Goal: Information Seeking & Learning: Compare options

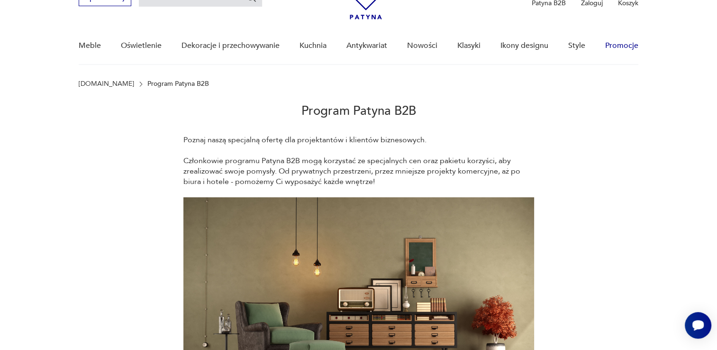
click at [626, 46] on link "Promocje" at bounding box center [621, 45] width 33 height 36
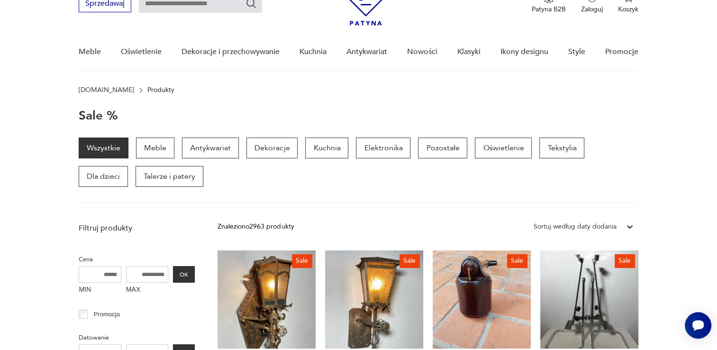
scroll to position [83, 0]
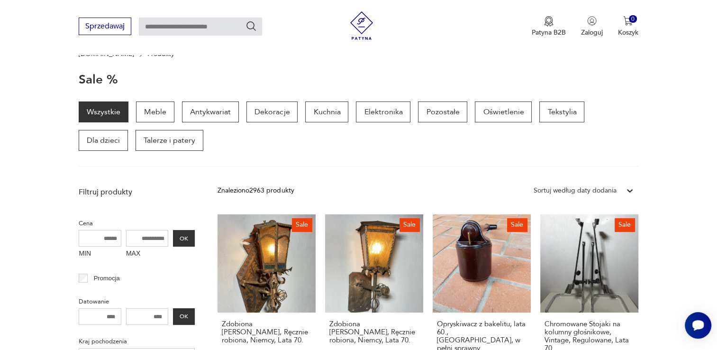
click at [627, 187] on icon at bounding box center [629, 190] width 9 height 9
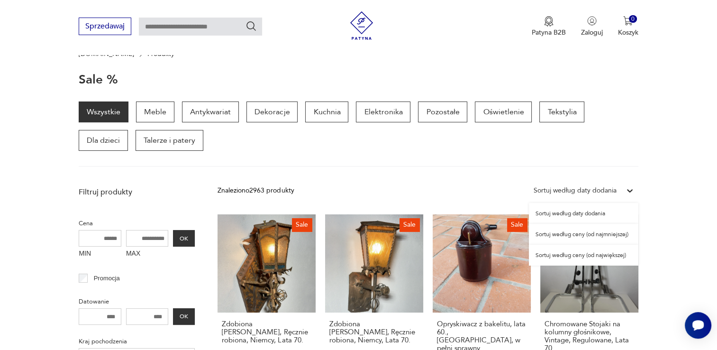
click at [599, 256] on div "Sortuj według ceny (od największej)" at bounding box center [583, 254] width 109 height 21
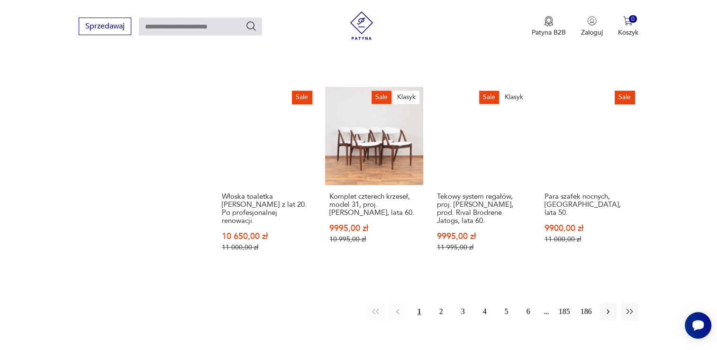
scroll to position [807, 0]
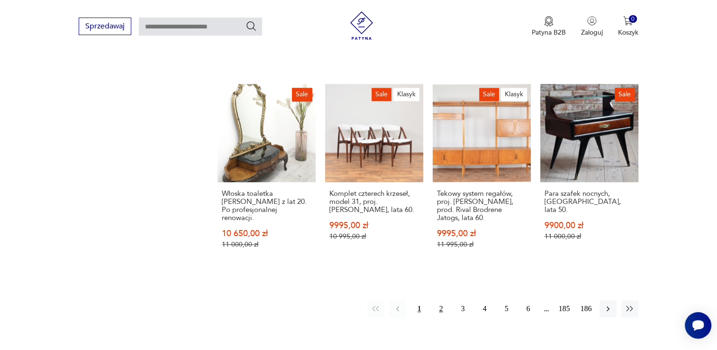
click at [439, 300] on button "2" at bounding box center [441, 308] width 17 height 17
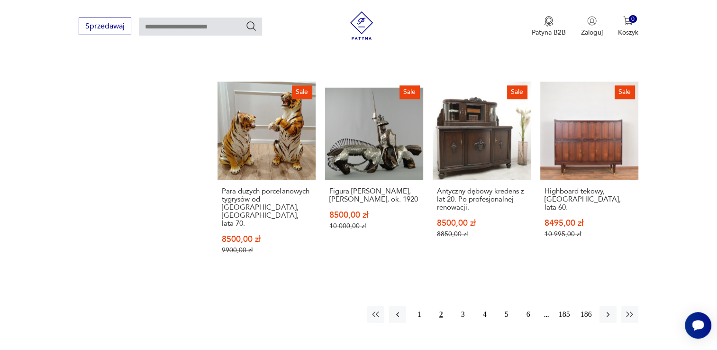
scroll to position [846, 0]
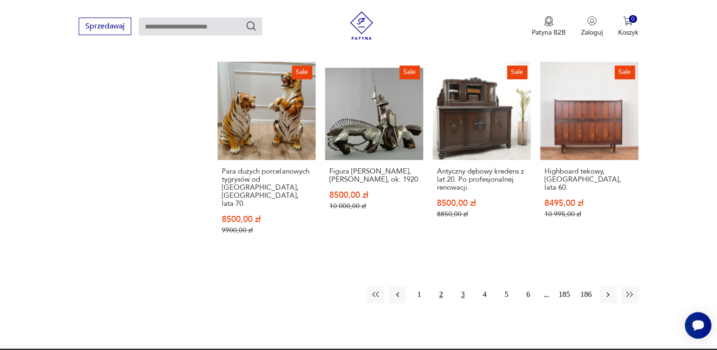
click at [463, 286] on button "3" at bounding box center [462, 294] width 17 height 17
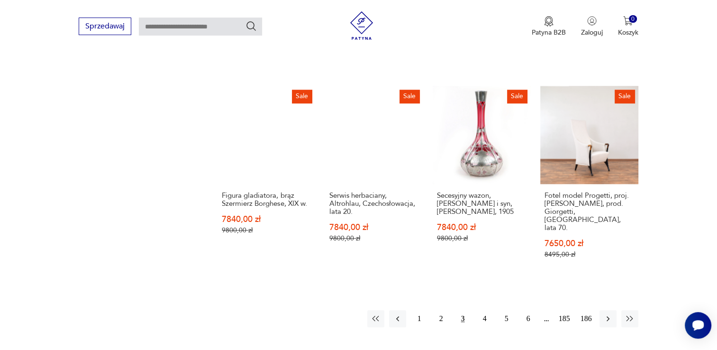
scroll to position [836, 0]
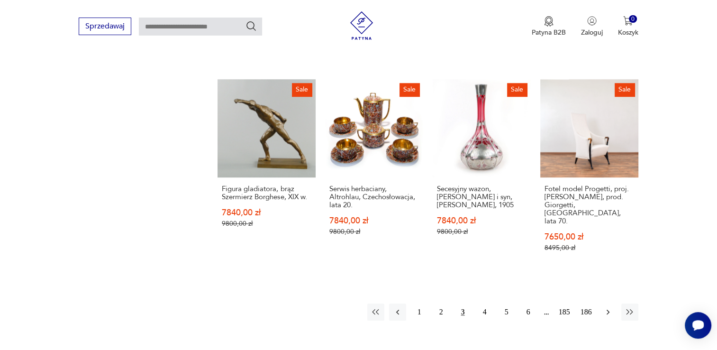
click at [606, 307] on icon "button" at bounding box center [607, 311] width 9 height 9
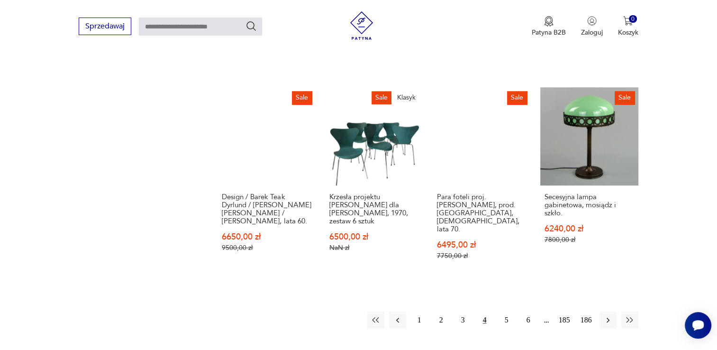
scroll to position [800, 0]
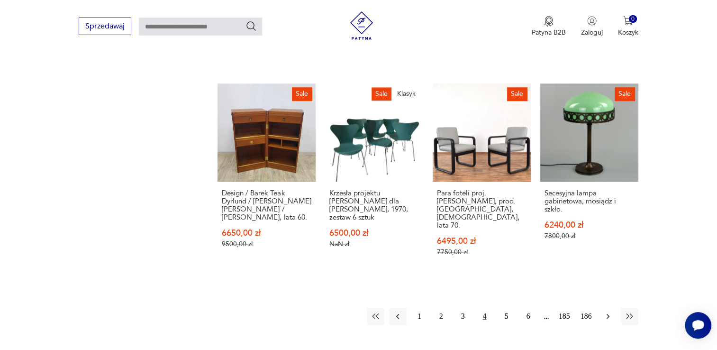
click at [610, 311] on icon "button" at bounding box center [607, 315] width 9 height 9
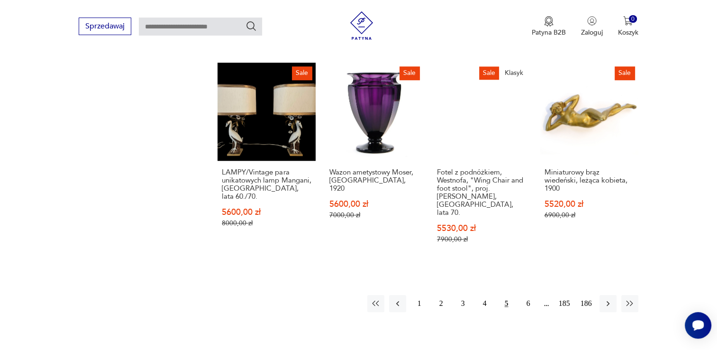
scroll to position [822, 0]
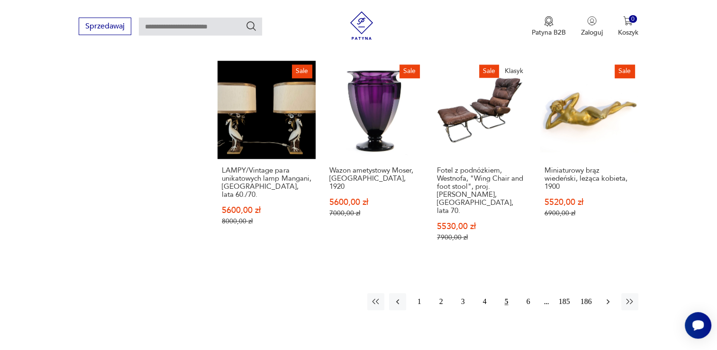
click at [606, 297] on icon "button" at bounding box center [607, 301] width 9 height 9
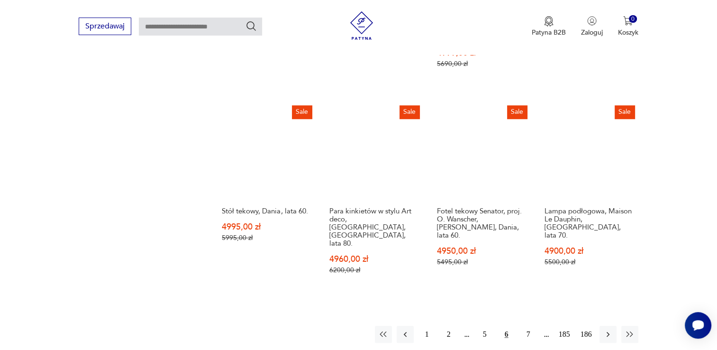
scroll to position [802, 0]
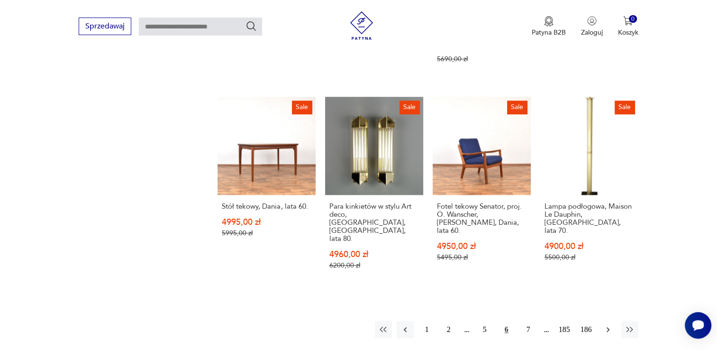
click at [607, 327] on icon "button" at bounding box center [607, 329] width 3 height 5
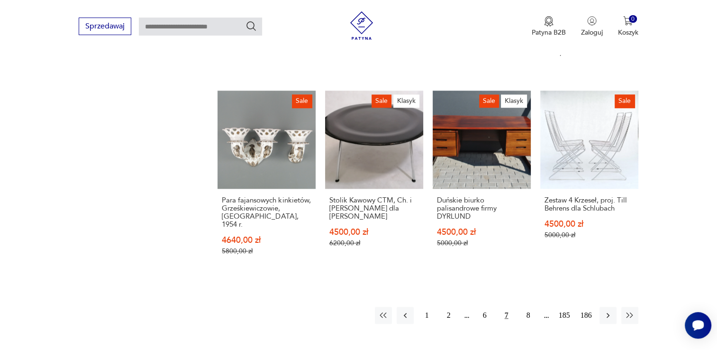
scroll to position [823, 0]
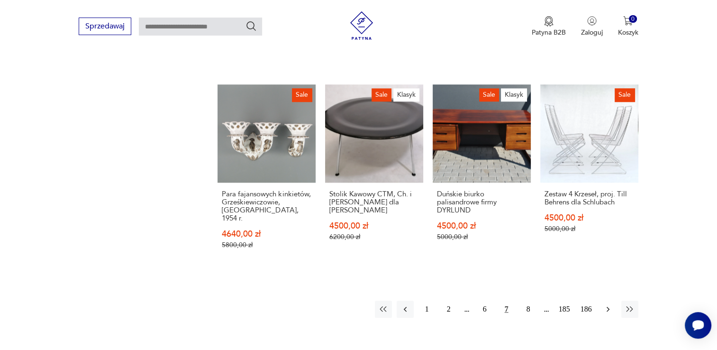
click at [608, 304] on icon "button" at bounding box center [607, 308] width 9 height 9
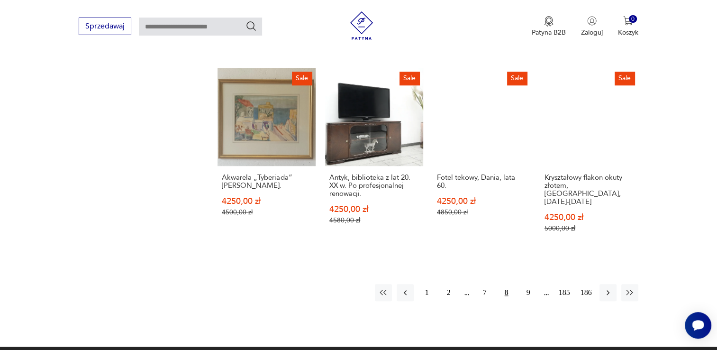
scroll to position [828, 0]
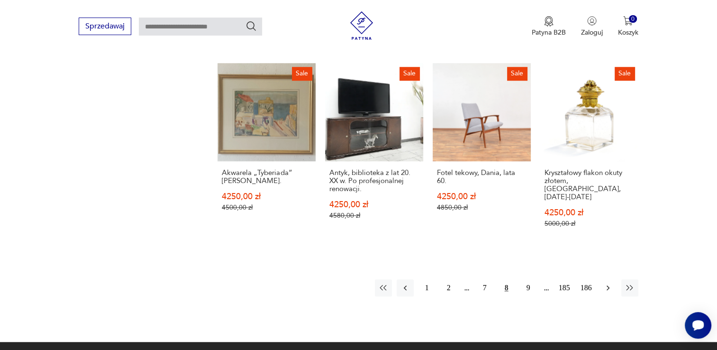
click at [607, 285] on icon "button" at bounding box center [607, 287] width 3 height 5
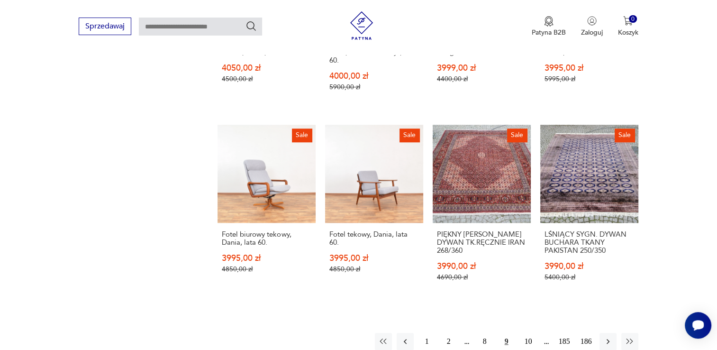
scroll to position [862, 0]
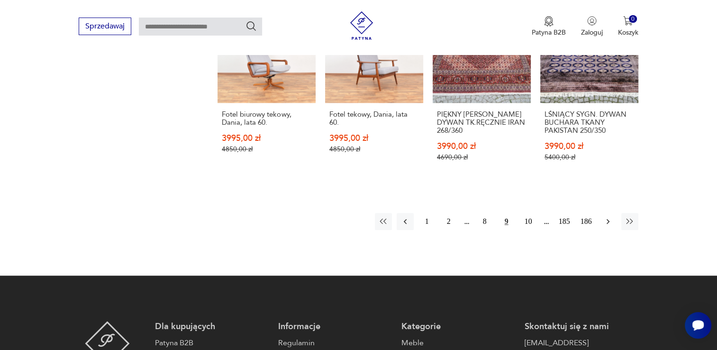
click at [606, 220] on icon "button" at bounding box center [607, 220] width 9 height 9
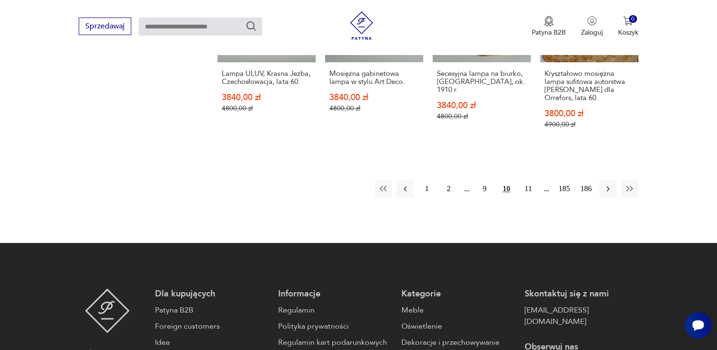
scroll to position [896, 0]
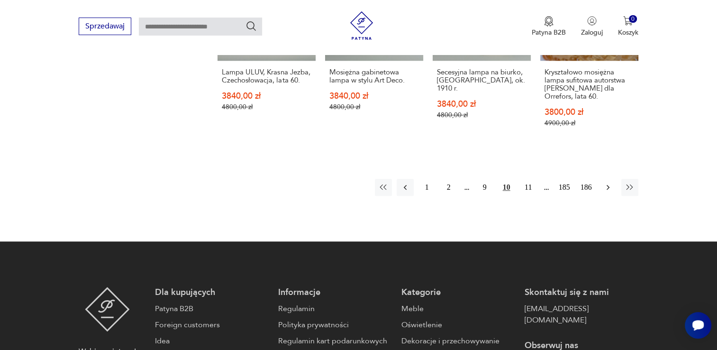
click at [604, 187] on icon "button" at bounding box center [607, 186] width 9 height 9
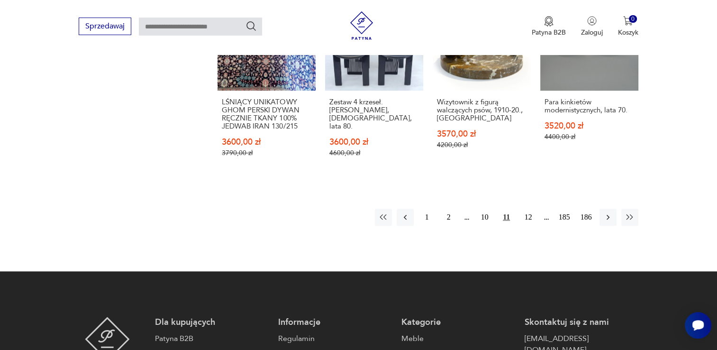
scroll to position [895, 0]
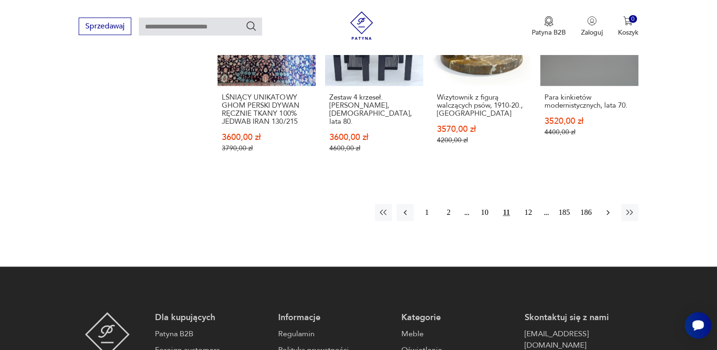
click at [607, 210] on icon "button" at bounding box center [607, 212] width 3 height 5
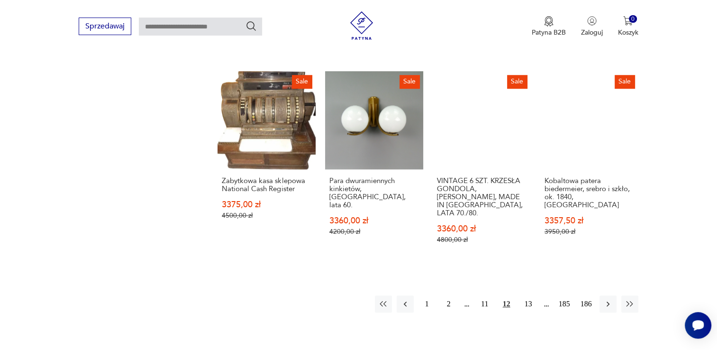
scroll to position [833, 0]
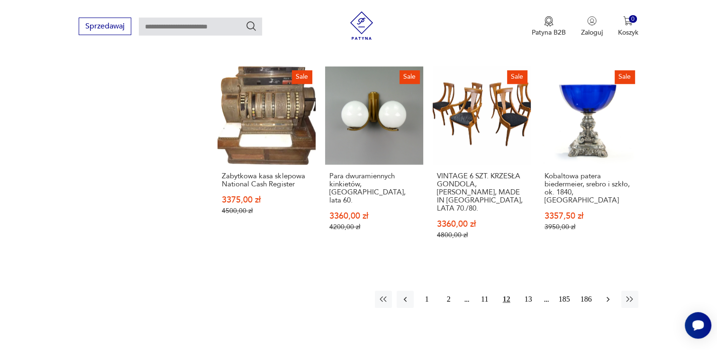
click at [606, 294] on icon "button" at bounding box center [607, 298] width 9 height 9
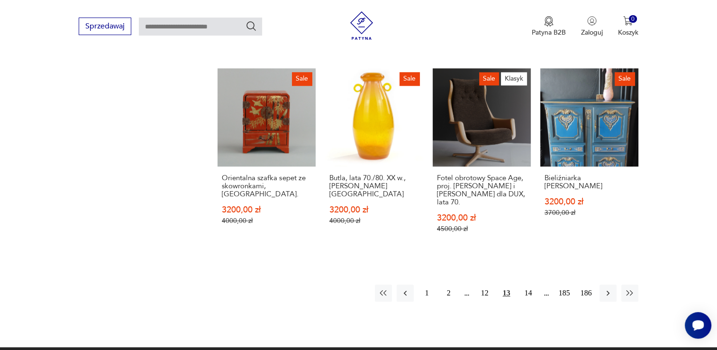
scroll to position [820, 0]
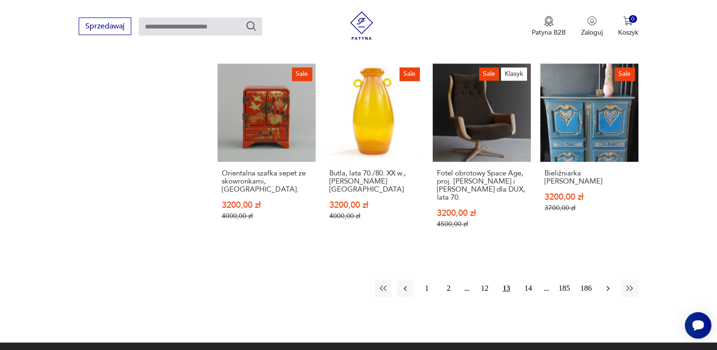
click at [609, 283] on icon "button" at bounding box center [607, 287] width 9 height 9
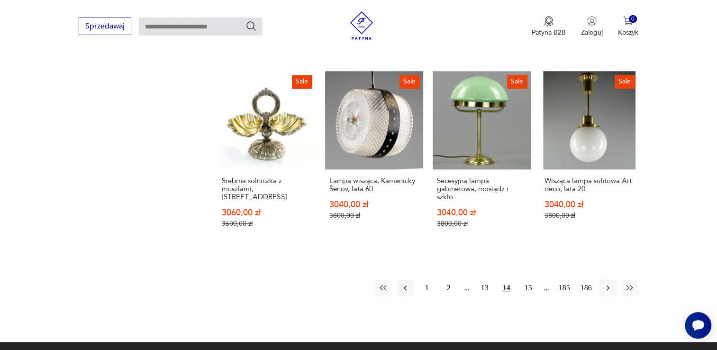
scroll to position [843, 0]
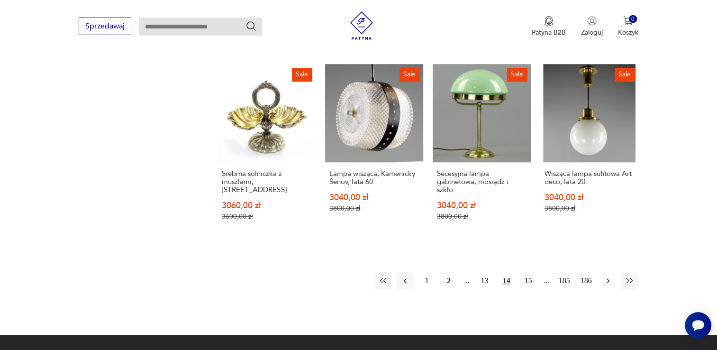
click at [606, 276] on icon "button" at bounding box center [607, 280] width 9 height 9
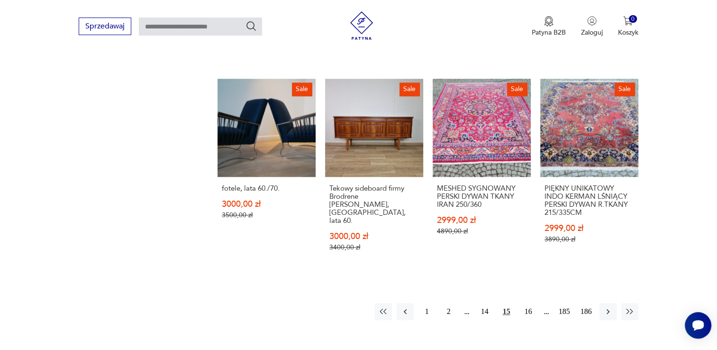
scroll to position [809, 0]
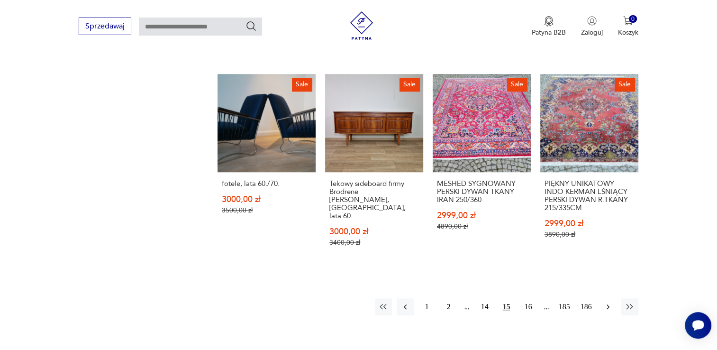
click at [604, 302] on icon "button" at bounding box center [607, 306] width 9 height 9
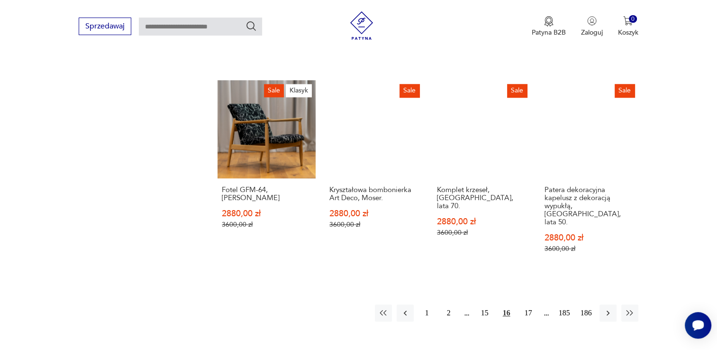
scroll to position [818, 0]
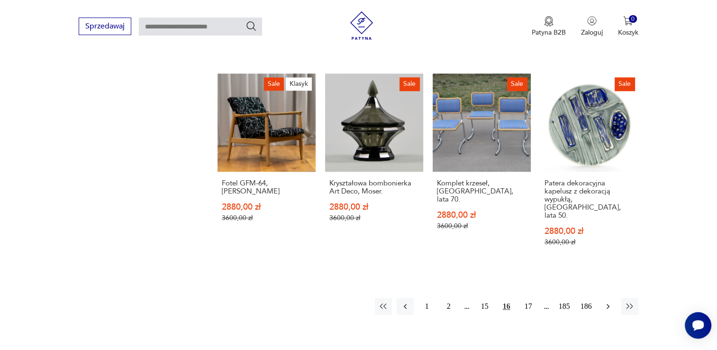
click at [606, 301] on icon "button" at bounding box center [607, 305] width 9 height 9
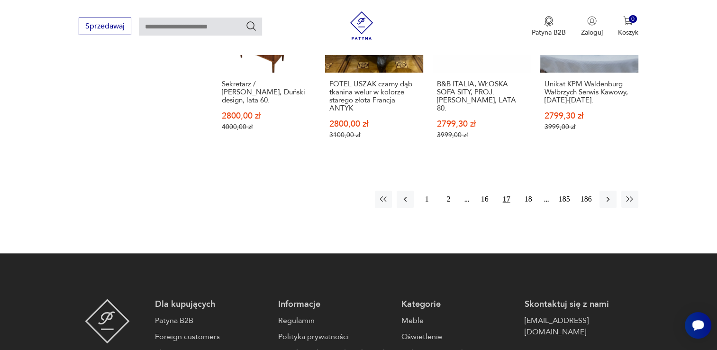
scroll to position [927, 0]
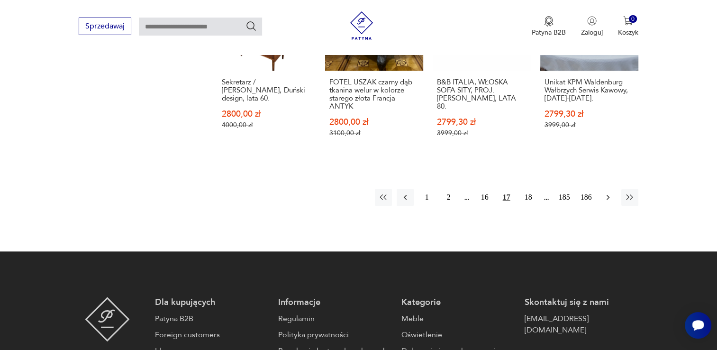
click at [606, 192] on icon "button" at bounding box center [607, 196] width 9 height 9
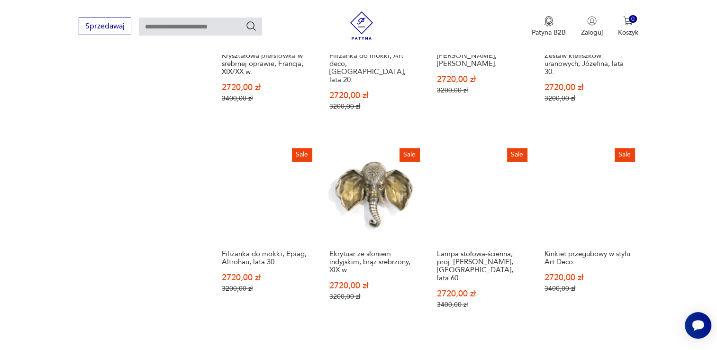
scroll to position [832, 0]
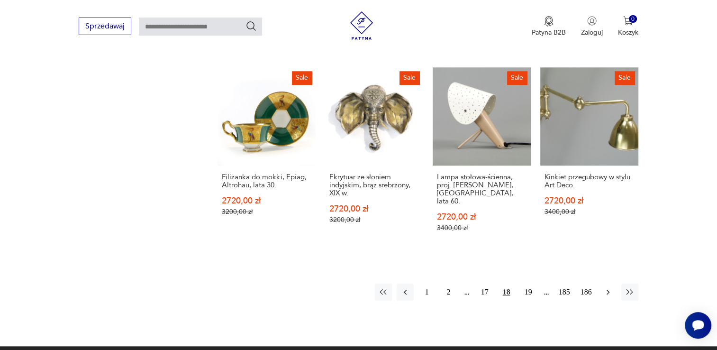
click at [606, 287] on icon "button" at bounding box center [607, 291] width 9 height 9
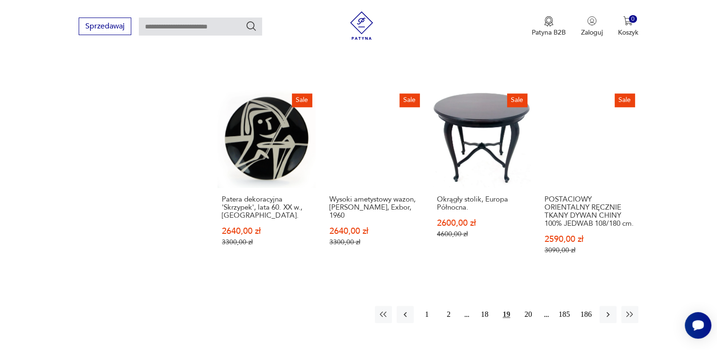
scroll to position [851, 0]
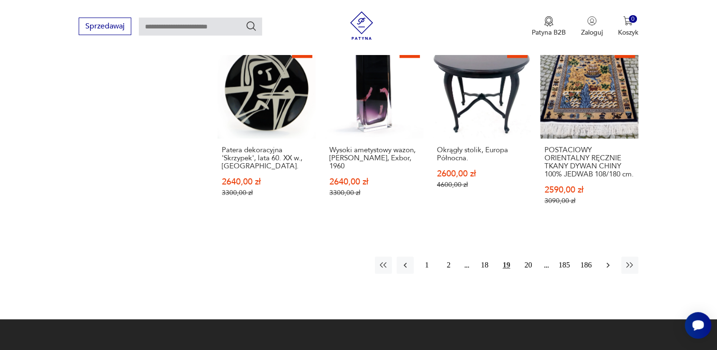
click at [604, 270] on icon "button" at bounding box center [607, 264] width 9 height 9
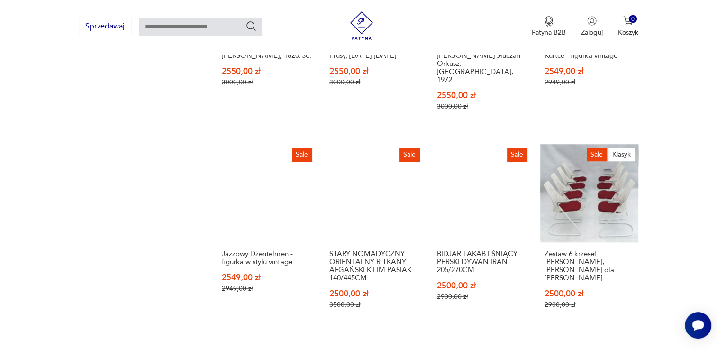
scroll to position [758, 0]
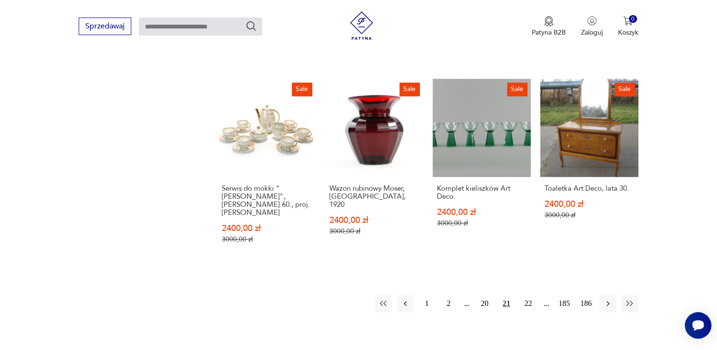
scroll to position [806, 0]
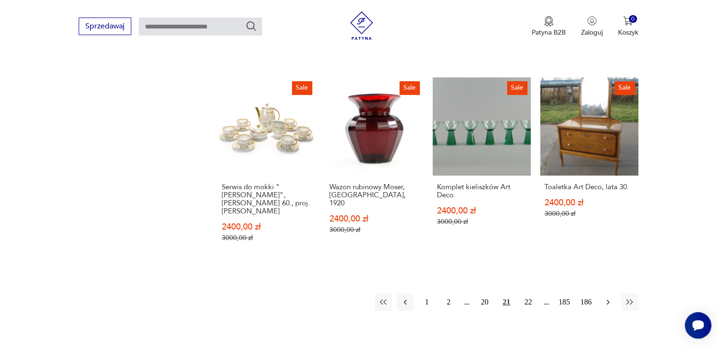
click at [610, 297] on icon "button" at bounding box center [607, 301] width 9 height 9
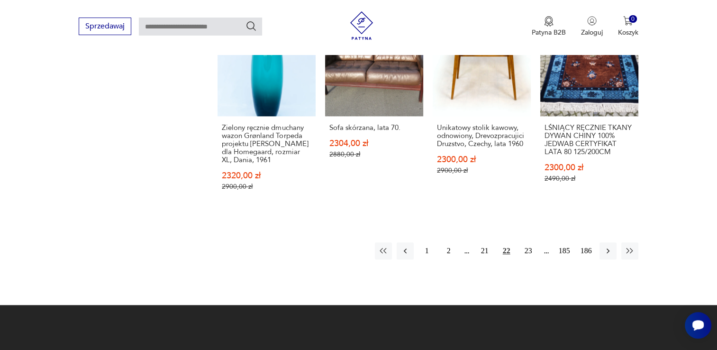
scroll to position [901, 0]
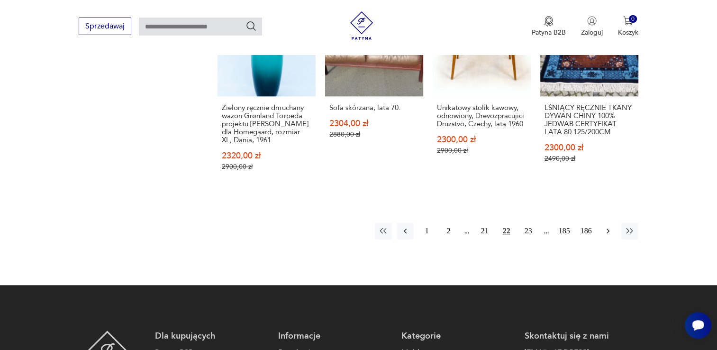
click at [605, 226] on icon "button" at bounding box center [607, 230] width 9 height 9
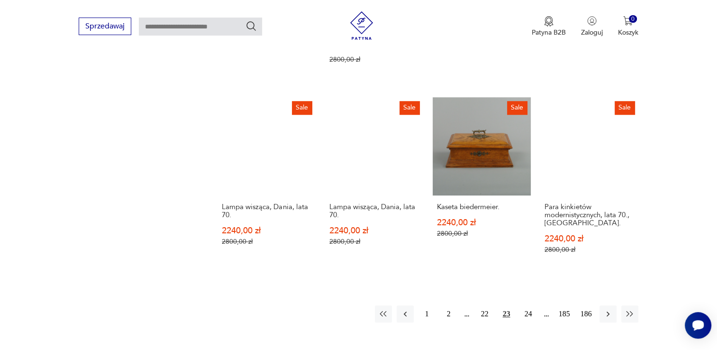
scroll to position [798, 0]
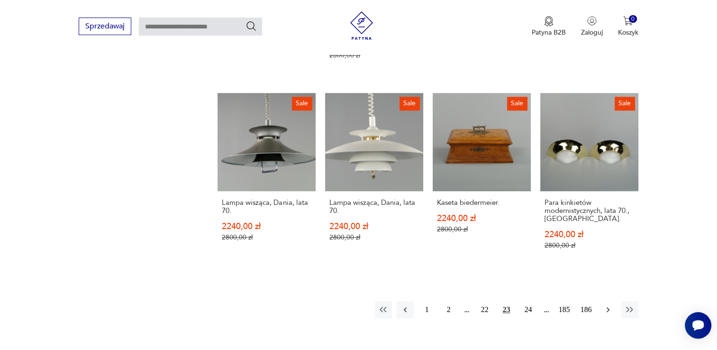
click at [607, 305] on icon "button" at bounding box center [607, 309] width 9 height 9
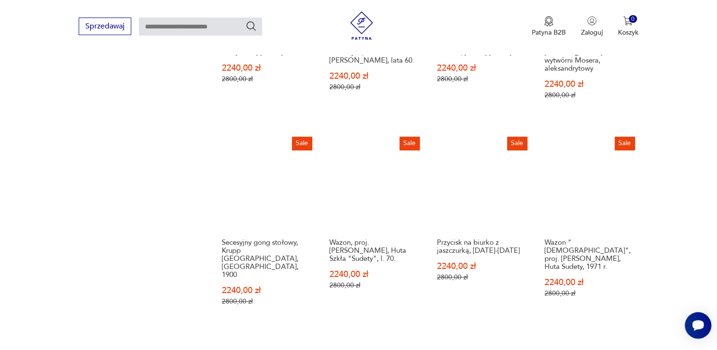
scroll to position [820, 0]
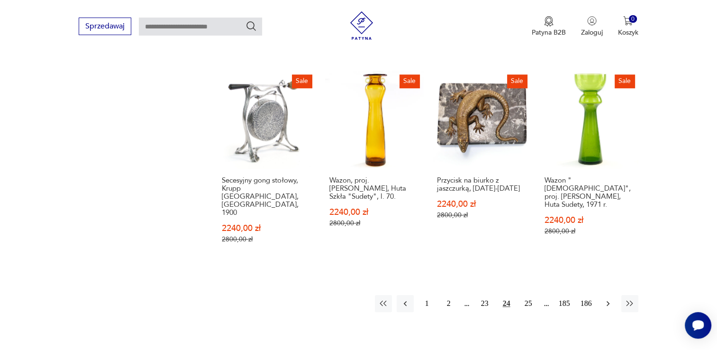
click at [606, 298] on icon "button" at bounding box center [607, 302] width 9 height 9
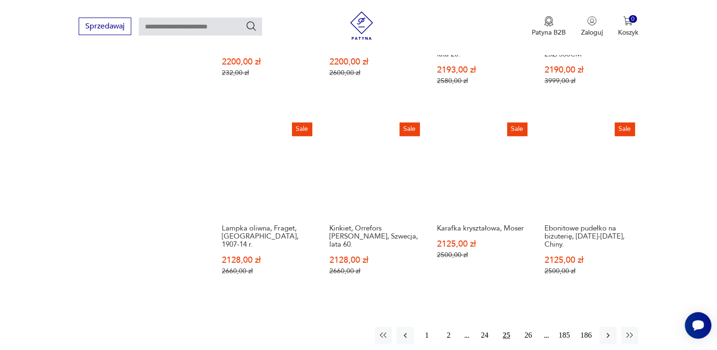
scroll to position [781, 0]
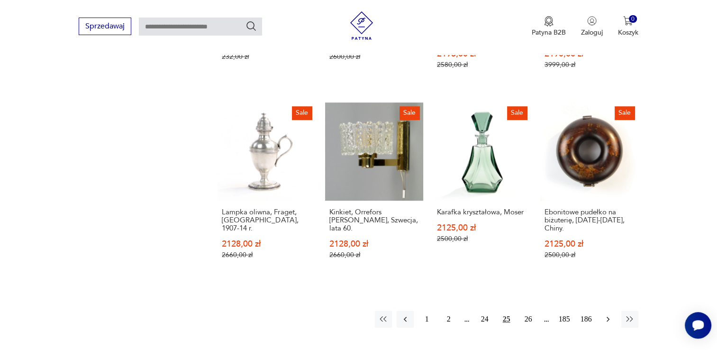
click at [606, 316] on icon "button" at bounding box center [607, 318] width 3 height 5
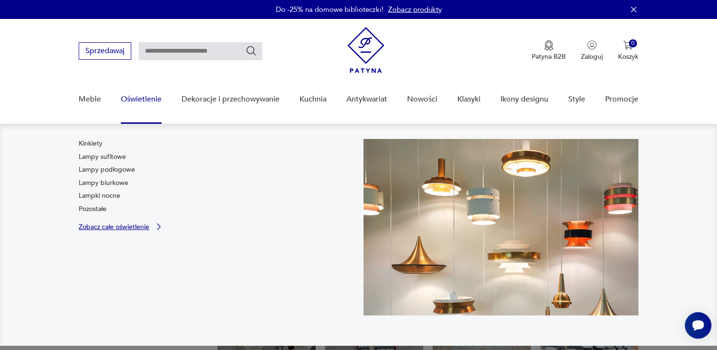
click at [112, 228] on p "Zobacz całe oświetlenie" at bounding box center [114, 227] width 71 height 6
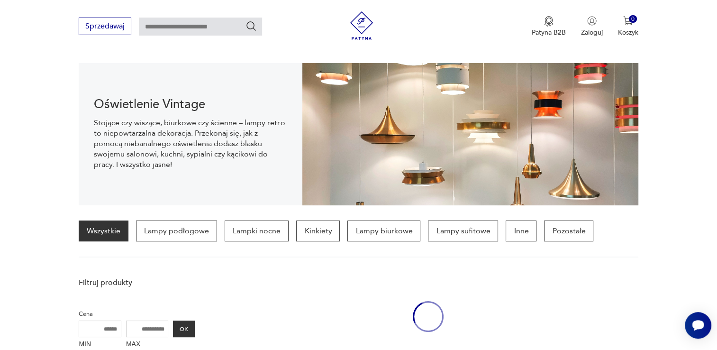
scroll to position [94, 0]
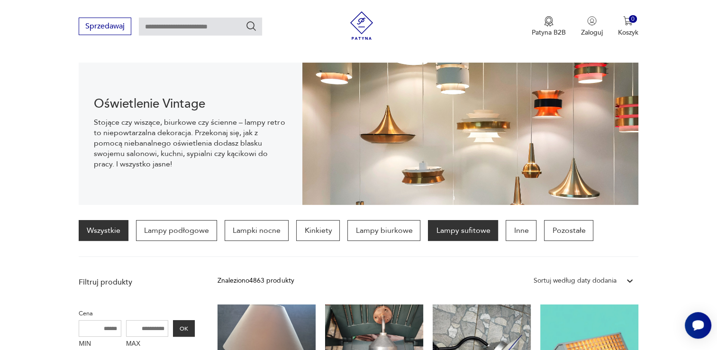
click at [452, 229] on p "Lampy sufitowe" at bounding box center [463, 230] width 70 height 21
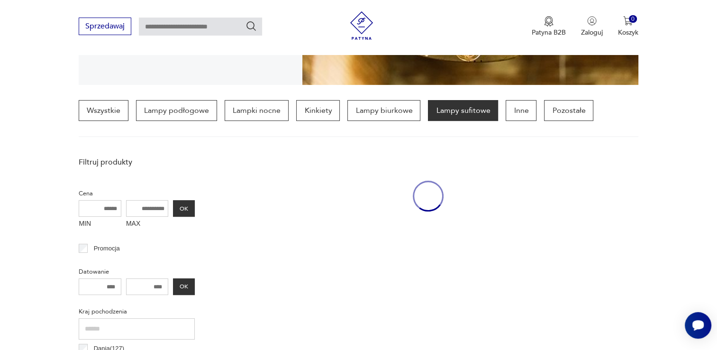
scroll to position [223, 0]
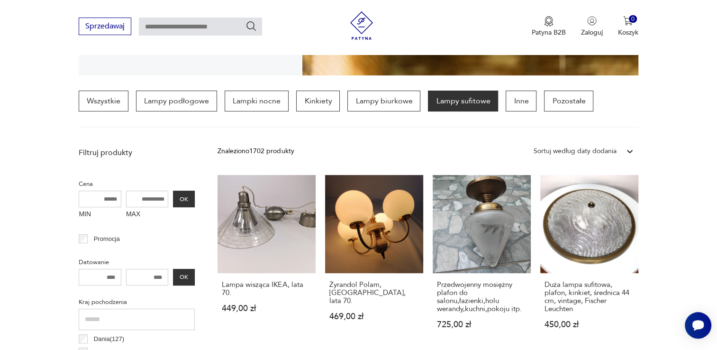
click at [629, 150] on icon at bounding box center [629, 150] width 9 height 9
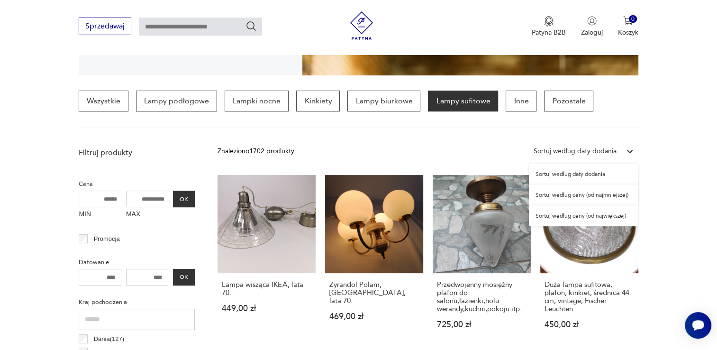
click at [606, 217] on div "Sortuj według ceny (od największej)" at bounding box center [583, 215] width 109 height 21
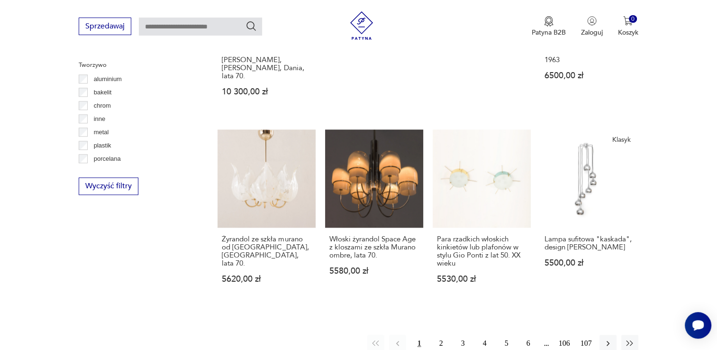
scroll to position [900, 0]
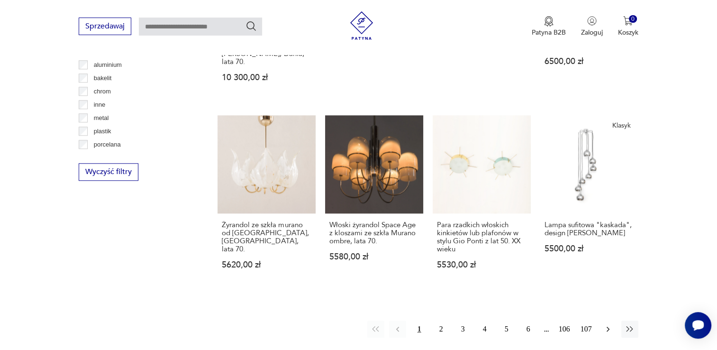
click at [608, 324] on icon "button" at bounding box center [607, 328] width 9 height 9
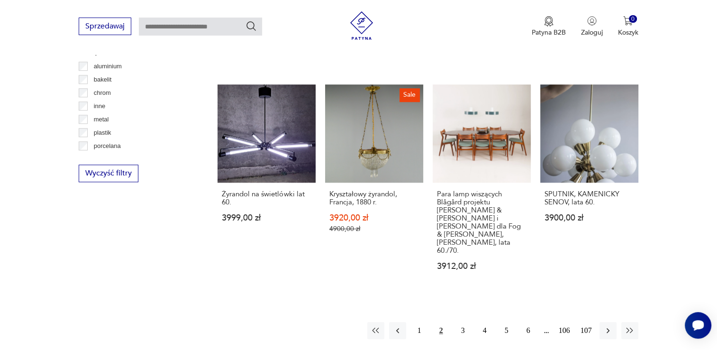
scroll to position [911, 0]
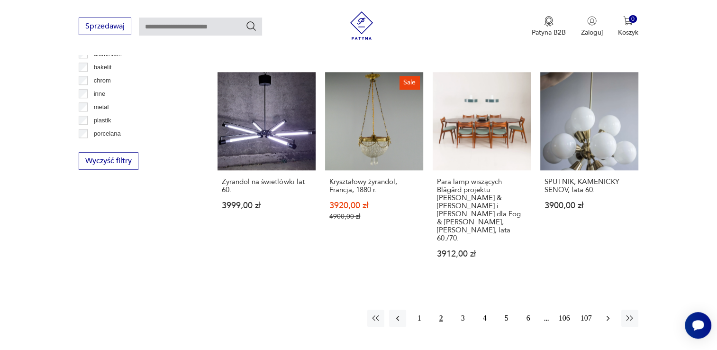
click at [608, 313] on icon "button" at bounding box center [607, 317] width 9 height 9
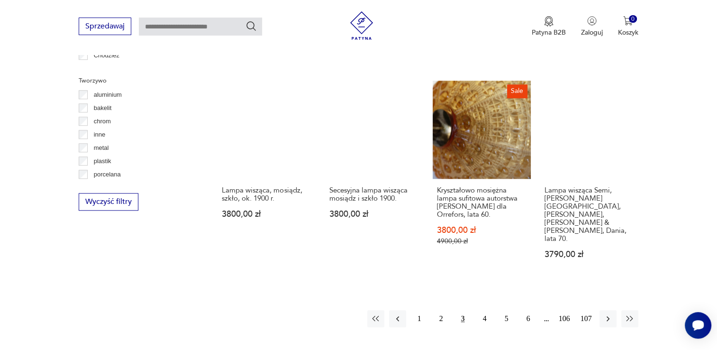
scroll to position [919, 0]
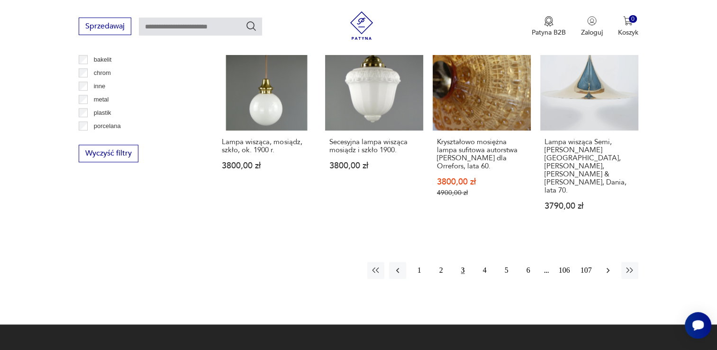
click at [604, 265] on icon "button" at bounding box center [607, 269] width 9 height 9
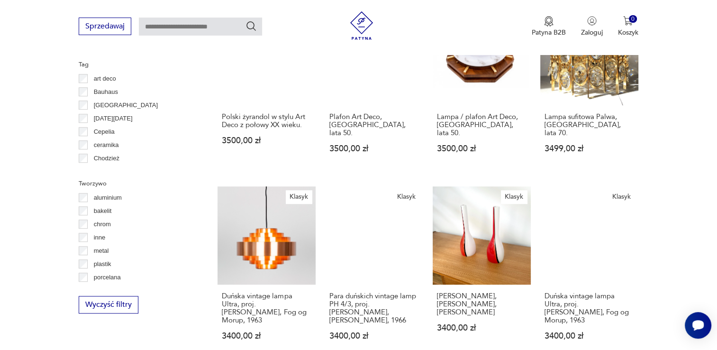
scroll to position [832, 0]
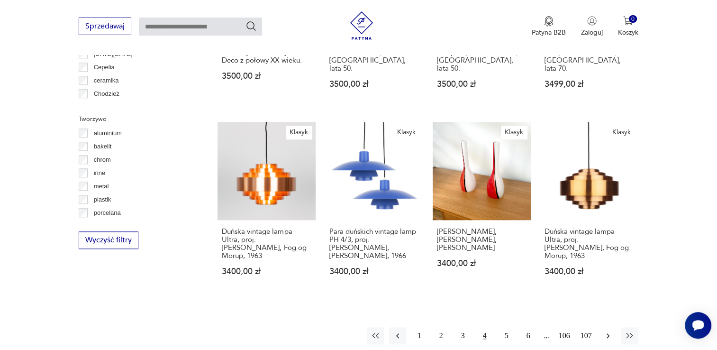
click at [610, 331] on icon "button" at bounding box center [607, 335] width 9 height 9
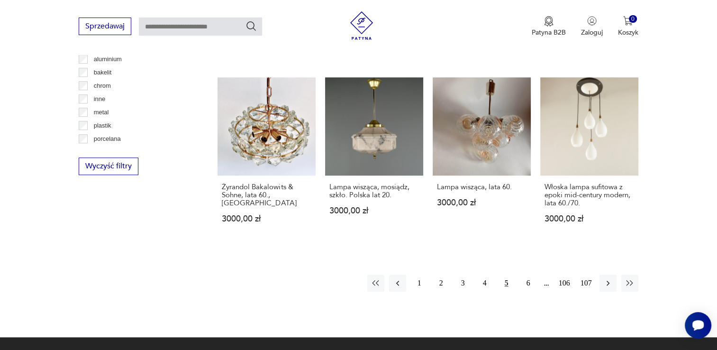
scroll to position [909, 0]
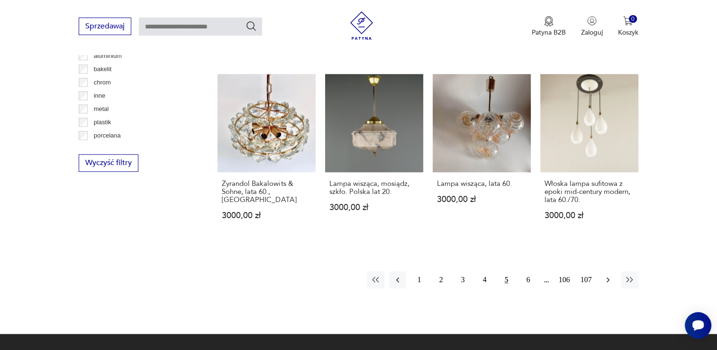
click at [605, 275] on icon "button" at bounding box center [607, 279] width 9 height 9
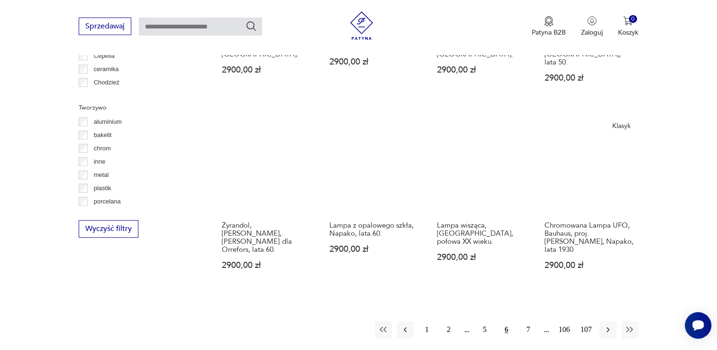
scroll to position [845, 0]
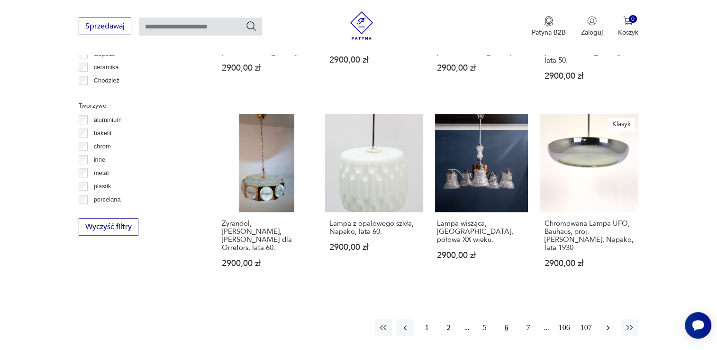
click at [608, 325] on icon "button" at bounding box center [607, 327] width 3 height 5
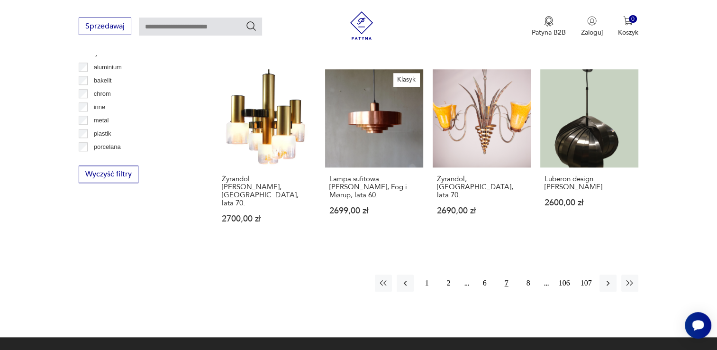
scroll to position [903, 0]
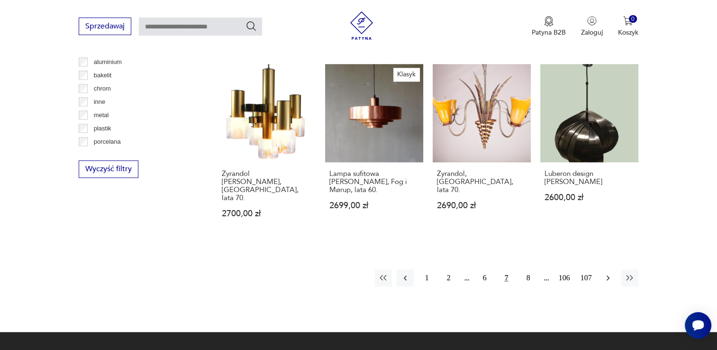
click at [604, 273] on icon "button" at bounding box center [607, 277] width 9 height 9
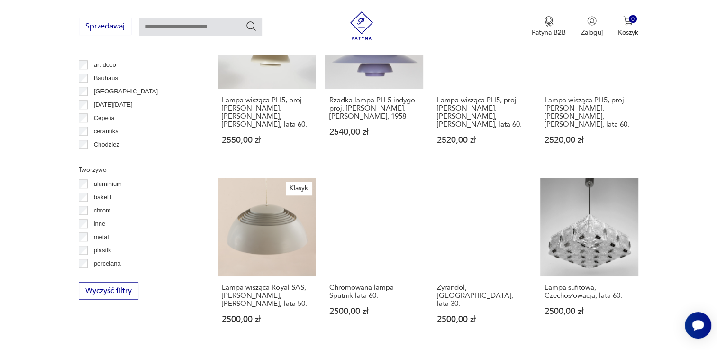
scroll to position [847, 0]
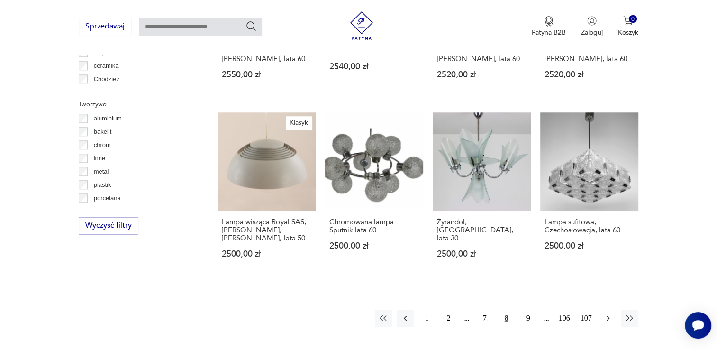
click at [608, 313] on icon "button" at bounding box center [607, 317] width 9 height 9
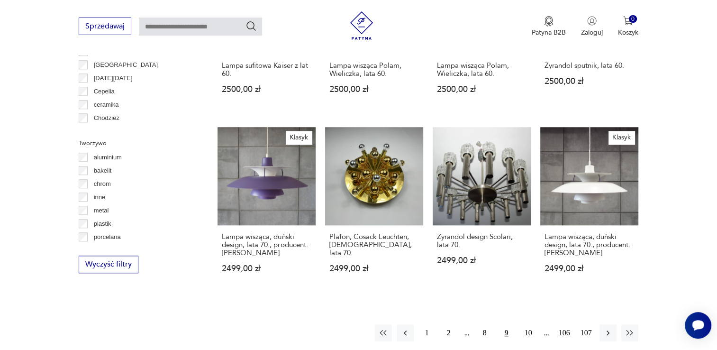
scroll to position [813, 0]
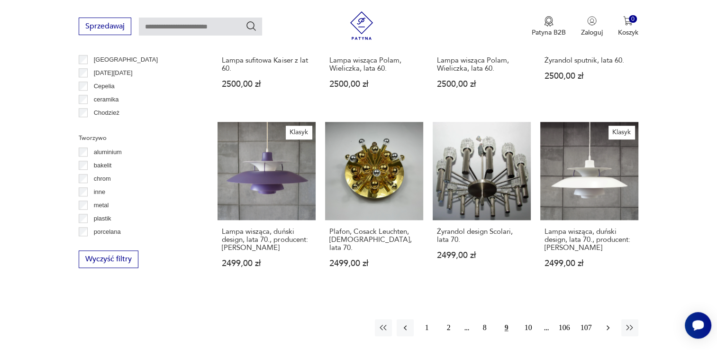
click at [604, 323] on icon "button" at bounding box center [607, 327] width 9 height 9
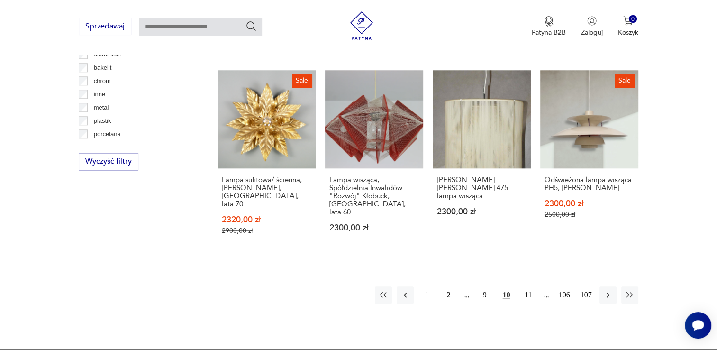
scroll to position [921, 0]
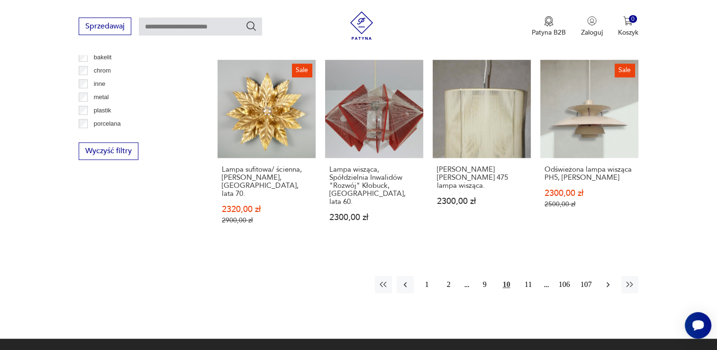
click at [607, 279] on icon "button" at bounding box center [607, 283] width 9 height 9
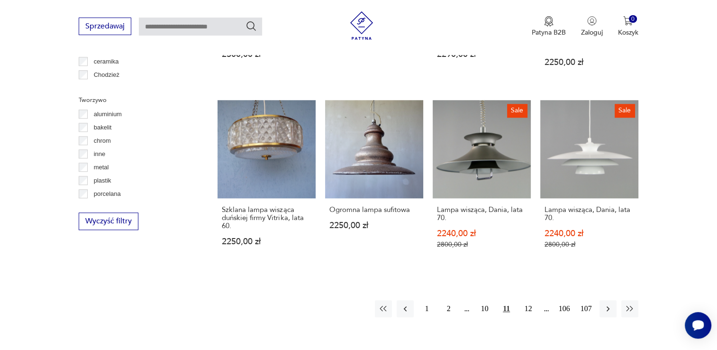
scroll to position [876, 0]
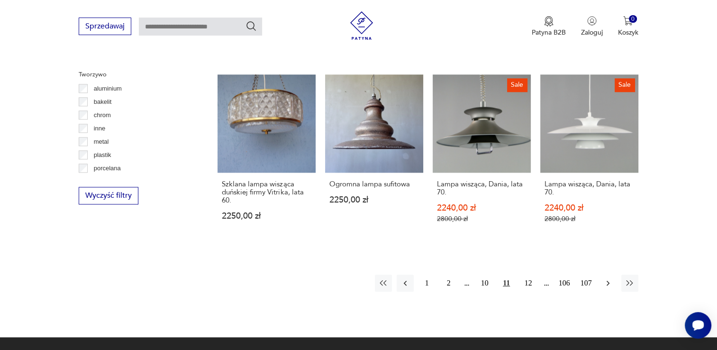
click at [604, 278] on icon "button" at bounding box center [607, 282] width 9 height 9
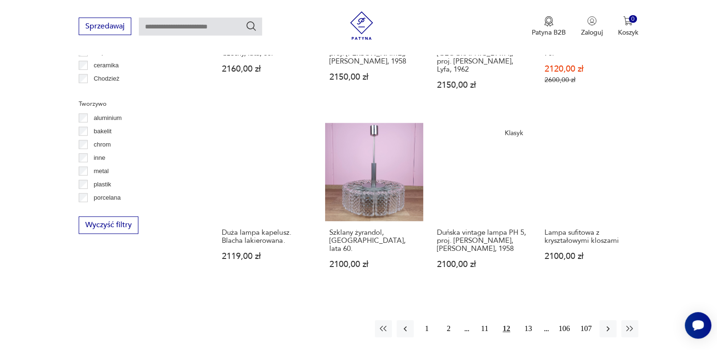
scroll to position [856, 0]
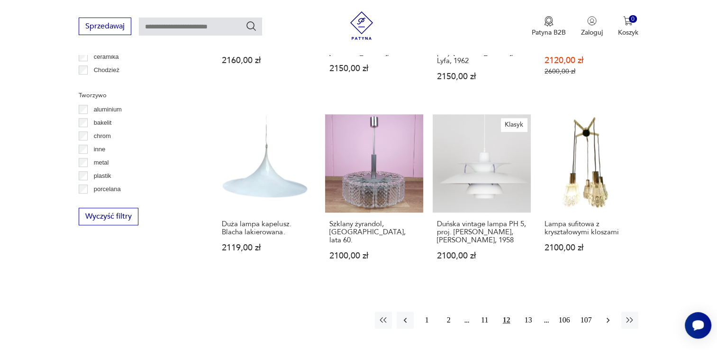
click at [608, 315] on icon "button" at bounding box center [607, 319] width 9 height 9
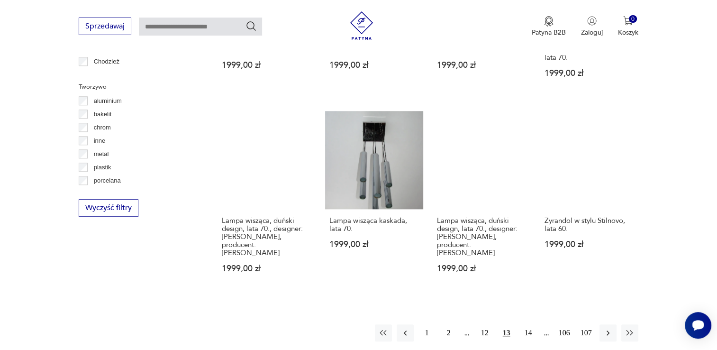
scroll to position [870, 0]
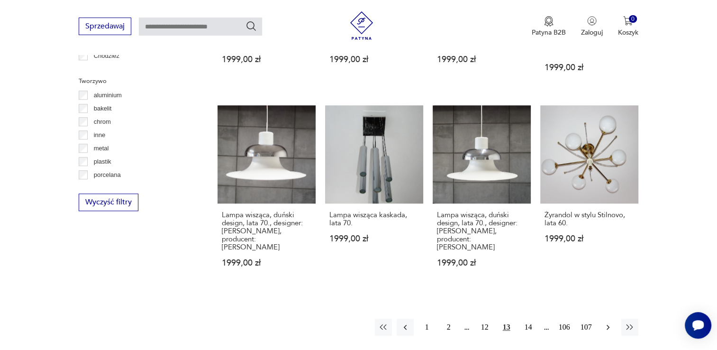
click at [607, 322] on icon "button" at bounding box center [607, 326] width 9 height 9
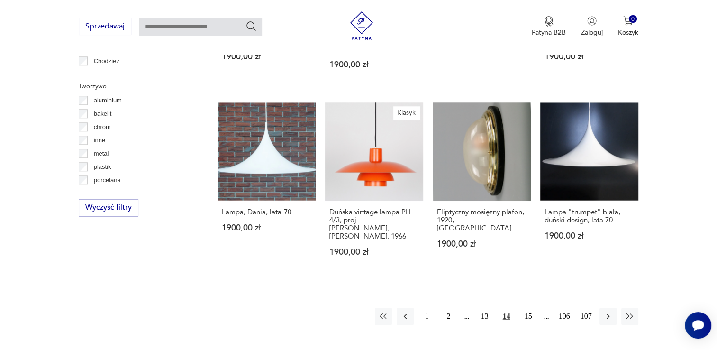
scroll to position [874, 0]
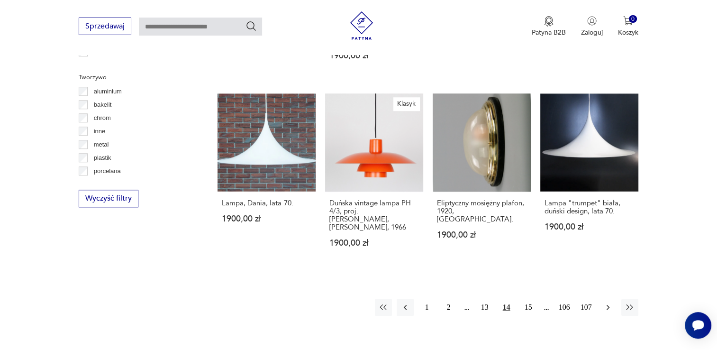
click at [605, 302] on icon "button" at bounding box center [607, 306] width 9 height 9
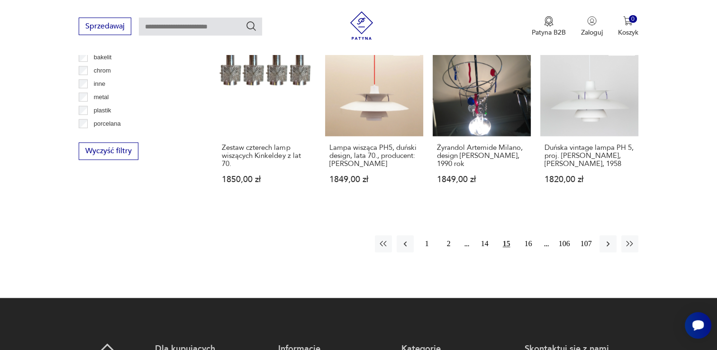
scroll to position [925, 0]
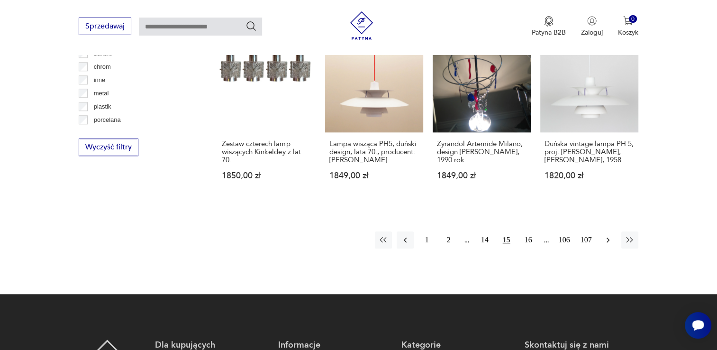
click at [604, 235] on icon "button" at bounding box center [607, 239] width 9 height 9
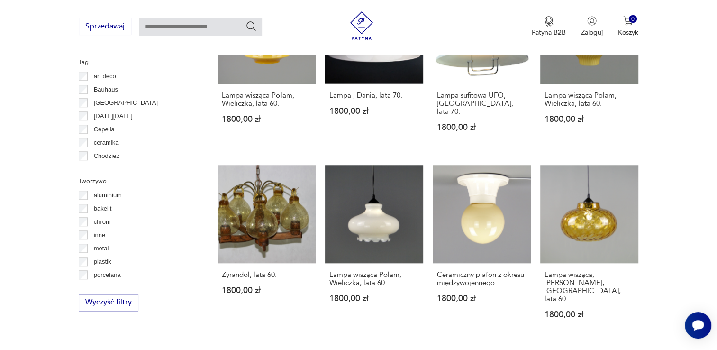
scroll to position [813, 0]
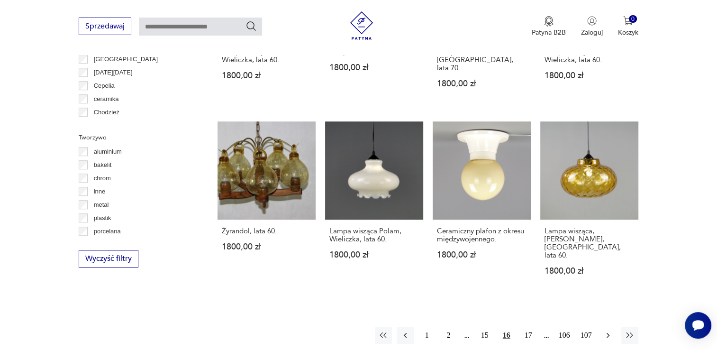
click at [606, 333] on icon "button" at bounding box center [607, 335] width 3 height 5
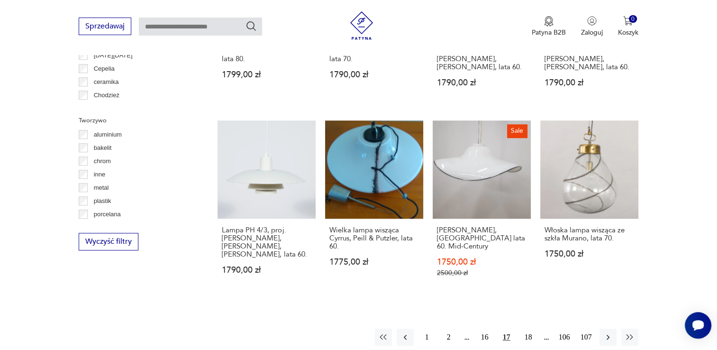
scroll to position [839, 0]
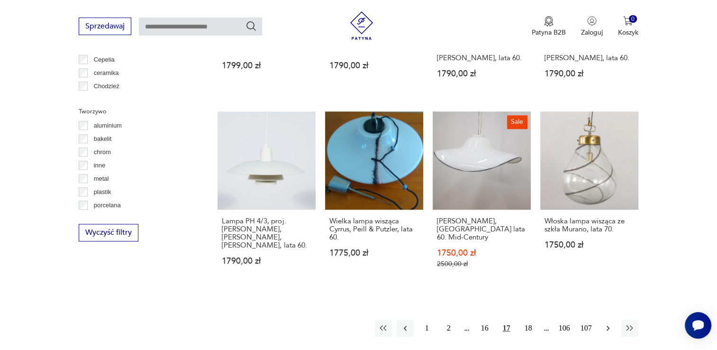
click at [609, 323] on icon "button" at bounding box center [607, 327] width 9 height 9
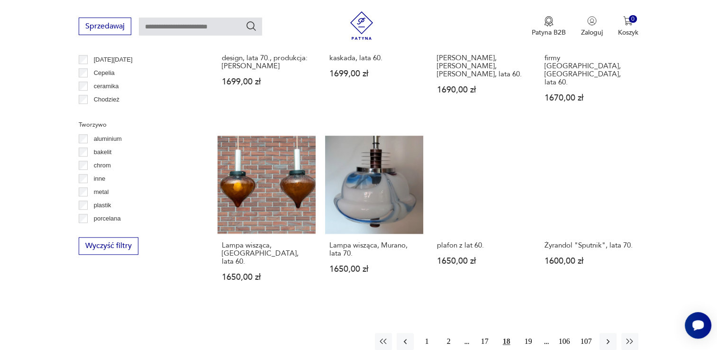
scroll to position [835, 0]
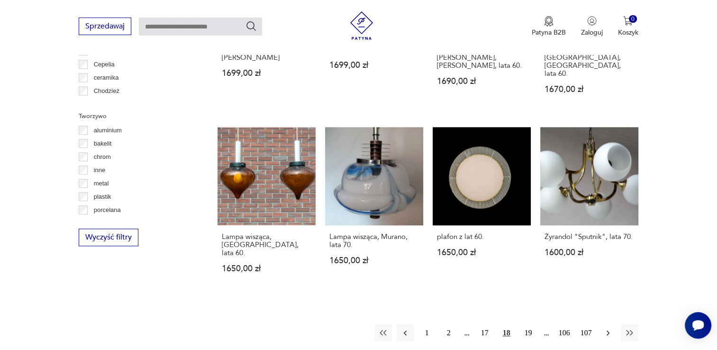
click at [606, 330] on icon "button" at bounding box center [607, 332] width 3 height 5
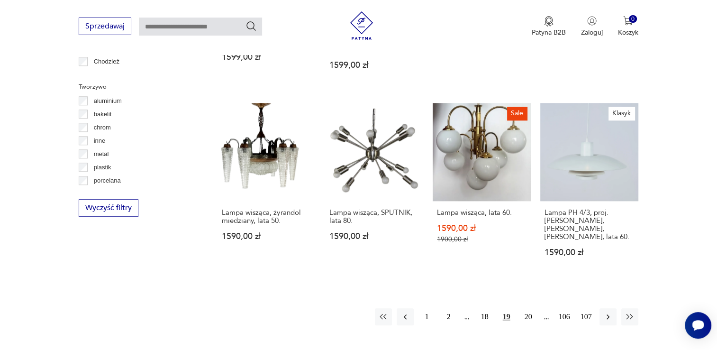
scroll to position [870, 0]
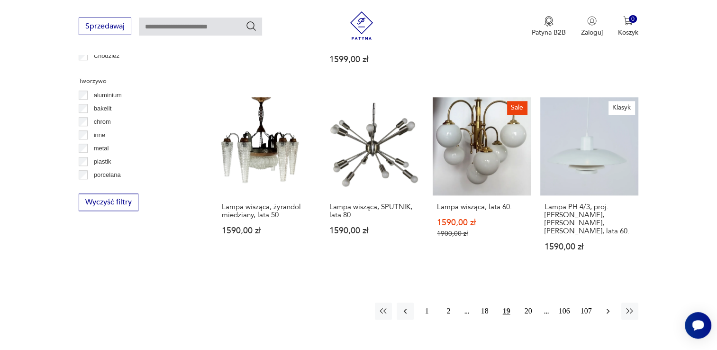
click at [606, 306] on icon "button" at bounding box center [607, 310] width 9 height 9
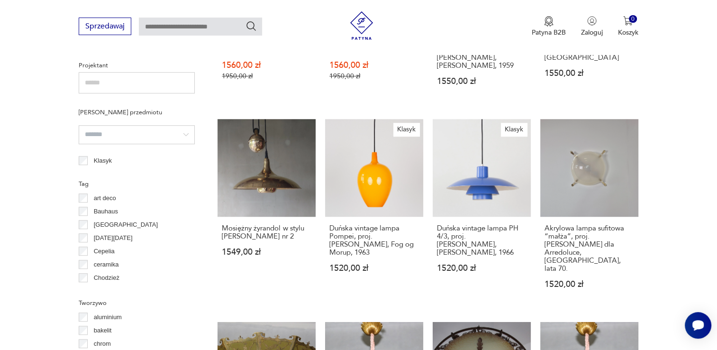
scroll to position [763, 0]
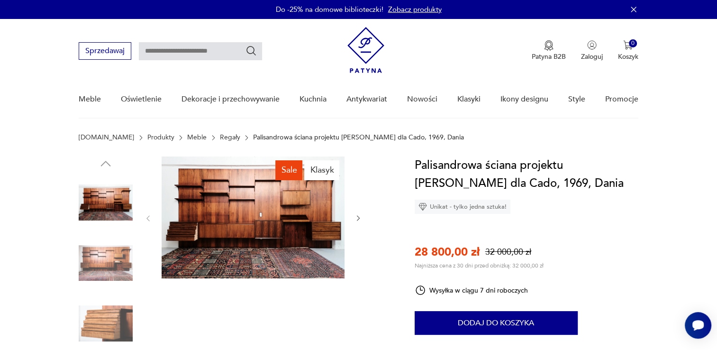
click at [232, 238] on img at bounding box center [253, 217] width 183 height 122
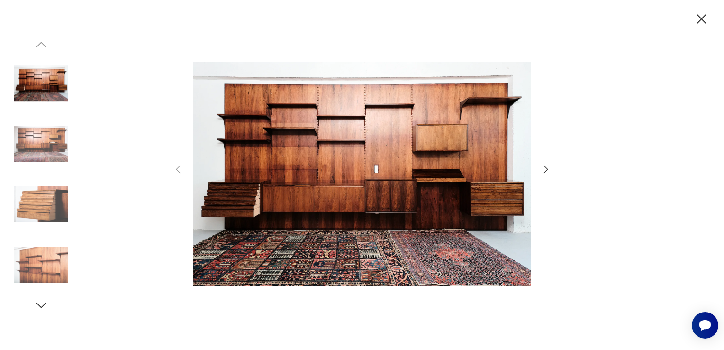
click at [547, 168] on icon "button" at bounding box center [545, 168] width 11 height 11
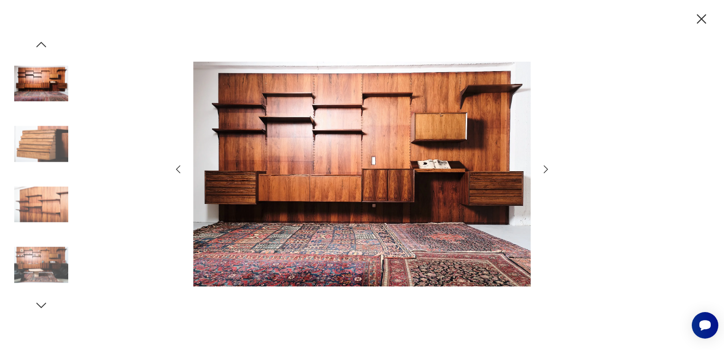
click at [547, 168] on icon "button" at bounding box center [545, 168] width 11 height 11
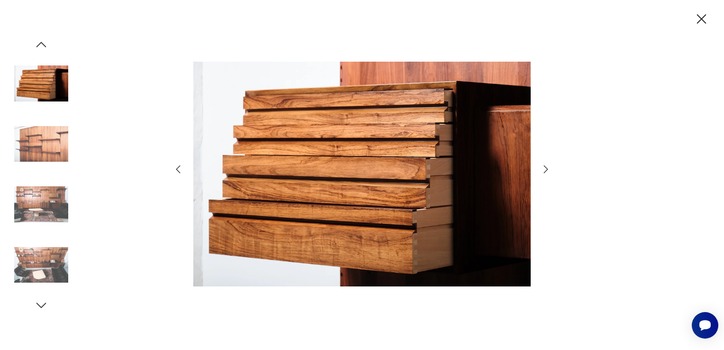
click at [547, 168] on icon "button" at bounding box center [545, 168] width 11 height 11
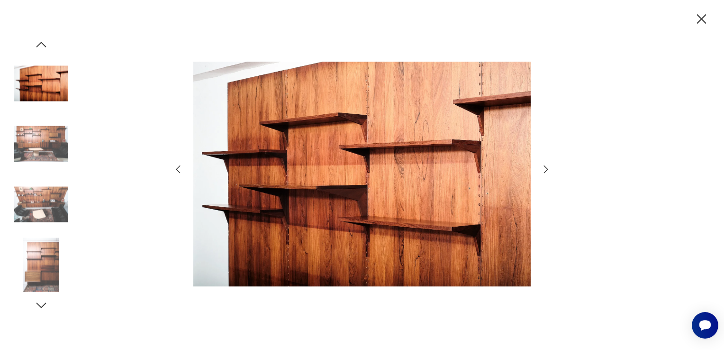
click at [547, 168] on icon "button" at bounding box center [545, 168] width 11 height 11
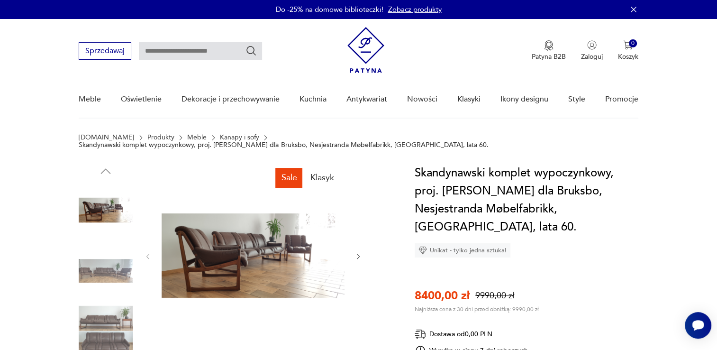
click at [256, 248] on img at bounding box center [253, 255] width 183 height 183
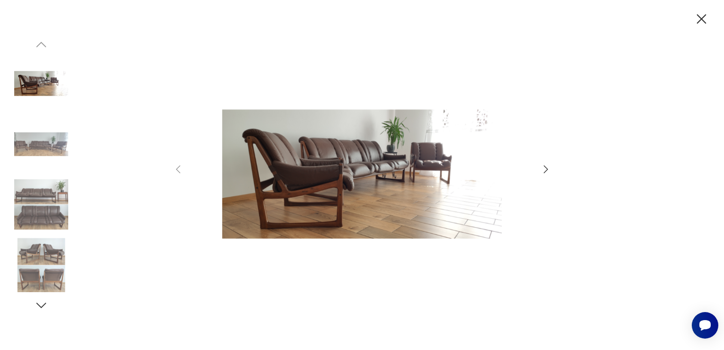
click at [546, 170] on icon "button" at bounding box center [545, 168] width 11 height 11
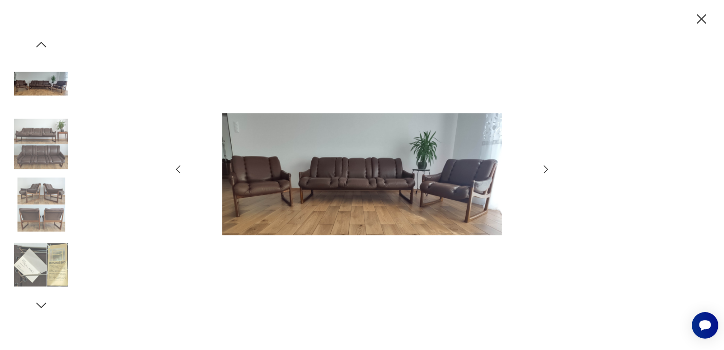
click at [546, 170] on icon "button" at bounding box center [545, 168] width 11 height 11
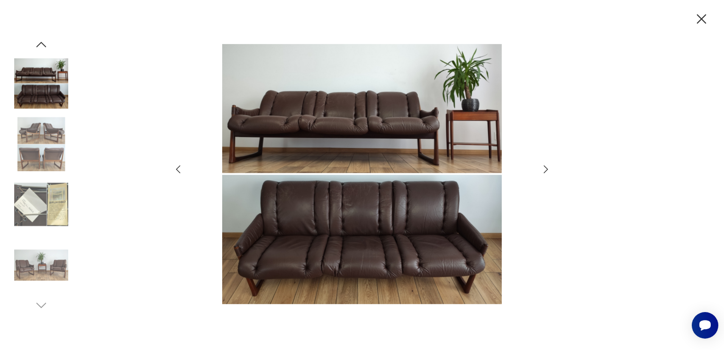
click at [546, 170] on icon "button" at bounding box center [545, 168] width 11 height 11
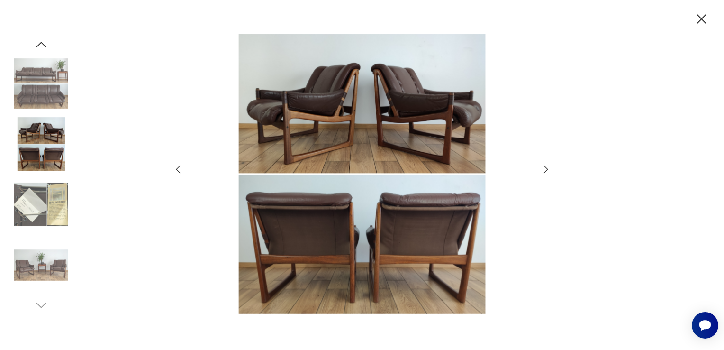
click at [546, 170] on icon "button" at bounding box center [545, 168] width 11 height 11
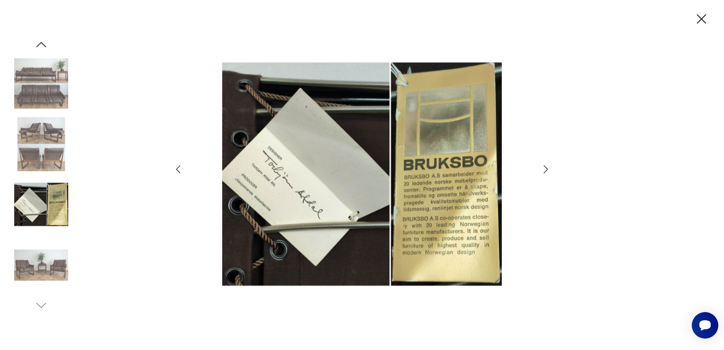
click at [546, 170] on icon "button" at bounding box center [545, 168] width 11 height 11
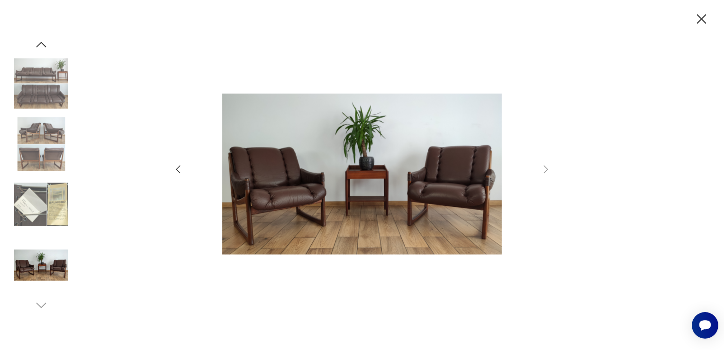
click at [702, 18] on icon "button" at bounding box center [701, 18] width 9 height 9
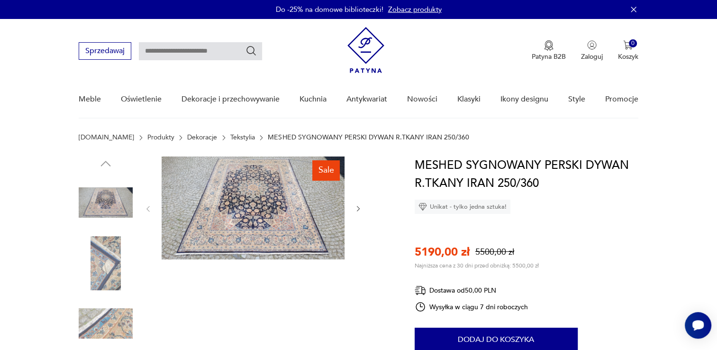
click at [298, 221] on img at bounding box center [253, 207] width 183 height 103
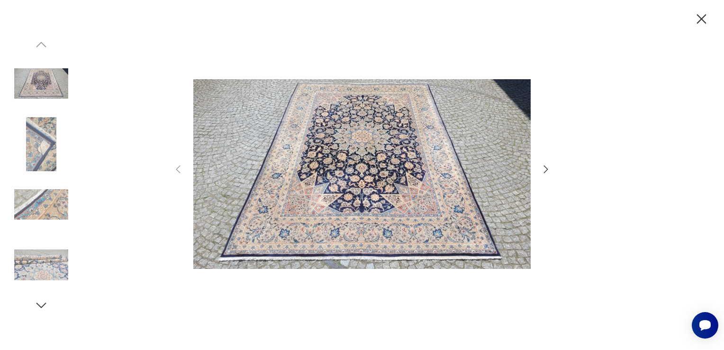
click at [543, 168] on icon "button" at bounding box center [545, 168] width 11 height 11
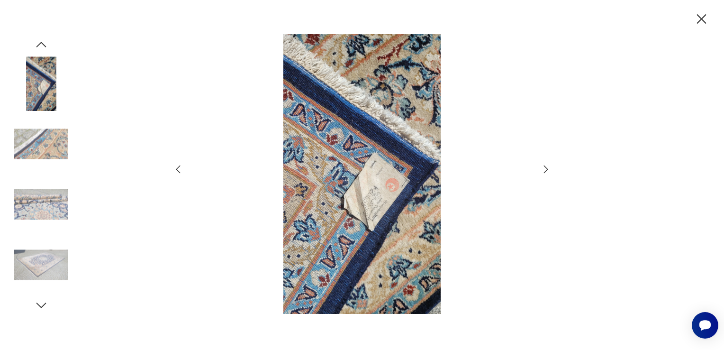
click at [546, 168] on icon "button" at bounding box center [546, 169] width 4 height 8
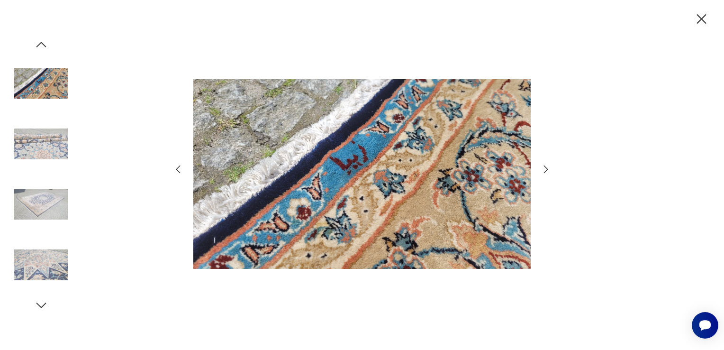
click at [546, 168] on icon "button" at bounding box center [546, 169] width 4 height 8
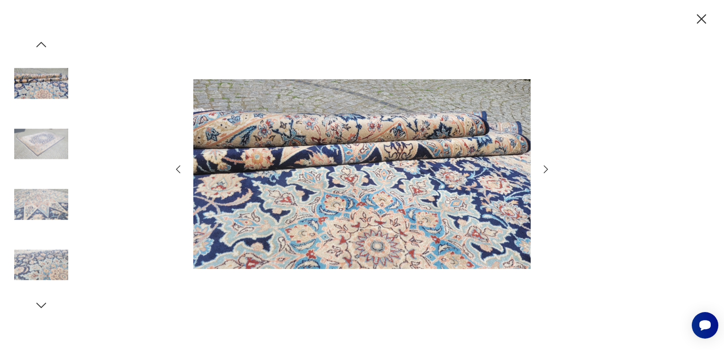
click at [546, 168] on icon "button" at bounding box center [546, 169] width 4 height 8
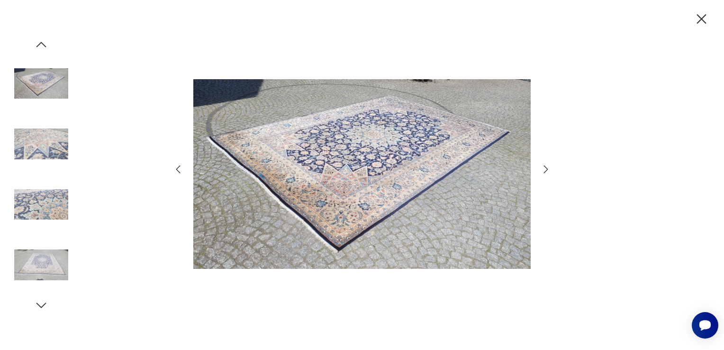
click at [546, 168] on icon "button" at bounding box center [546, 169] width 4 height 8
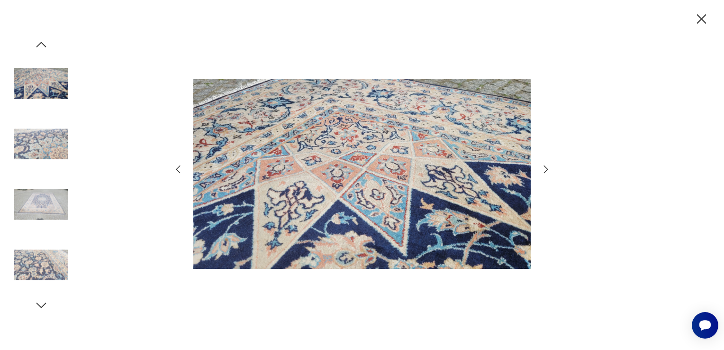
click at [702, 18] on icon "button" at bounding box center [701, 18] width 9 height 9
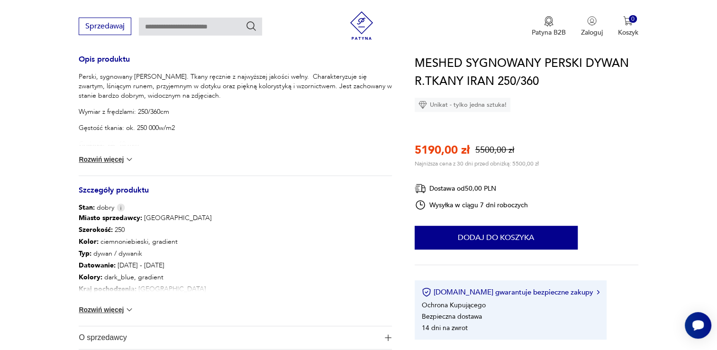
scroll to position [396, 0]
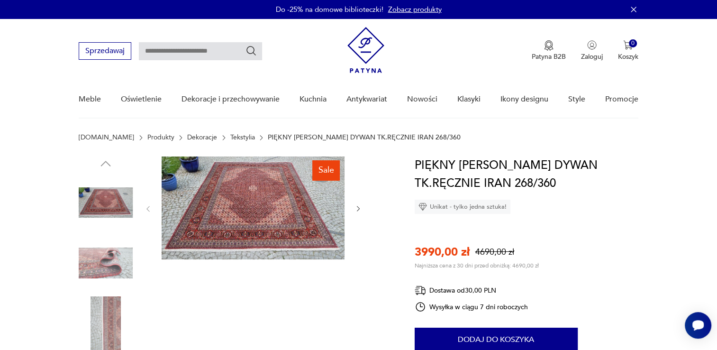
click at [263, 204] on img at bounding box center [253, 207] width 183 height 103
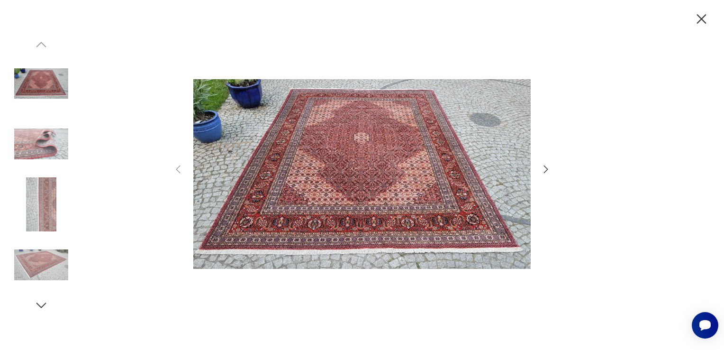
click at [548, 167] on icon "button" at bounding box center [545, 168] width 11 height 11
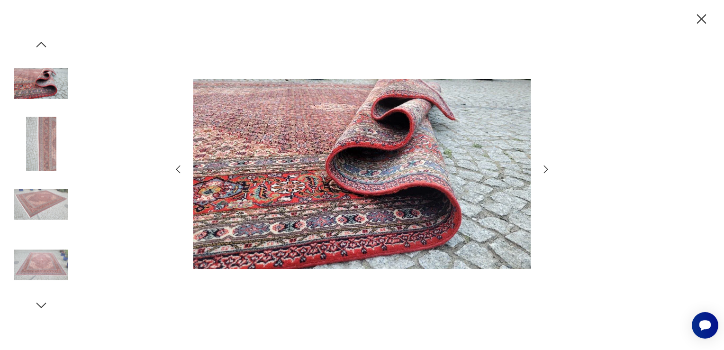
click at [548, 167] on icon "button" at bounding box center [545, 168] width 11 height 11
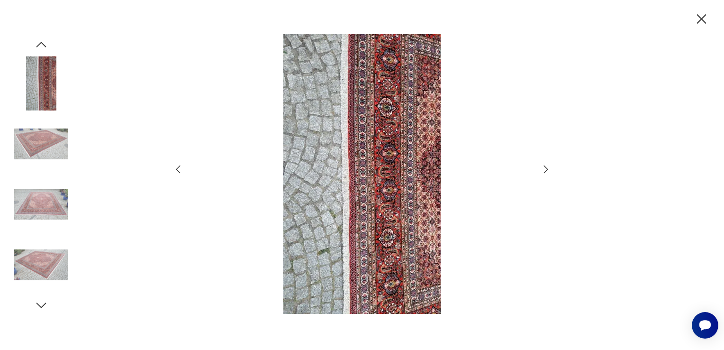
click at [548, 167] on icon "button" at bounding box center [545, 168] width 11 height 11
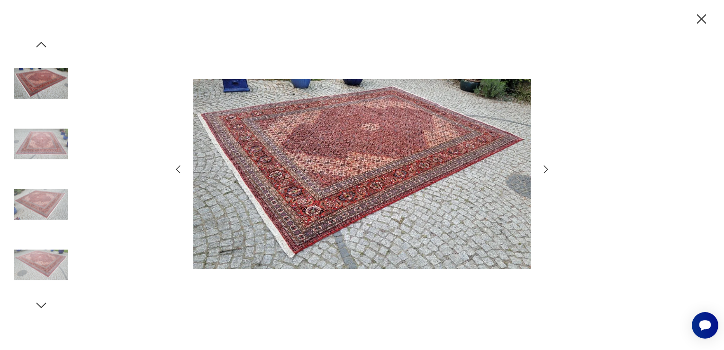
click at [548, 167] on icon "button" at bounding box center [545, 168] width 11 height 11
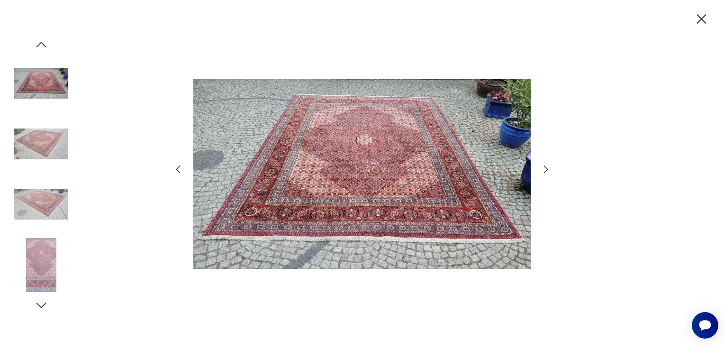
click at [701, 19] on icon "button" at bounding box center [701, 18] width 9 height 9
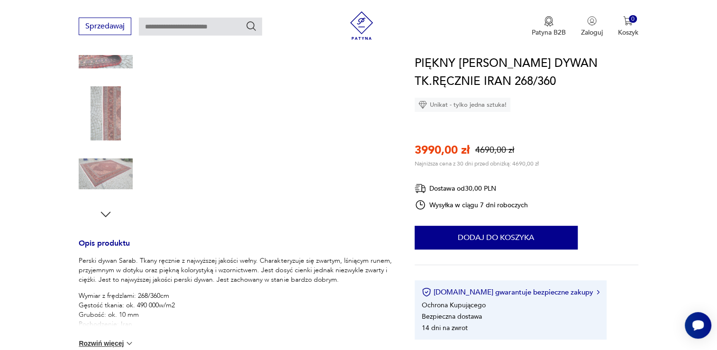
scroll to position [206, 0]
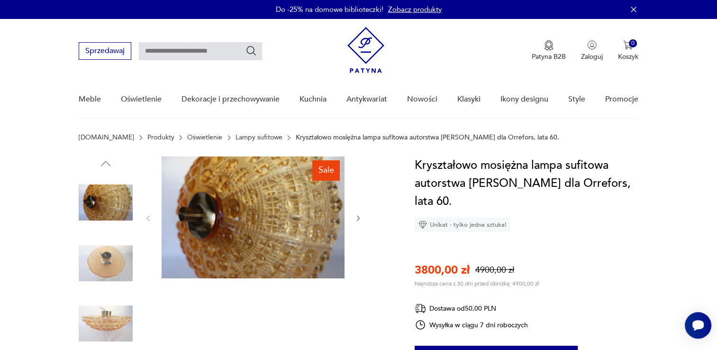
click at [284, 230] on img at bounding box center [253, 217] width 183 height 122
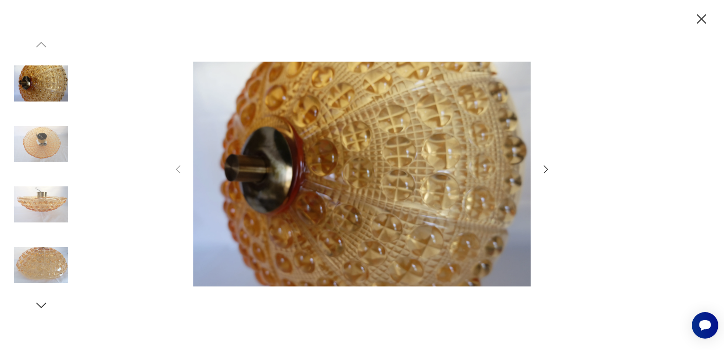
click at [547, 166] on icon "button" at bounding box center [545, 168] width 11 height 11
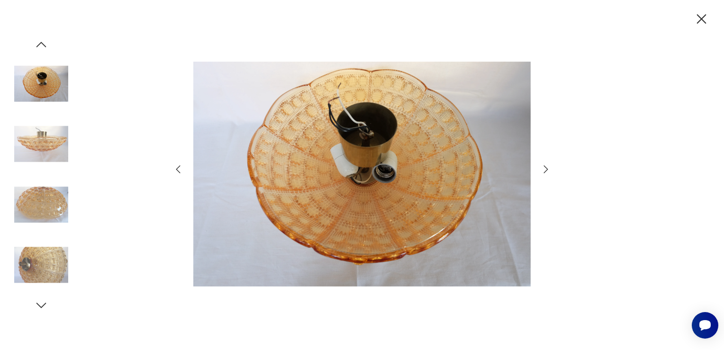
click at [547, 166] on icon "button" at bounding box center [545, 168] width 11 height 11
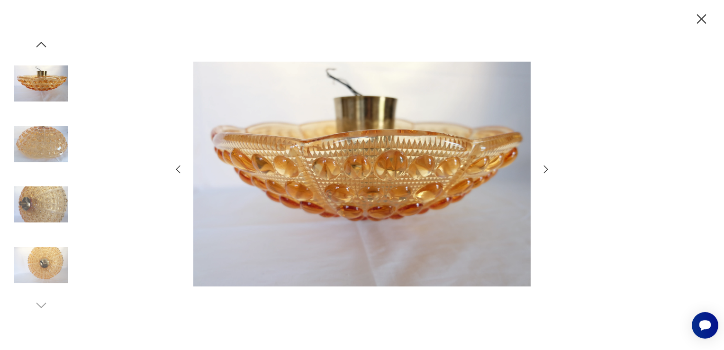
click at [547, 166] on icon "button" at bounding box center [545, 168] width 11 height 11
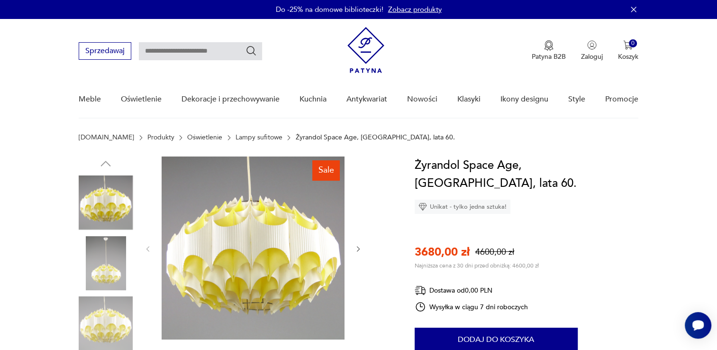
click at [240, 236] on img at bounding box center [253, 247] width 183 height 183
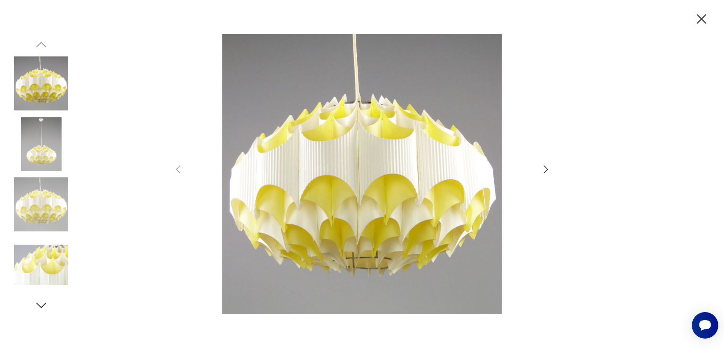
click at [546, 166] on icon "button" at bounding box center [545, 168] width 11 height 11
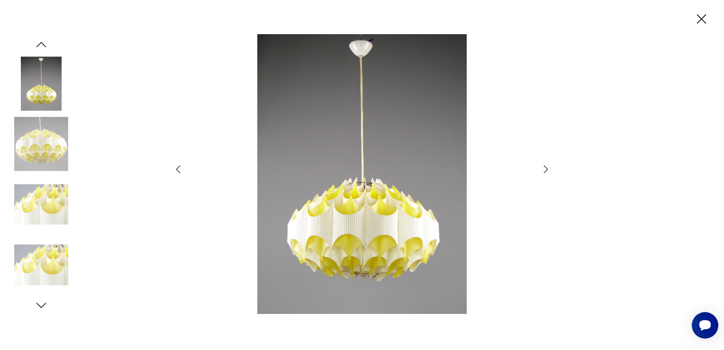
click at [546, 166] on icon "button" at bounding box center [545, 168] width 11 height 11
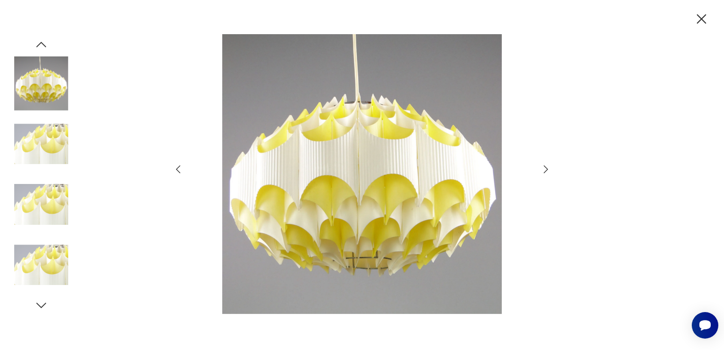
click at [546, 166] on icon "button" at bounding box center [545, 168] width 11 height 11
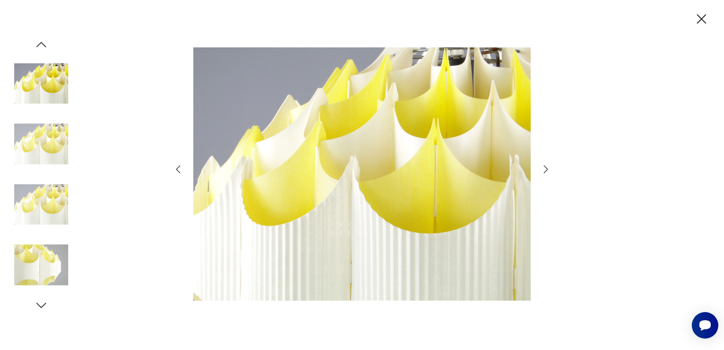
click at [546, 166] on icon "button" at bounding box center [545, 168] width 11 height 11
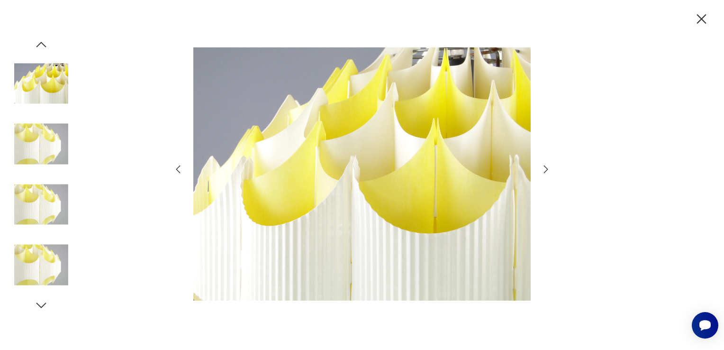
click at [546, 166] on icon "button" at bounding box center [545, 168] width 11 height 11
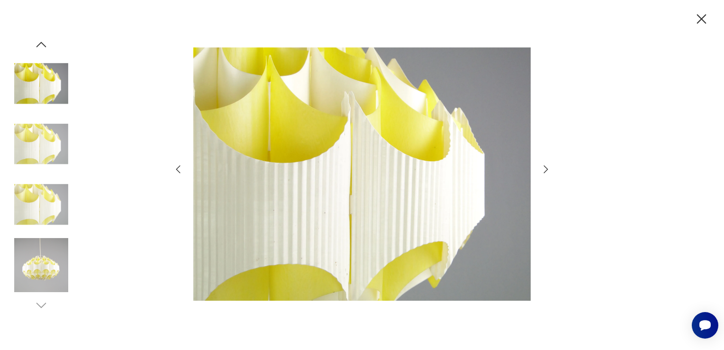
click at [546, 166] on icon "button" at bounding box center [545, 168] width 11 height 11
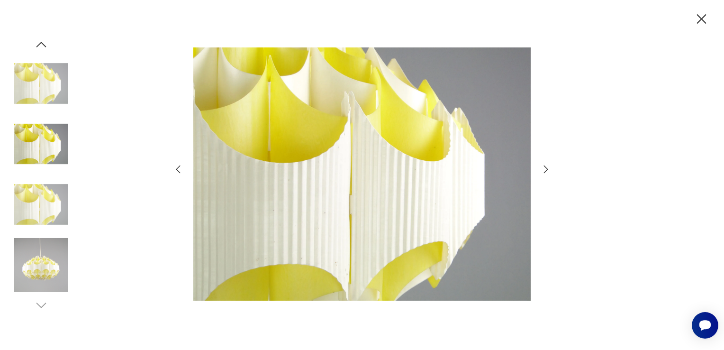
click at [546, 166] on icon "button" at bounding box center [545, 168] width 11 height 11
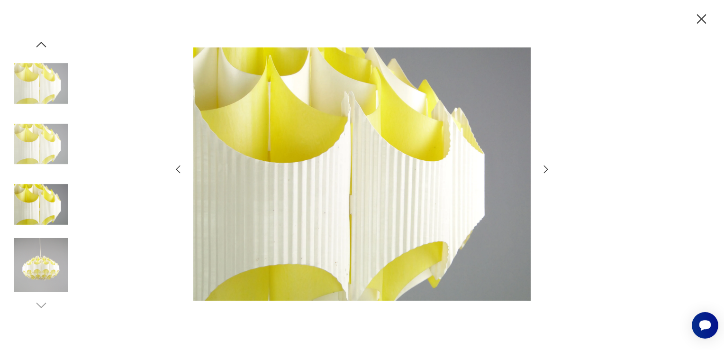
click at [546, 166] on icon "button" at bounding box center [545, 168] width 11 height 11
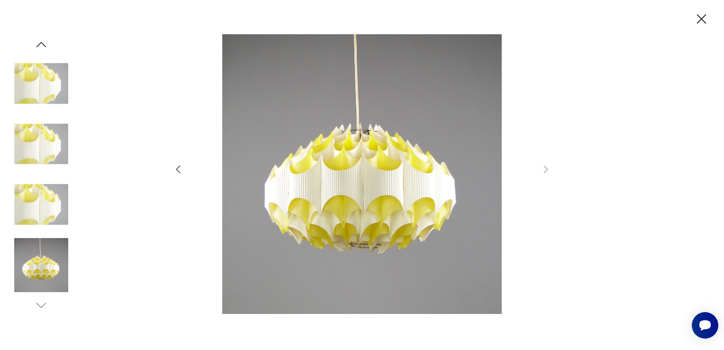
click at [703, 15] on icon "button" at bounding box center [701, 19] width 17 height 17
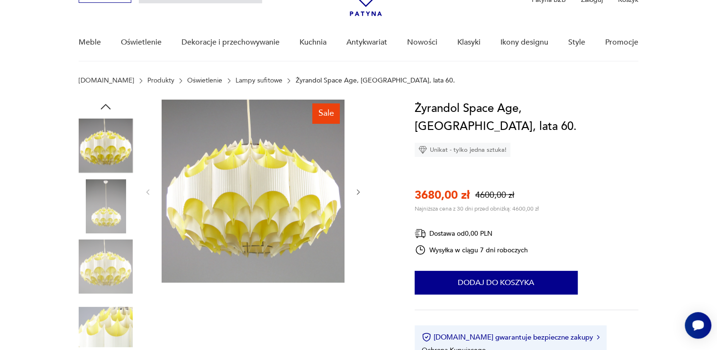
scroll to position [77, 0]
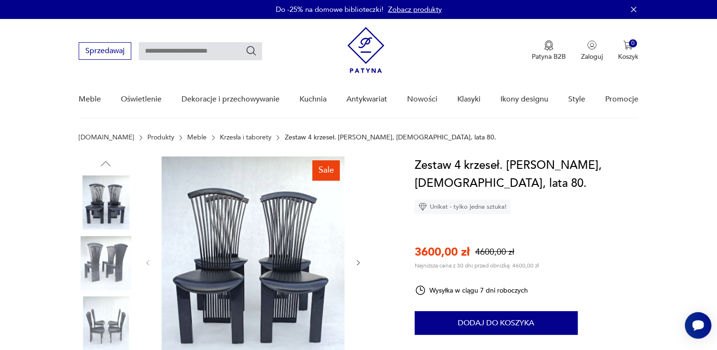
click at [284, 246] on img at bounding box center [253, 261] width 183 height 210
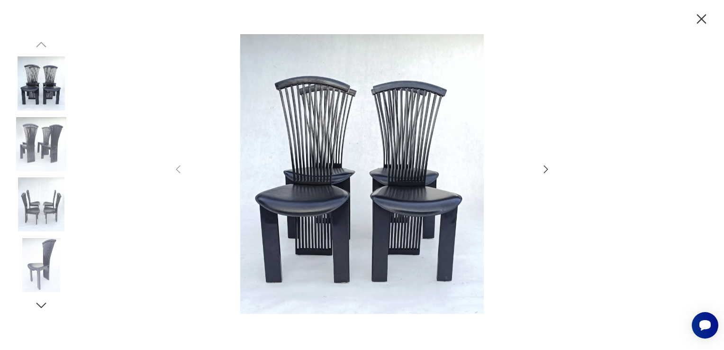
click at [544, 169] on icon "button" at bounding box center [545, 168] width 11 height 11
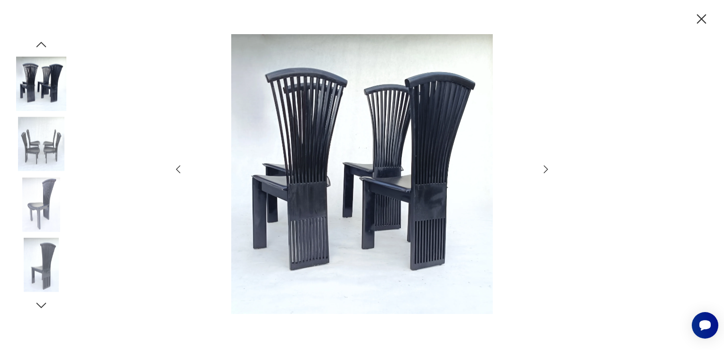
click at [544, 169] on icon "button" at bounding box center [545, 168] width 11 height 11
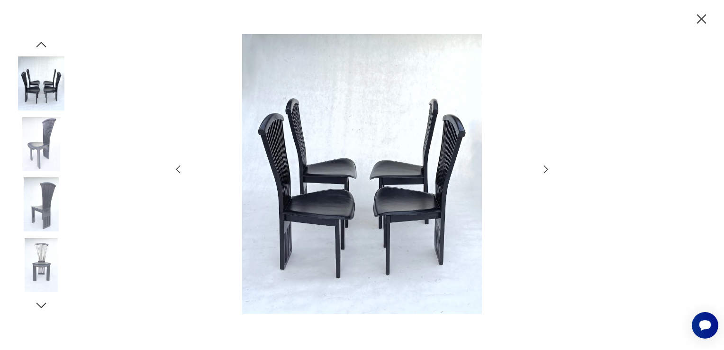
click at [544, 169] on icon "button" at bounding box center [545, 168] width 11 height 11
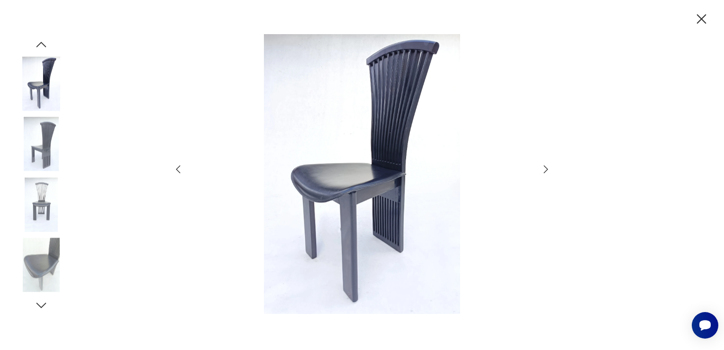
click at [544, 169] on icon "button" at bounding box center [545, 168] width 11 height 11
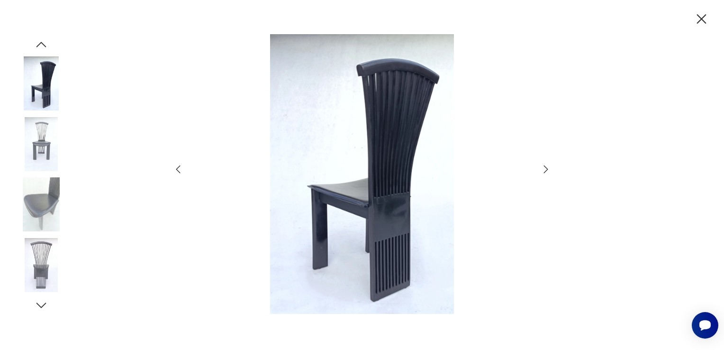
click at [544, 169] on icon "button" at bounding box center [545, 168] width 11 height 11
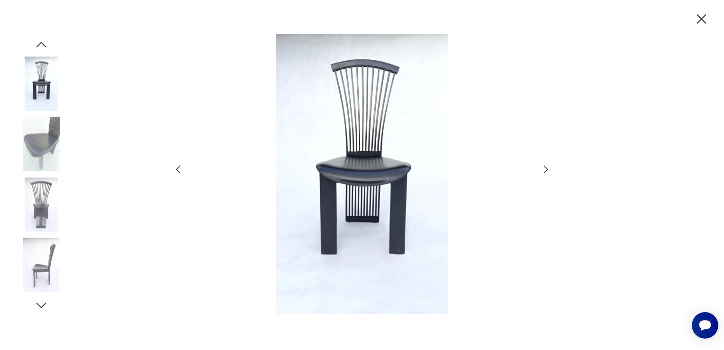
click at [544, 169] on icon "button" at bounding box center [545, 168] width 11 height 11
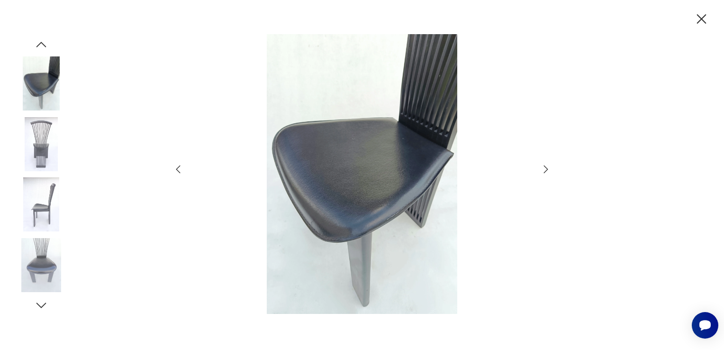
click at [544, 169] on icon "button" at bounding box center [545, 168] width 11 height 11
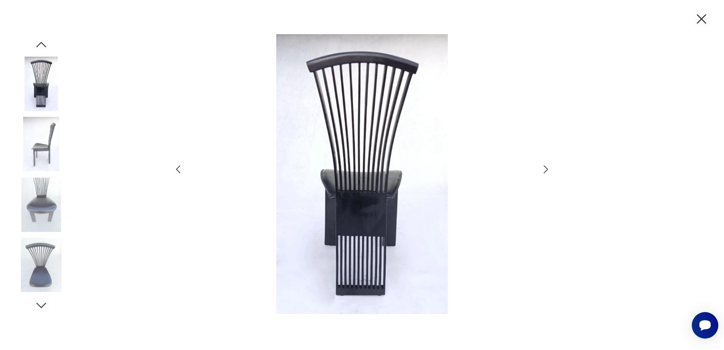
click at [544, 169] on icon "button" at bounding box center [545, 168] width 11 height 11
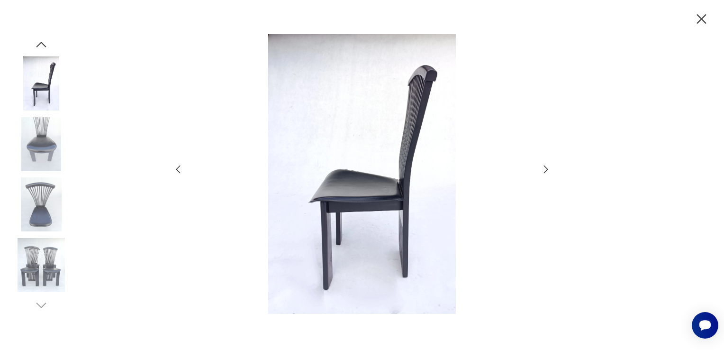
click at [544, 169] on icon "button" at bounding box center [545, 168] width 11 height 11
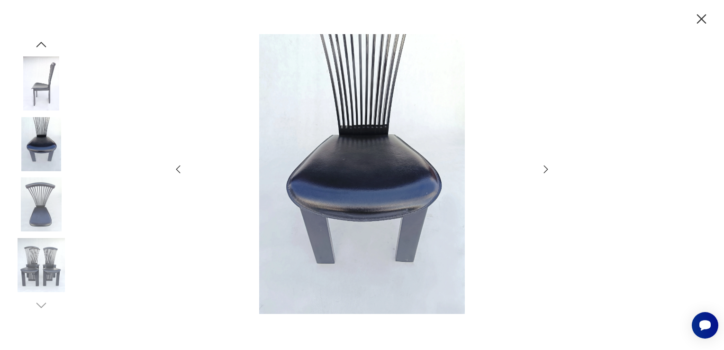
click at [544, 169] on icon "button" at bounding box center [545, 168] width 11 height 11
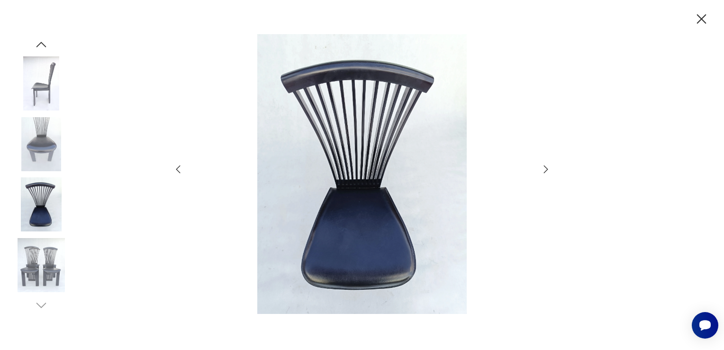
click at [544, 169] on icon "button" at bounding box center [545, 168] width 11 height 11
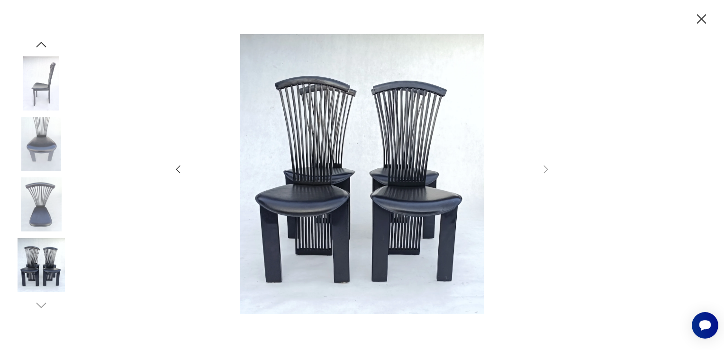
click at [699, 15] on icon "button" at bounding box center [701, 19] width 17 height 17
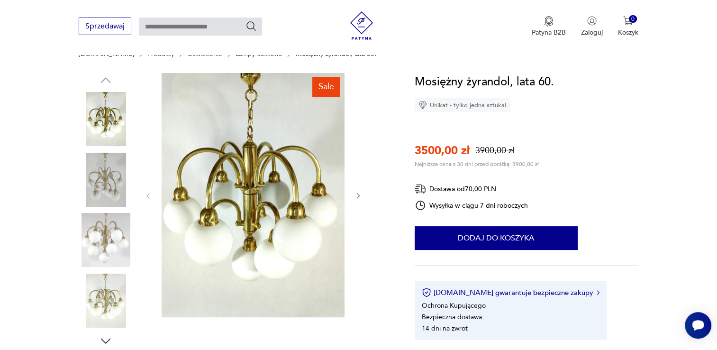
scroll to position [118, 0]
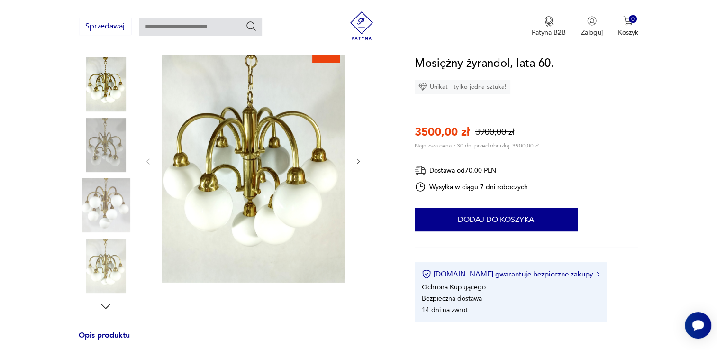
click at [258, 214] on img at bounding box center [253, 160] width 183 height 244
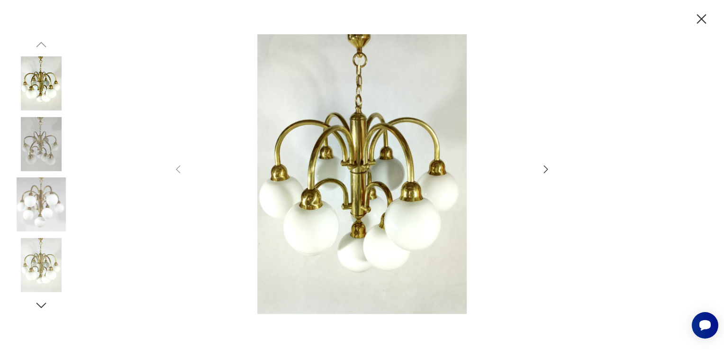
click at [544, 169] on icon "button" at bounding box center [545, 168] width 11 height 11
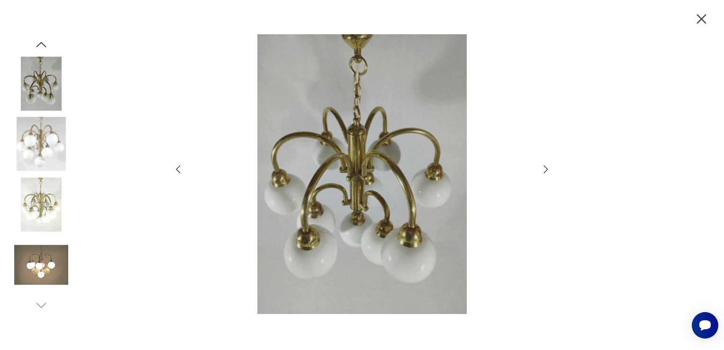
click at [544, 169] on icon "button" at bounding box center [545, 168] width 11 height 11
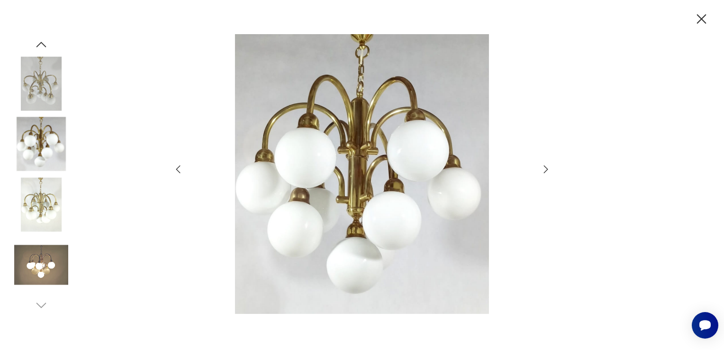
click at [544, 169] on icon "button" at bounding box center [545, 168] width 11 height 11
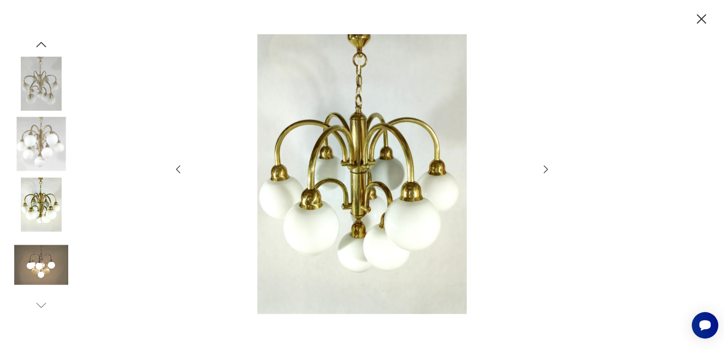
click at [544, 169] on icon "button" at bounding box center [545, 168] width 11 height 11
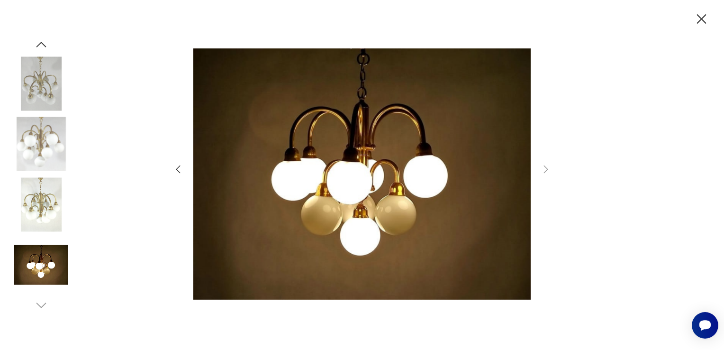
click at [699, 21] on icon "button" at bounding box center [701, 18] width 9 height 9
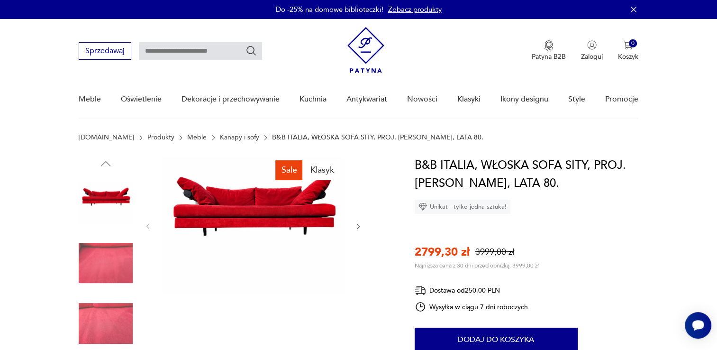
click at [261, 221] on img at bounding box center [253, 224] width 183 height 137
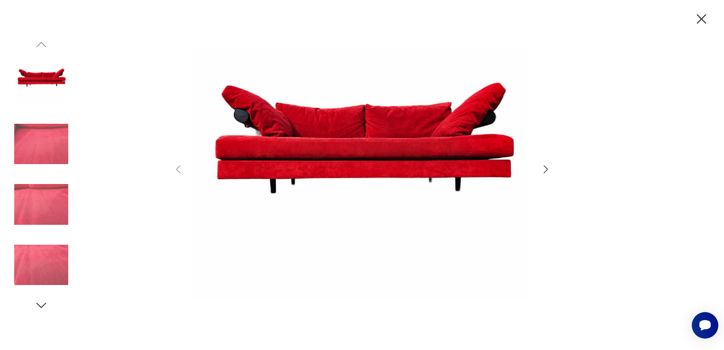
click at [545, 168] on icon "button" at bounding box center [545, 168] width 11 height 11
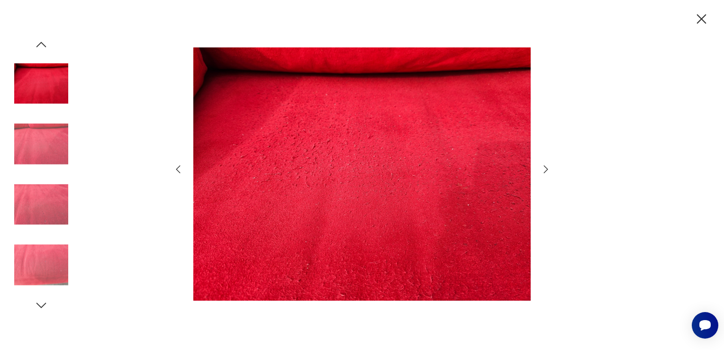
click at [545, 168] on icon "button" at bounding box center [545, 168] width 11 height 11
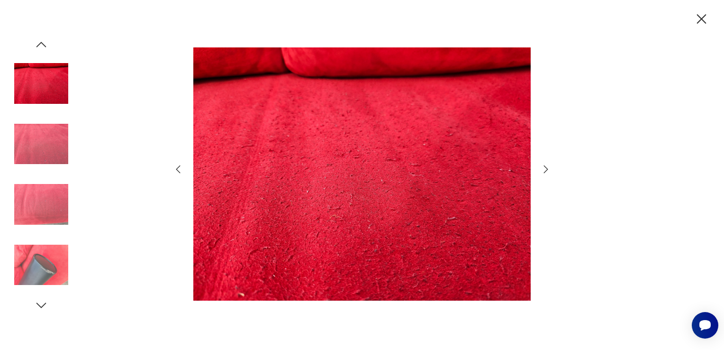
click at [545, 168] on icon "button" at bounding box center [545, 168] width 11 height 11
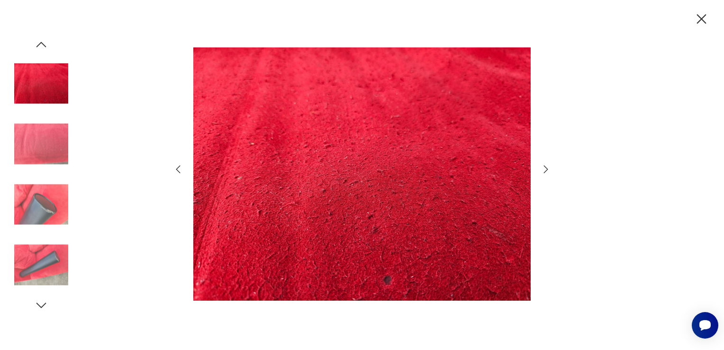
click at [545, 168] on icon "button" at bounding box center [545, 168] width 11 height 11
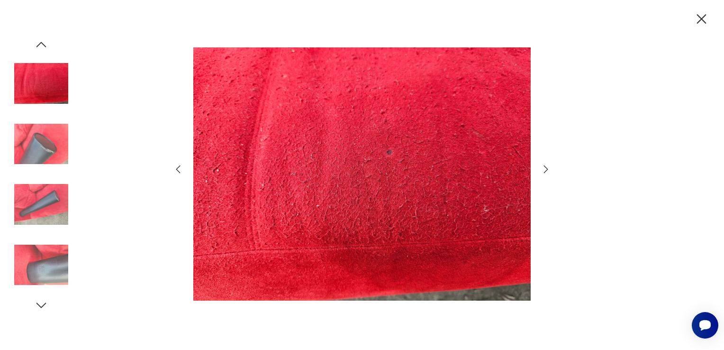
click at [545, 168] on icon "button" at bounding box center [545, 168] width 11 height 11
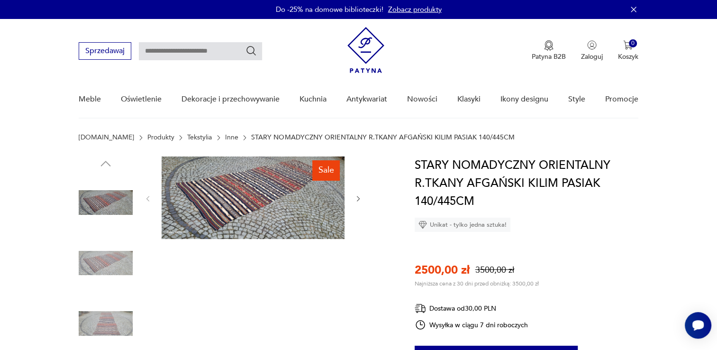
click at [269, 208] on img at bounding box center [253, 197] width 183 height 82
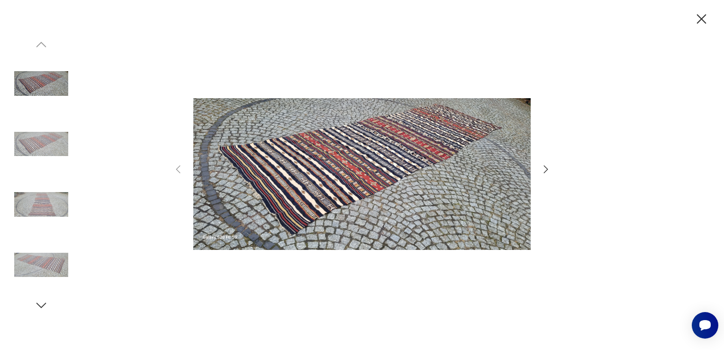
click at [547, 170] on icon "button" at bounding box center [546, 169] width 4 height 8
click at [547, 169] on icon "button" at bounding box center [545, 168] width 11 height 11
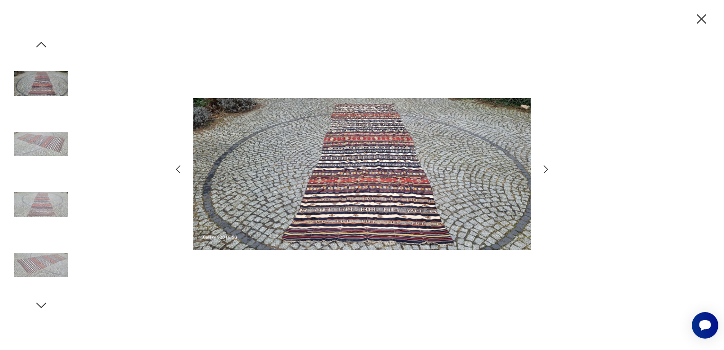
click at [547, 169] on icon "button" at bounding box center [545, 168] width 11 height 11
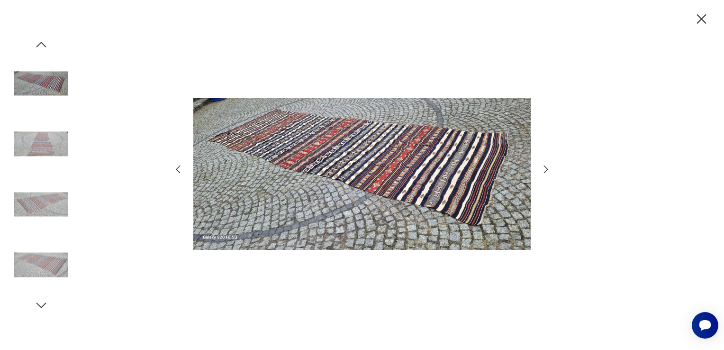
click at [547, 169] on icon "button" at bounding box center [545, 168] width 11 height 11
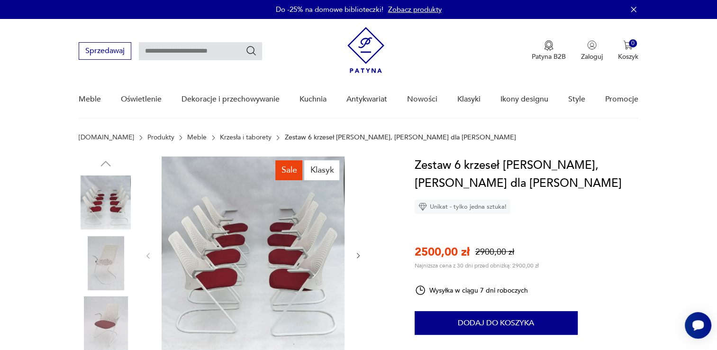
scroll to position [330, 0]
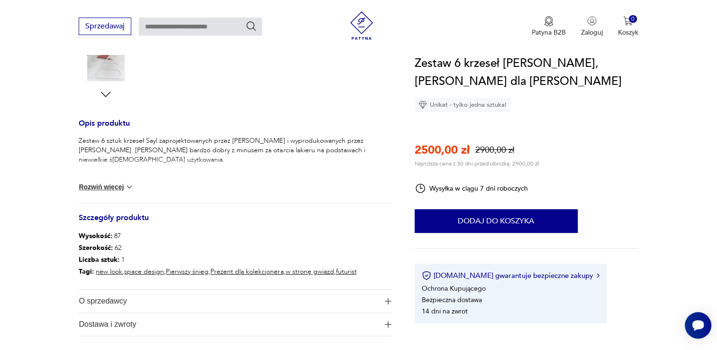
click at [114, 185] on button "Rozwiń więcej" at bounding box center [106, 186] width 55 height 9
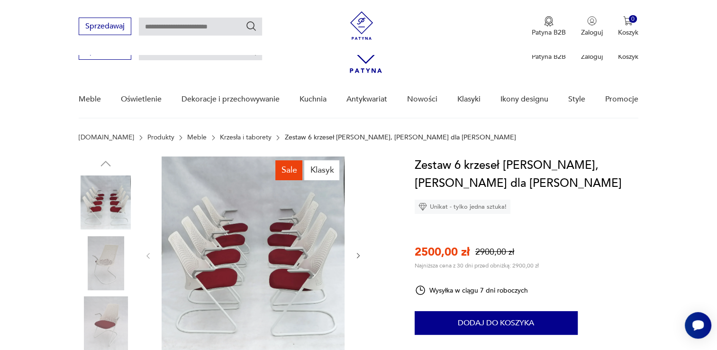
scroll to position [140, 0]
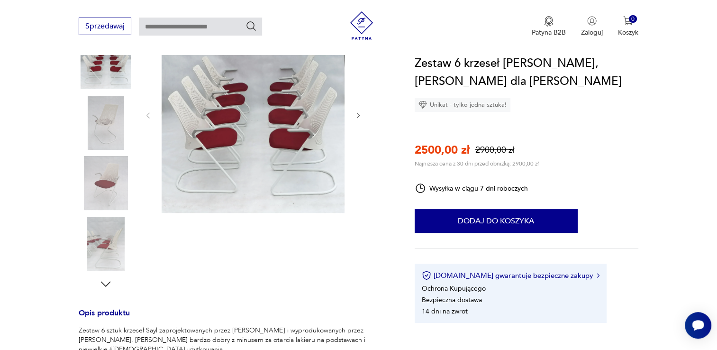
click at [286, 113] on img at bounding box center [253, 114] width 183 height 197
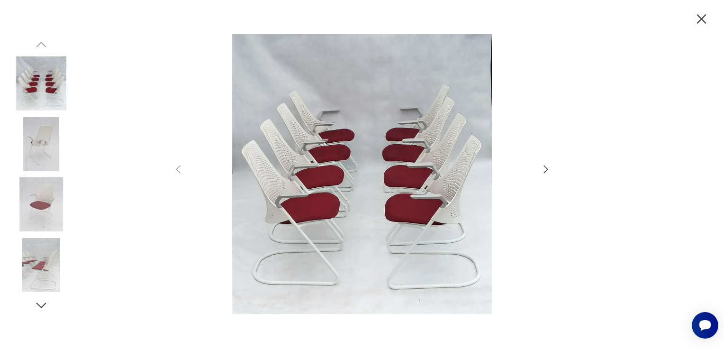
click at [545, 167] on icon "button" at bounding box center [546, 169] width 4 height 8
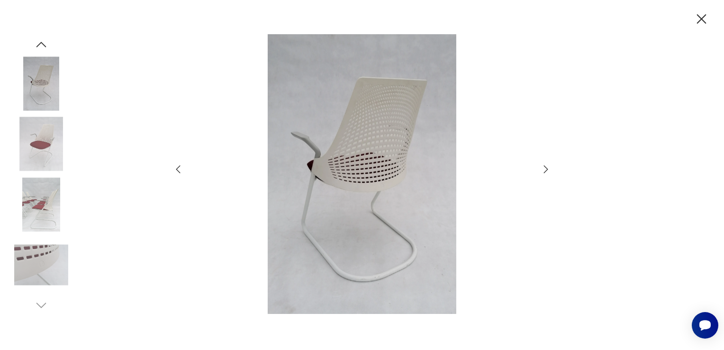
click at [545, 167] on icon "button" at bounding box center [546, 169] width 4 height 8
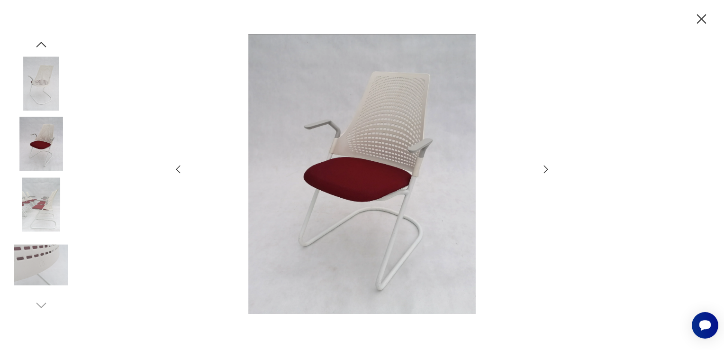
click at [545, 167] on icon "button" at bounding box center [546, 169] width 4 height 8
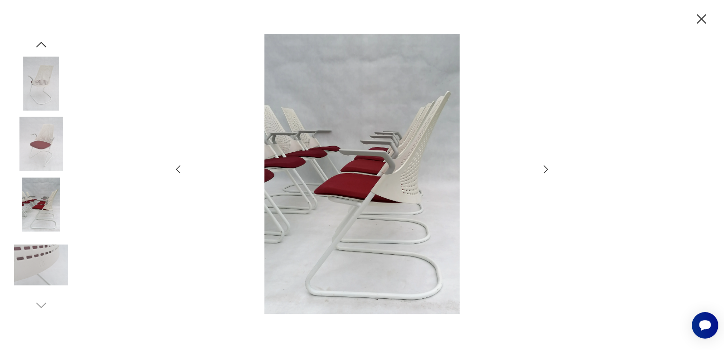
click at [545, 167] on icon "button" at bounding box center [546, 169] width 4 height 8
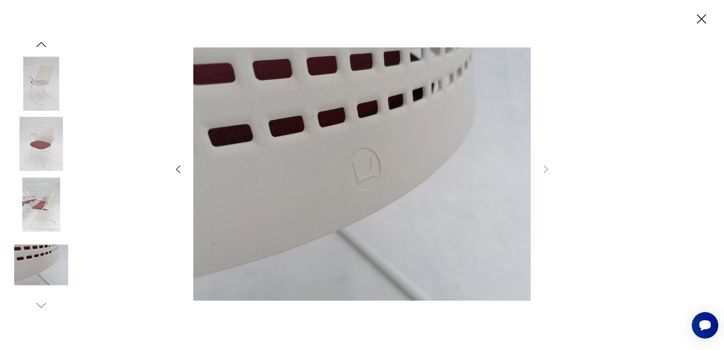
click at [700, 18] on icon "button" at bounding box center [701, 18] width 9 height 9
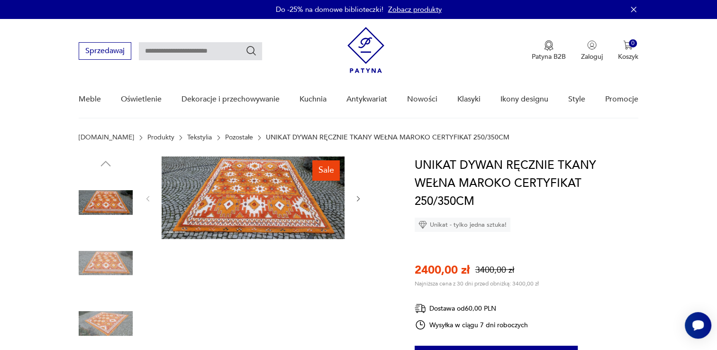
click at [258, 209] on img at bounding box center [253, 197] width 183 height 82
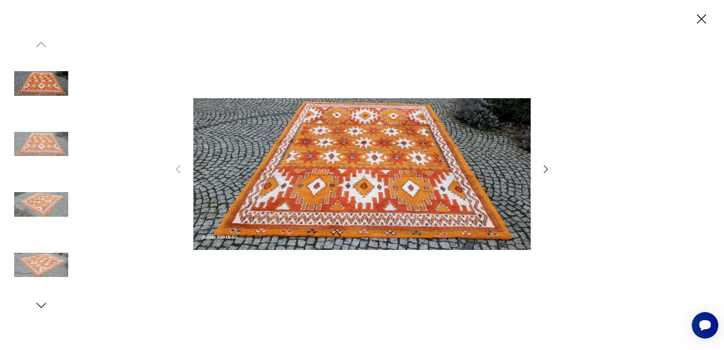
click at [543, 167] on icon "button" at bounding box center [545, 168] width 11 height 11
click at [544, 167] on icon "button" at bounding box center [545, 168] width 11 height 11
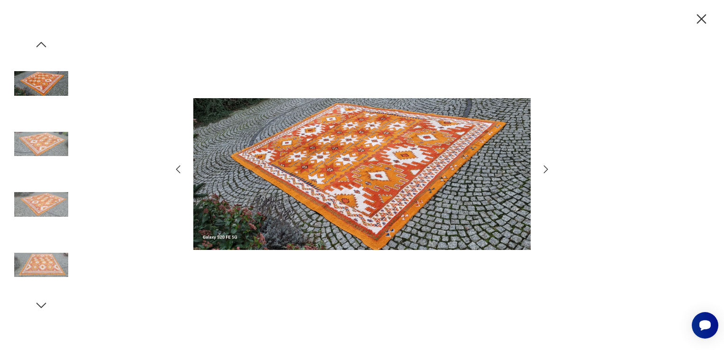
click at [544, 167] on icon "button" at bounding box center [545, 168] width 11 height 11
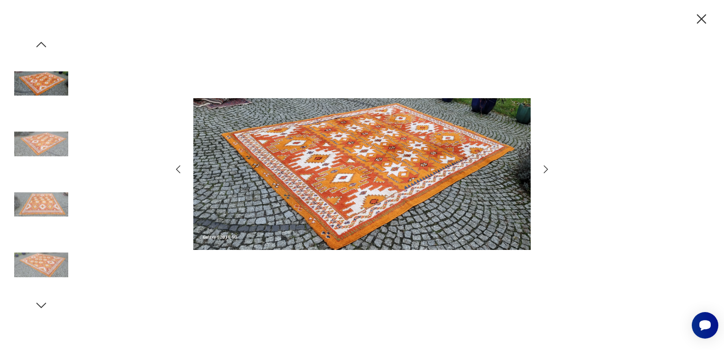
click at [544, 167] on icon "button" at bounding box center [545, 168] width 11 height 11
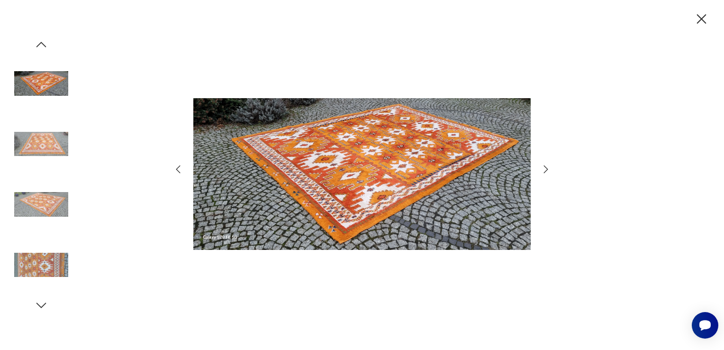
click at [544, 167] on icon "button" at bounding box center [545, 168] width 11 height 11
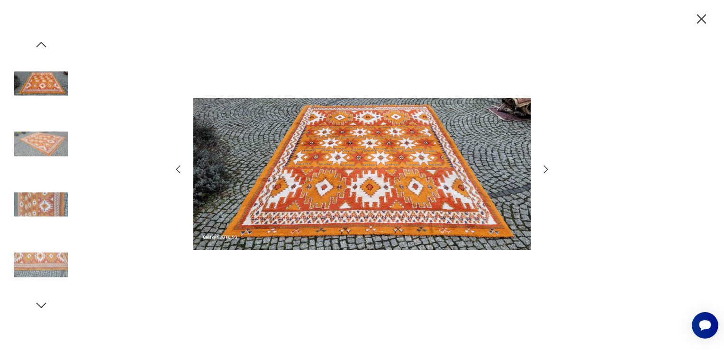
click at [703, 13] on icon "button" at bounding box center [701, 19] width 17 height 17
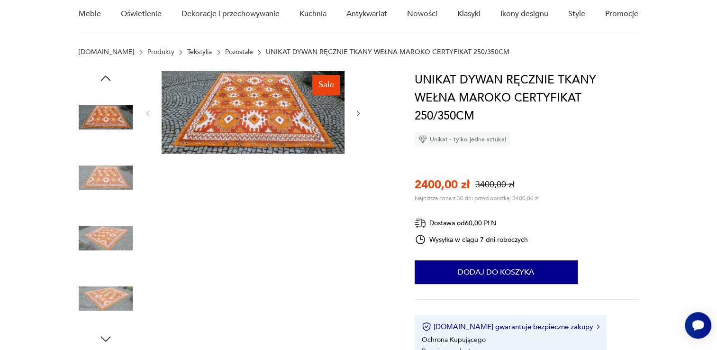
scroll to position [44, 0]
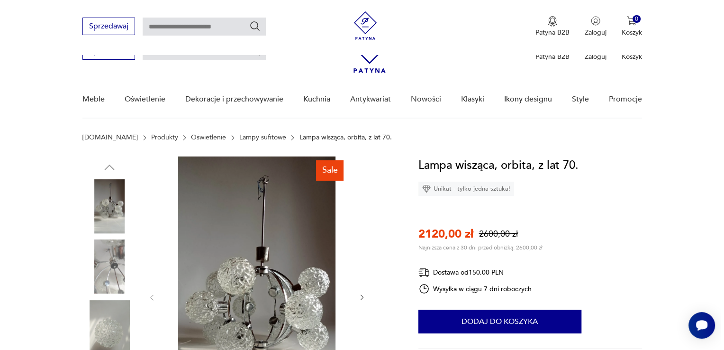
scroll to position [173, 0]
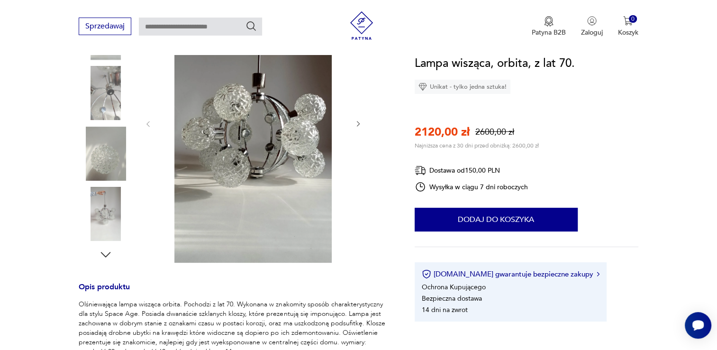
click at [290, 156] on img at bounding box center [253, 122] width 183 height 279
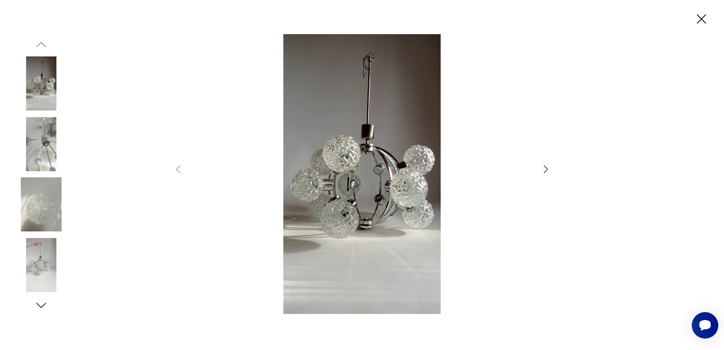
click at [547, 166] on icon "button" at bounding box center [545, 168] width 11 height 11
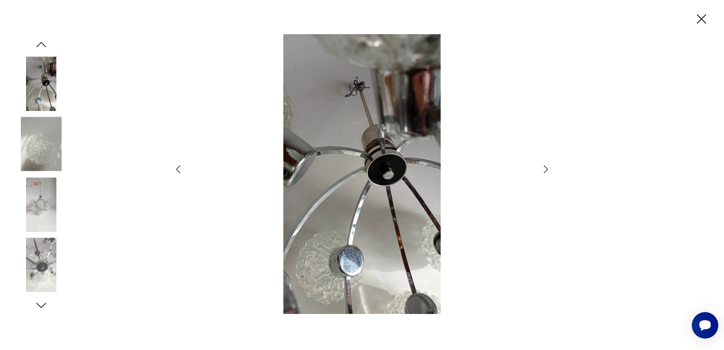
click at [547, 166] on icon "button" at bounding box center [545, 168] width 11 height 11
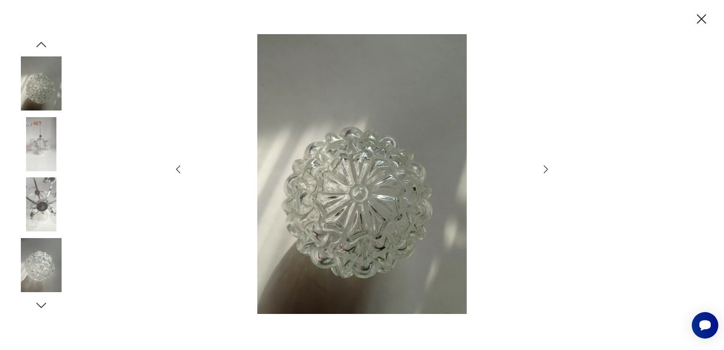
click at [547, 166] on icon "button" at bounding box center [545, 168] width 11 height 11
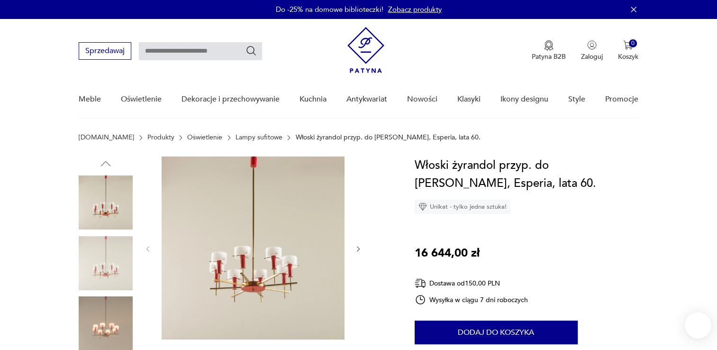
click at [287, 249] on img at bounding box center [253, 247] width 183 height 183
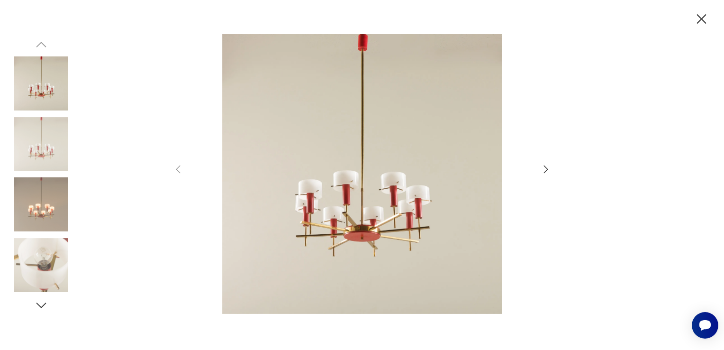
click at [543, 171] on icon "button" at bounding box center [545, 168] width 11 height 11
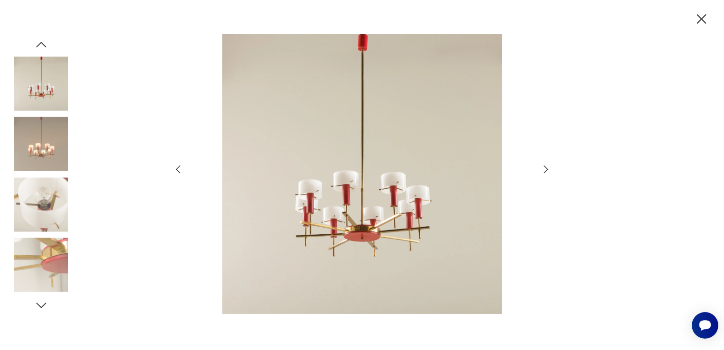
click at [544, 168] on icon "button" at bounding box center [545, 168] width 11 height 11
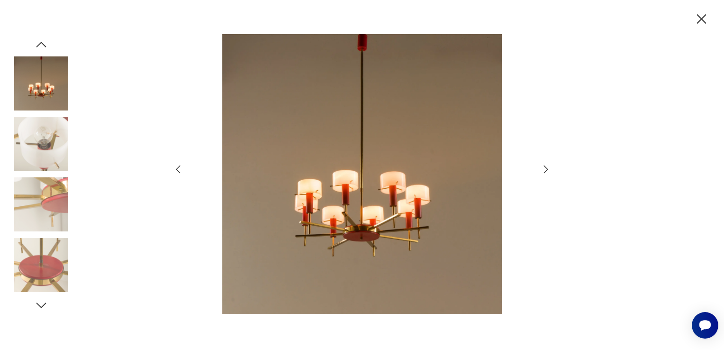
click at [544, 168] on icon "button" at bounding box center [545, 168] width 11 height 11
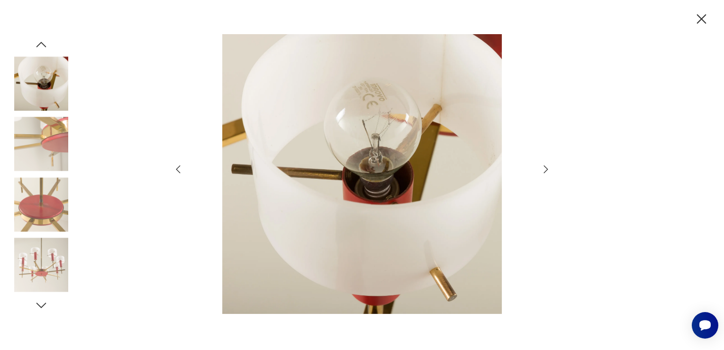
click at [544, 168] on icon "button" at bounding box center [545, 168] width 11 height 11
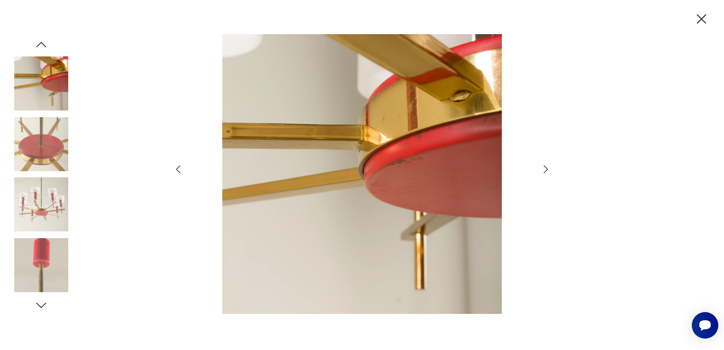
click at [544, 168] on icon "button" at bounding box center [545, 168] width 11 height 11
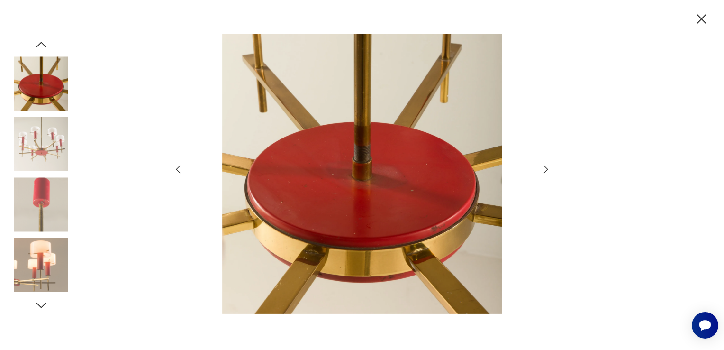
click at [544, 168] on icon "button" at bounding box center [545, 168] width 11 height 11
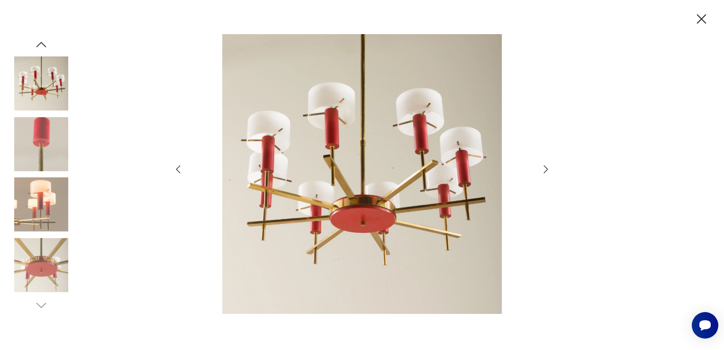
click at [544, 168] on icon "button" at bounding box center [545, 168] width 11 height 11
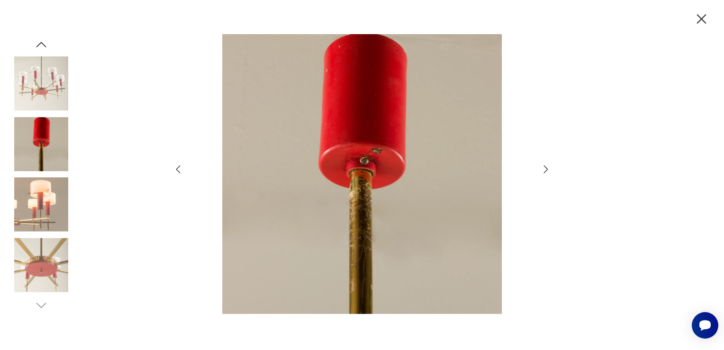
click at [544, 168] on icon "button" at bounding box center [545, 168] width 11 height 11
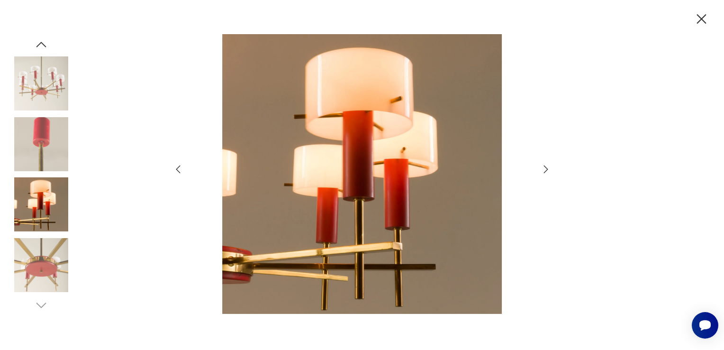
click at [703, 18] on icon "button" at bounding box center [701, 18] width 9 height 9
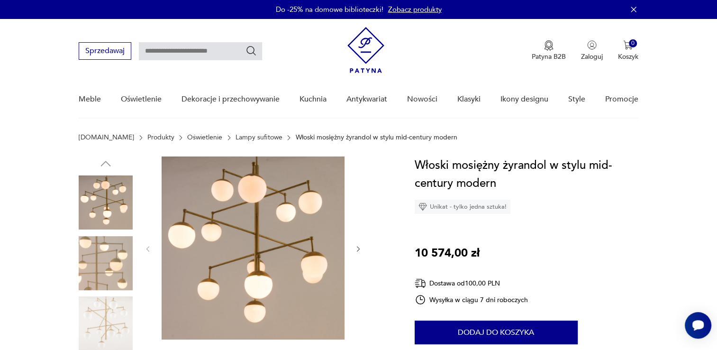
click at [288, 264] on img at bounding box center [253, 247] width 183 height 183
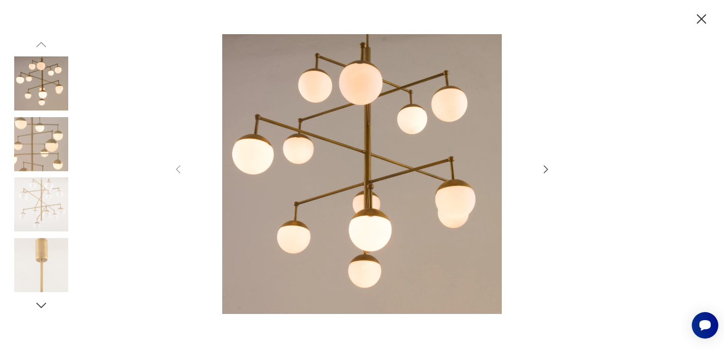
click at [543, 168] on icon "button" at bounding box center [545, 168] width 11 height 11
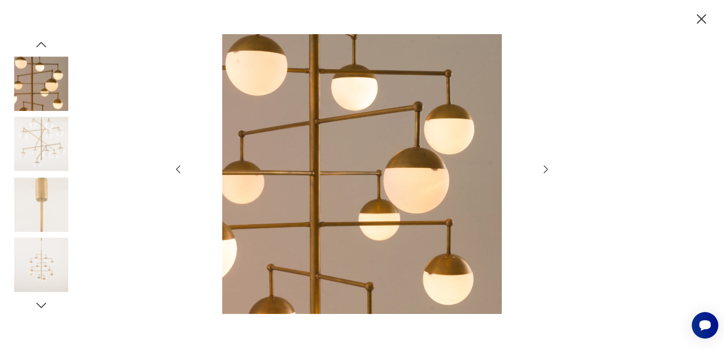
click at [544, 167] on icon "button" at bounding box center [545, 168] width 11 height 11
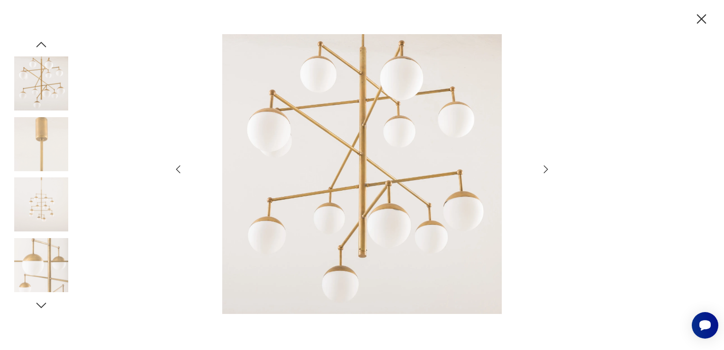
click at [544, 167] on icon "button" at bounding box center [545, 168] width 11 height 11
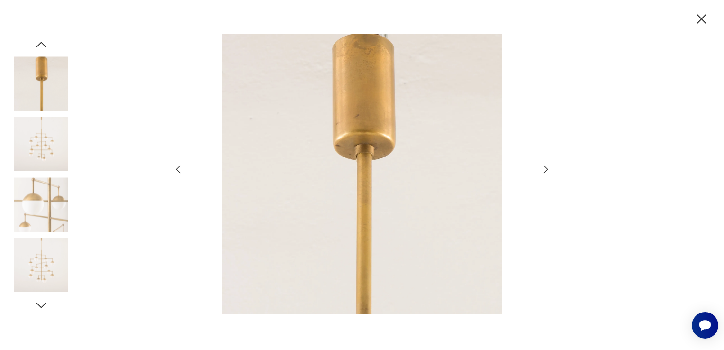
click at [544, 167] on icon "button" at bounding box center [545, 168] width 11 height 11
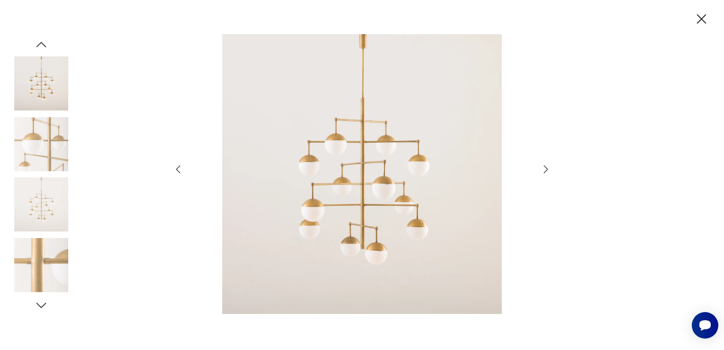
click at [544, 167] on icon "button" at bounding box center [545, 168] width 11 height 11
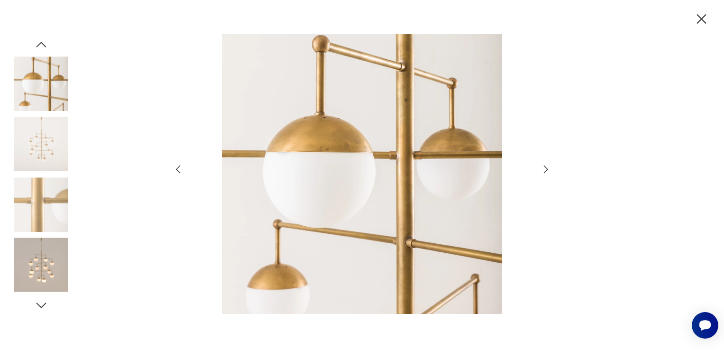
click at [544, 167] on icon "button" at bounding box center [545, 168] width 11 height 11
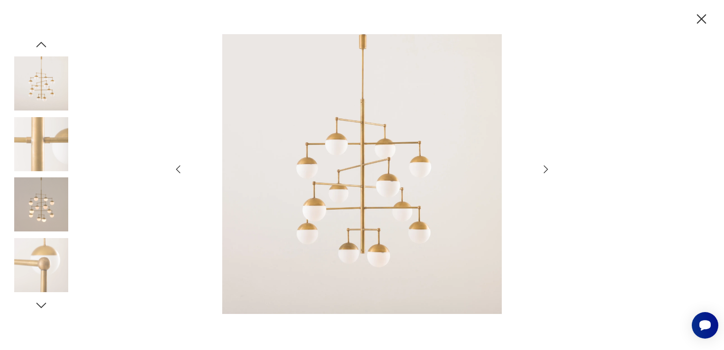
click at [544, 167] on icon "button" at bounding box center [545, 168] width 11 height 11
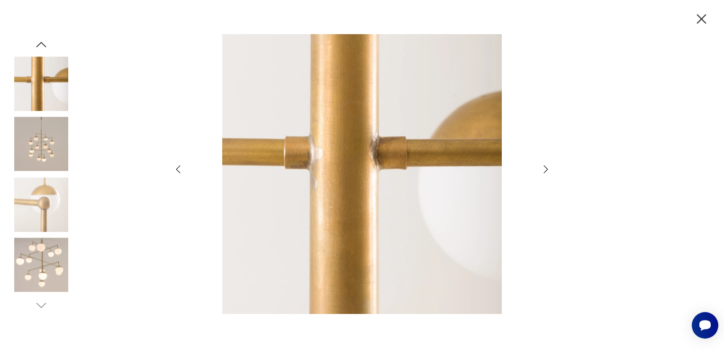
click at [544, 167] on icon "button" at bounding box center [545, 168] width 11 height 11
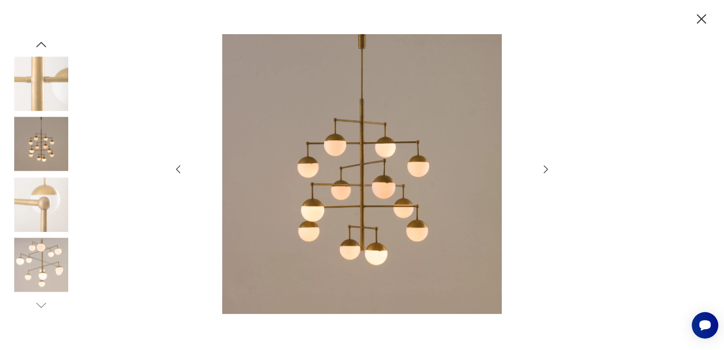
click at [544, 167] on icon "button" at bounding box center [545, 168] width 11 height 11
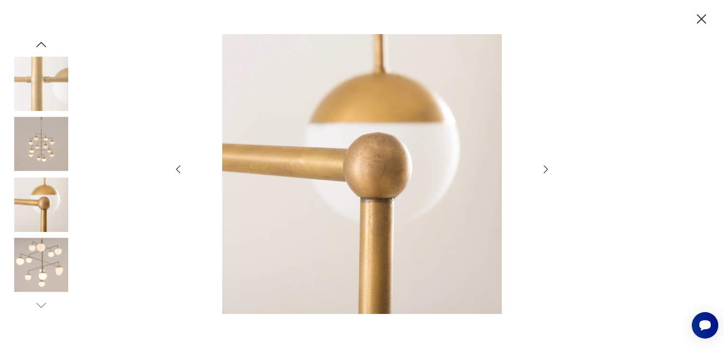
click at [700, 18] on icon "button" at bounding box center [701, 18] width 9 height 9
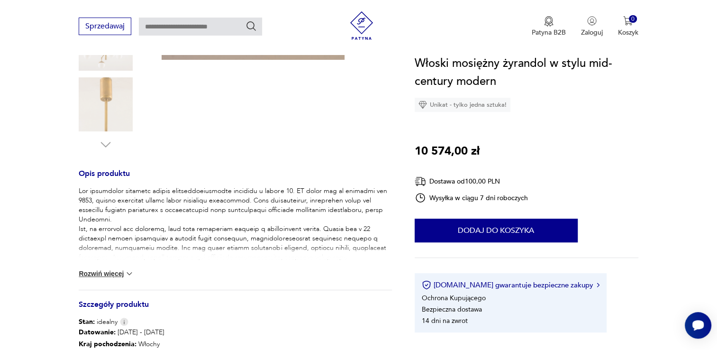
scroll to position [350, 0]
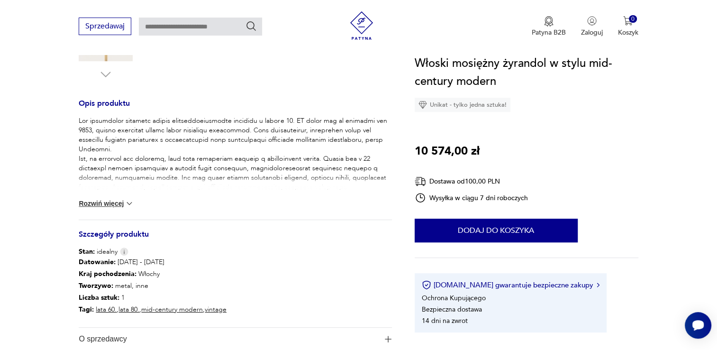
click at [103, 202] on button "Rozwiń więcej" at bounding box center [106, 202] width 55 height 9
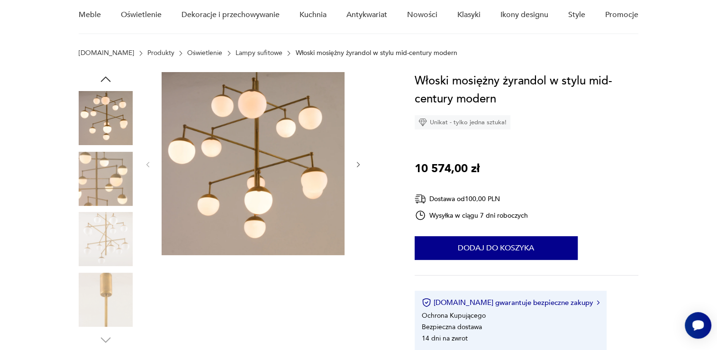
scroll to position [65, 0]
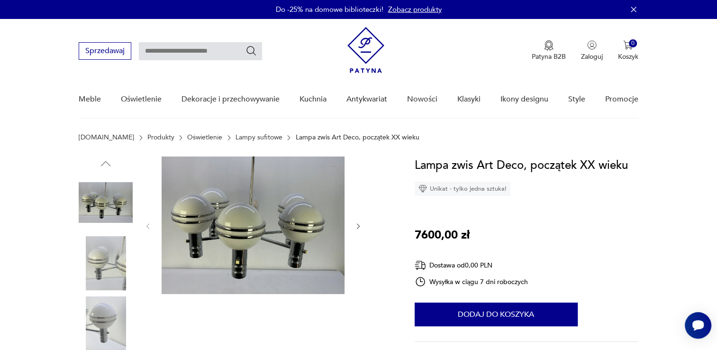
click at [226, 257] on img at bounding box center [253, 224] width 183 height 137
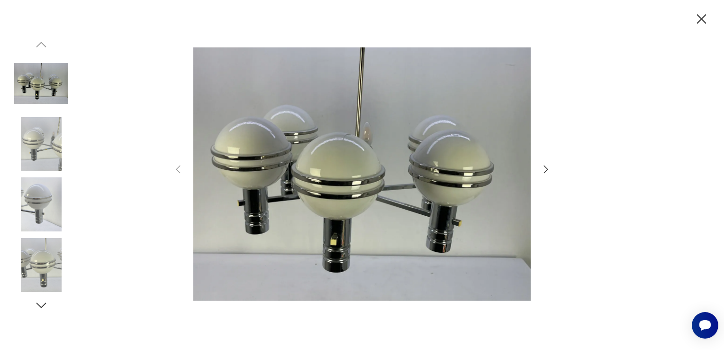
click at [544, 171] on icon "button" at bounding box center [545, 168] width 11 height 11
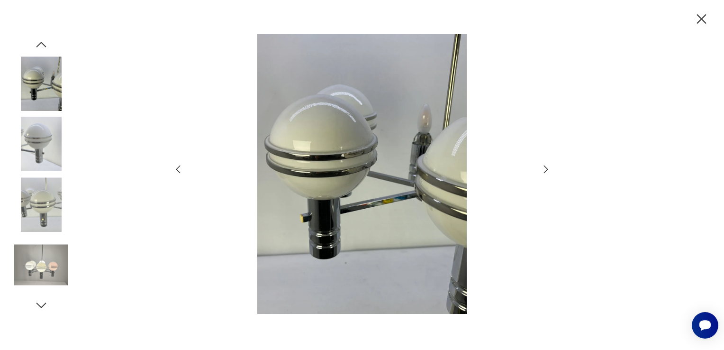
click at [545, 168] on icon "button" at bounding box center [545, 168] width 11 height 11
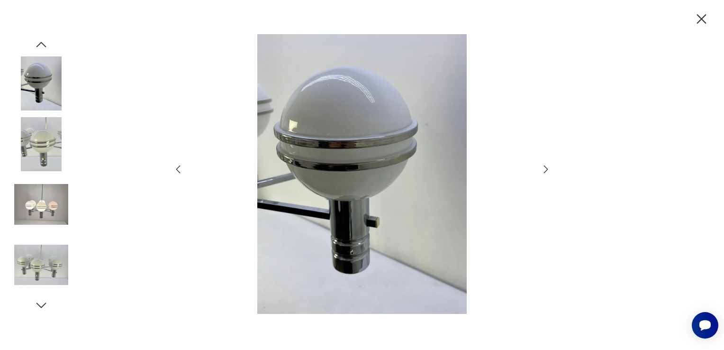
click at [545, 168] on icon "button" at bounding box center [545, 168] width 11 height 11
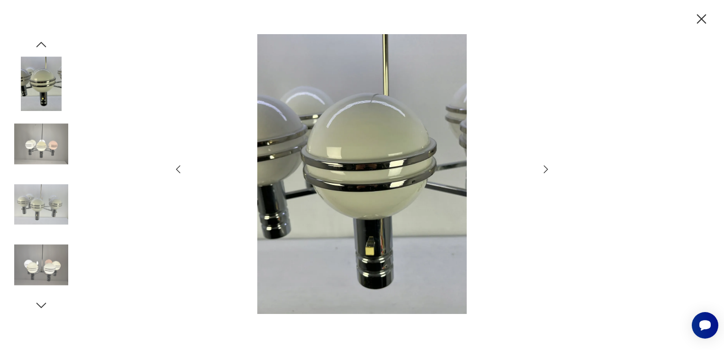
click at [545, 168] on icon "button" at bounding box center [545, 168] width 11 height 11
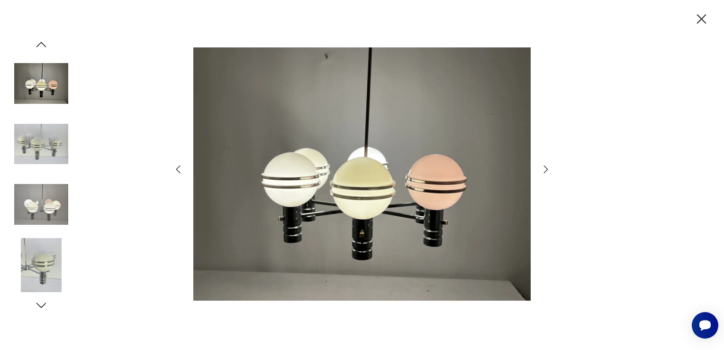
click at [545, 168] on icon "button" at bounding box center [545, 168] width 11 height 11
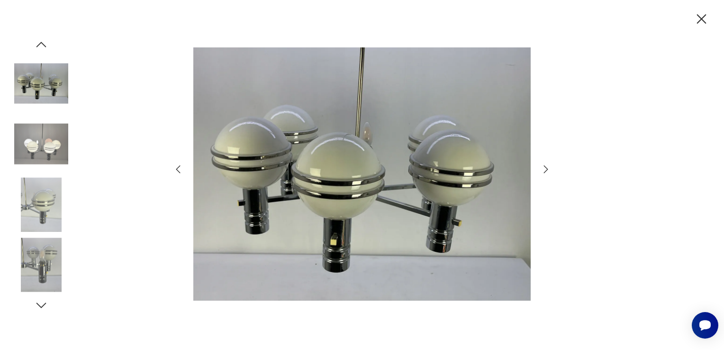
click at [545, 168] on icon "button" at bounding box center [545, 168] width 11 height 11
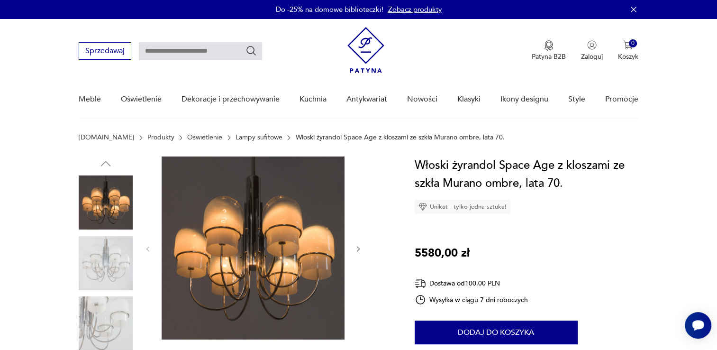
click at [251, 242] on img at bounding box center [253, 247] width 183 height 183
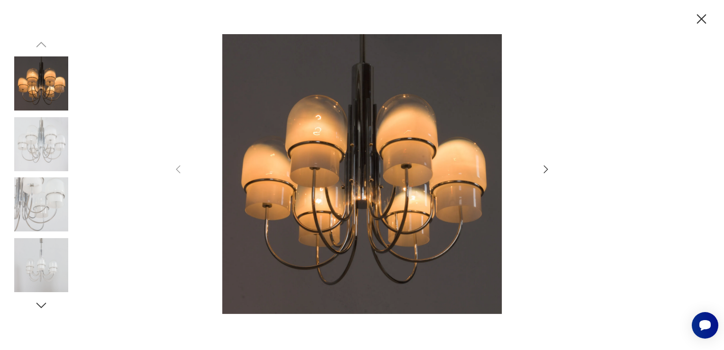
click at [546, 166] on icon "button" at bounding box center [545, 168] width 11 height 11
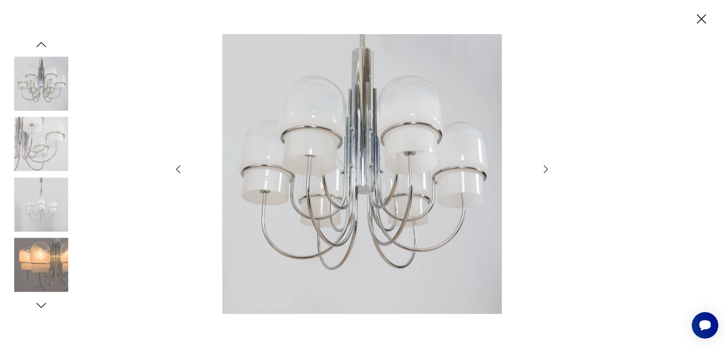
click at [546, 166] on icon "button" at bounding box center [545, 168] width 11 height 11
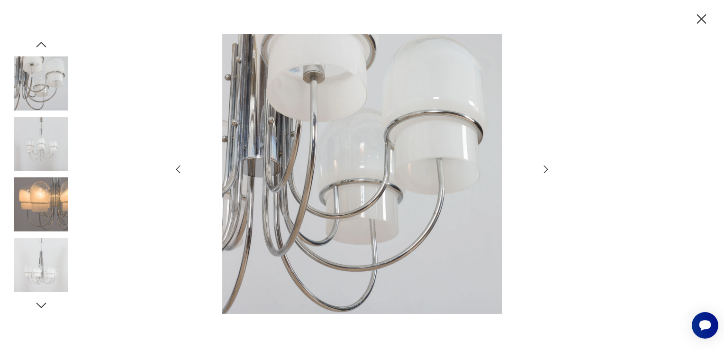
click at [546, 166] on icon "button" at bounding box center [545, 168] width 11 height 11
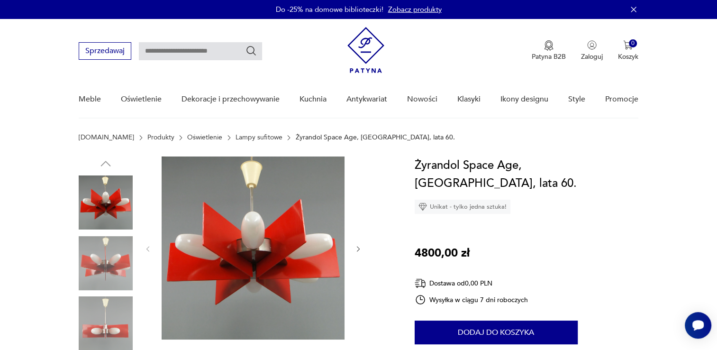
click at [287, 242] on img at bounding box center [253, 247] width 183 height 183
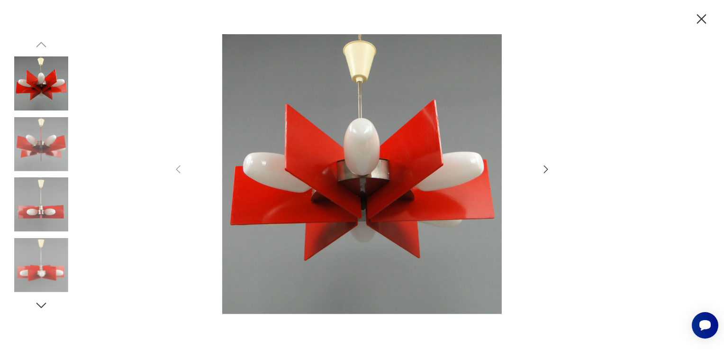
click at [542, 166] on icon "button" at bounding box center [545, 168] width 11 height 11
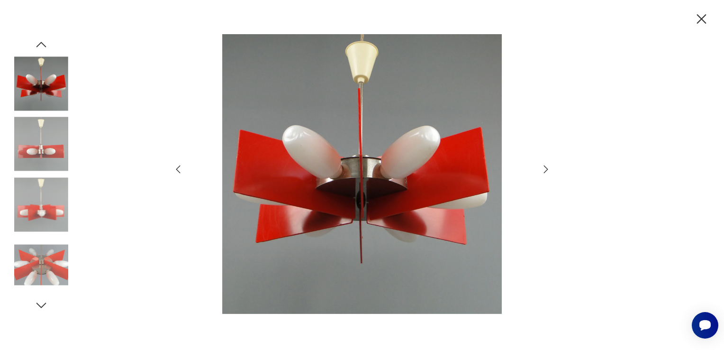
click at [546, 166] on icon "button" at bounding box center [545, 168] width 11 height 11
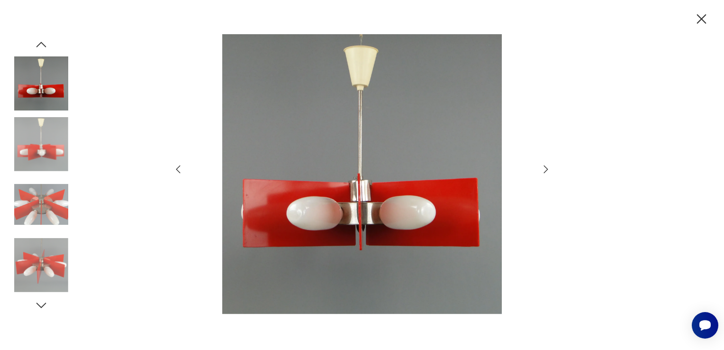
click at [546, 166] on icon "button" at bounding box center [545, 168] width 11 height 11
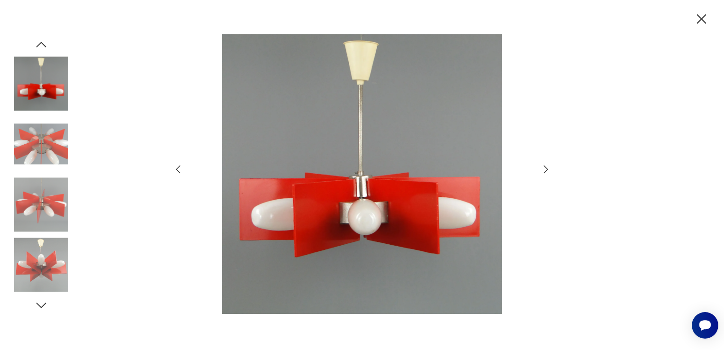
click at [546, 166] on icon "button" at bounding box center [545, 168] width 11 height 11
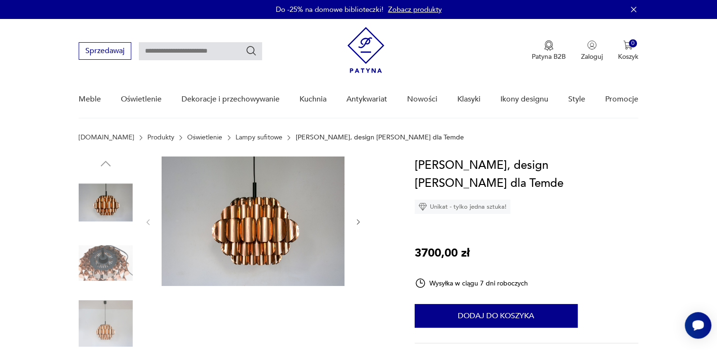
click at [268, 235] on img at bounding box center [253, 220] width 183 height 129
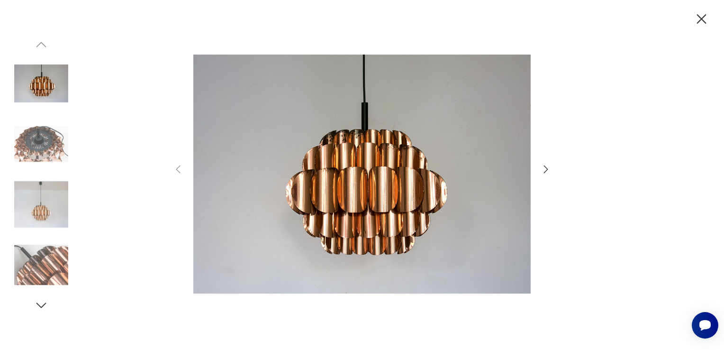
click at [542, 167] on icon "button" at bounding box center [545, 168] width 11 height 11
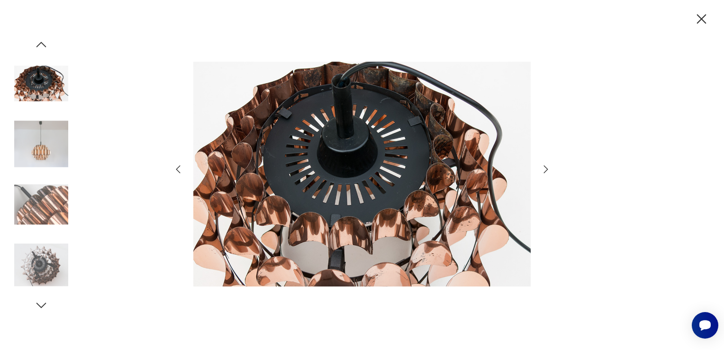
click at [546, 164] on icon "button" at bounding box center [545, 168] width 11 height 11
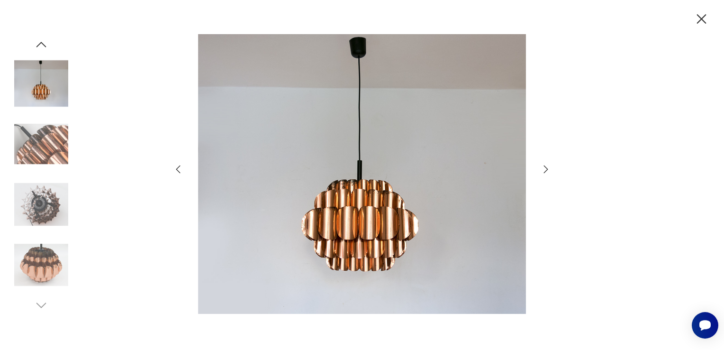
click at [547, 164] on icon "button" at bounding box center [545, 168] width 11 height 11
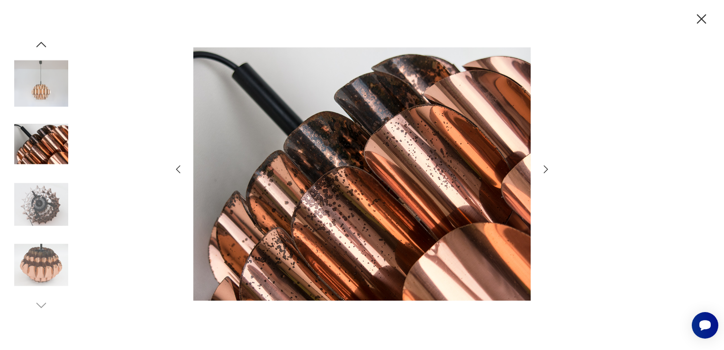
click at [547, 164] on icon "button" at bounding box center [545, 168] width 11 height 11
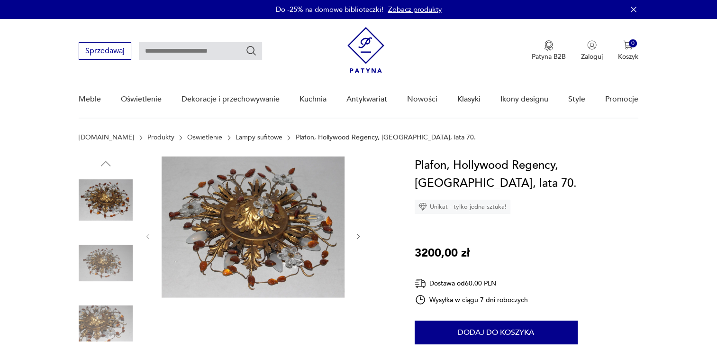
click at [257, 216] on img at bounding box center [253, 235] width 183 height 158
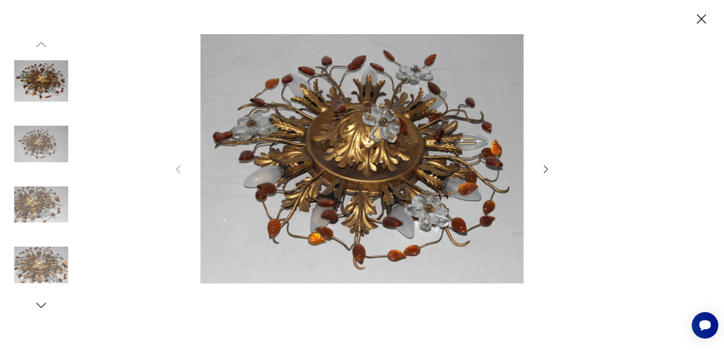
click at [544, 169] on icon "button" at bounding box center [545, 168] width 11 height 11
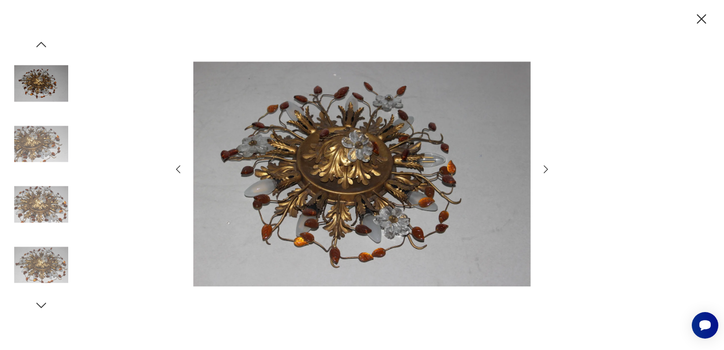
click at [545, 170] on icon "button" at bounding box center [545, 168] width 11 height 11
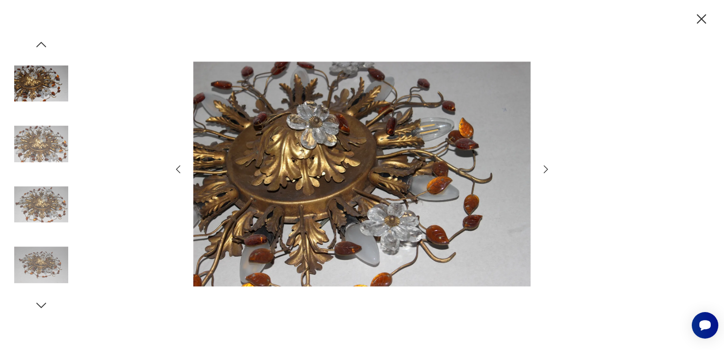
click at [545, 170] on icon "button" at bounding box center [545, 168] width 11 height 11
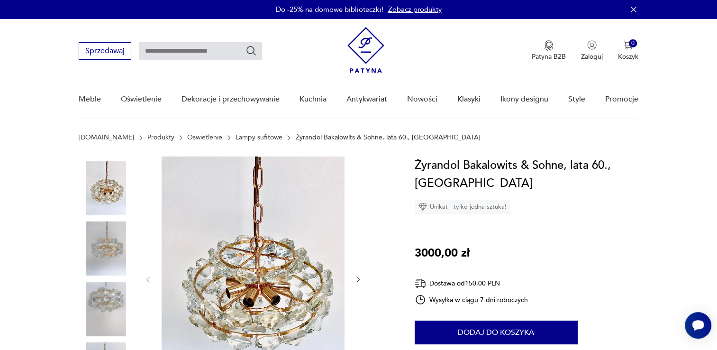
click at [261, 243] on img at bounding box center [253, 278] width 183 height 244
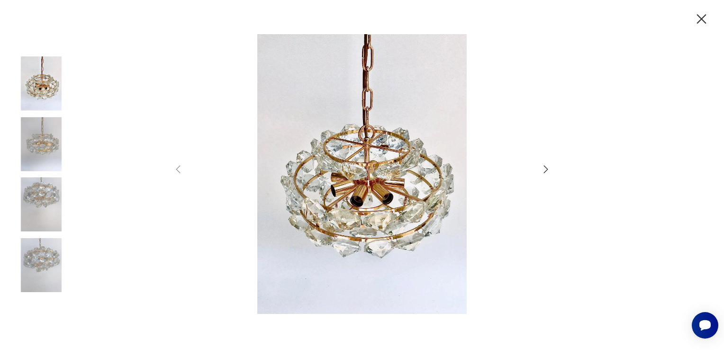
click at [545, 168] on icon "button" at bounding box center [545, 168] width 11 height 11
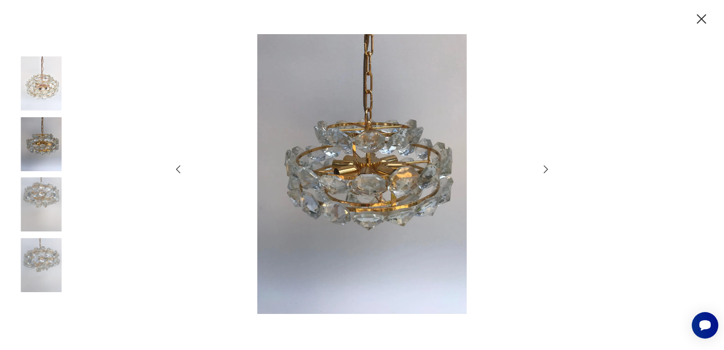
click at [545, 168] on icon "button" at bounding box center [545, 168] width 11 height 11
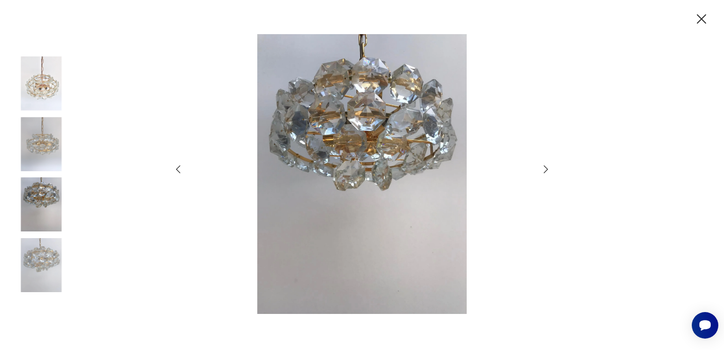
click at [545, 168] on icon "button" at bounding box center [545, 168] width 11 height 11
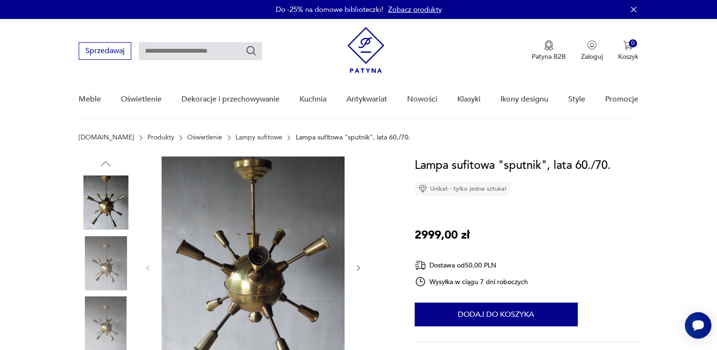
click at [264, 247] on img at bounding box center [253, 266] width 183 height 221
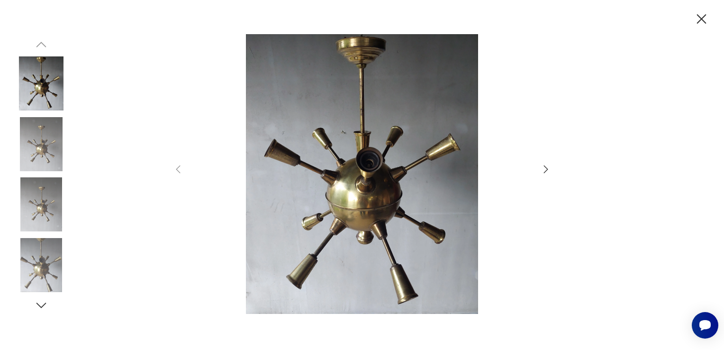
click at [544, 168] on icon "button" at bounding box center [545, 168] width 11 height 11
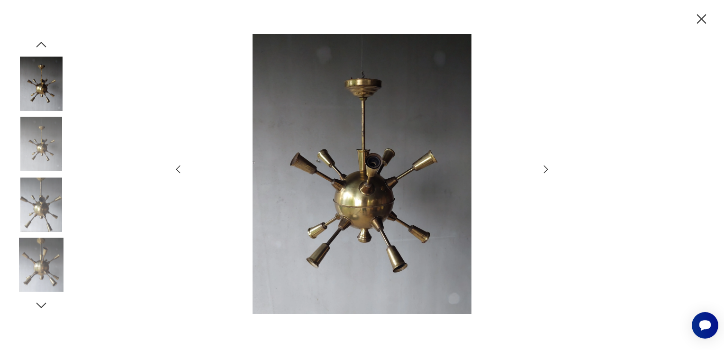
click at [544, 168] on icon "button" at bounding box center [545, 168] width 11 height 11
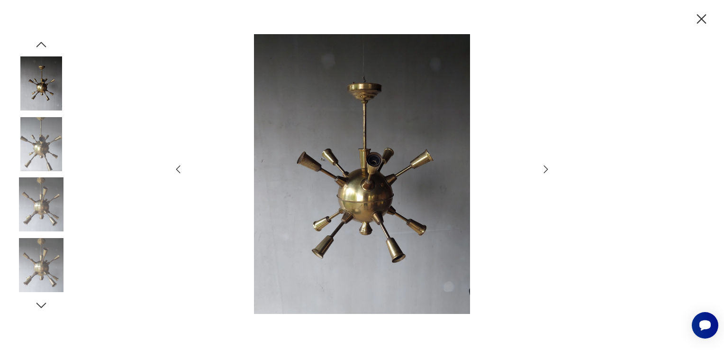
click at [544, 168] on icon "button" at bounding box center [545, 168] width 11 height 11
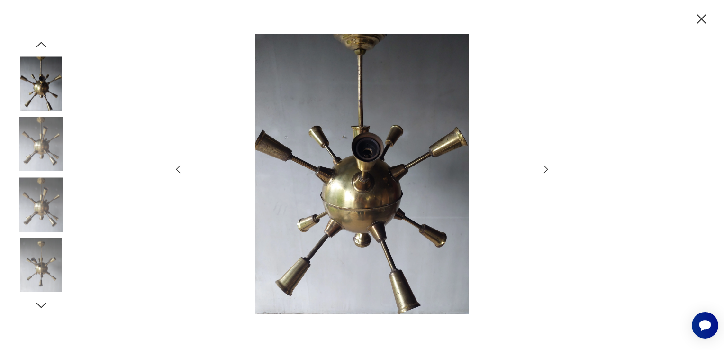
click at [544, 168] on icon "button" at bounding box center [545, 168] width 11 height 11
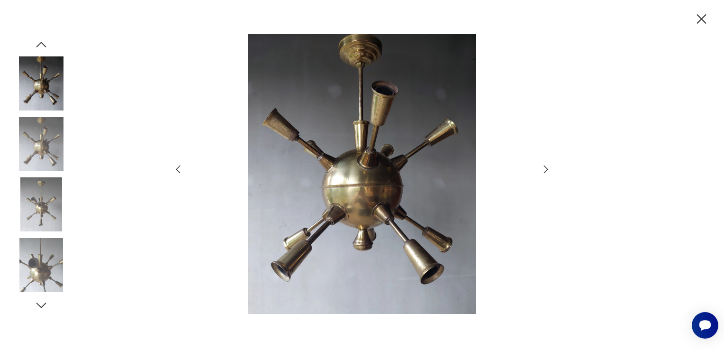
click at [544, 168] on icon "button" at bounding box center [545, 168] width 11 height 11
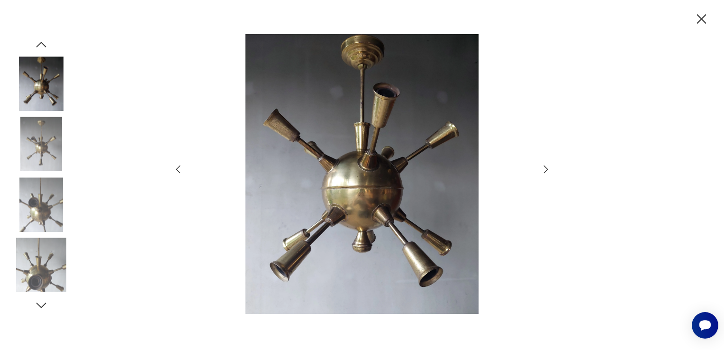
click at [544, 168] on icon "button" at bounding box center [545, 168] width 11 height 11
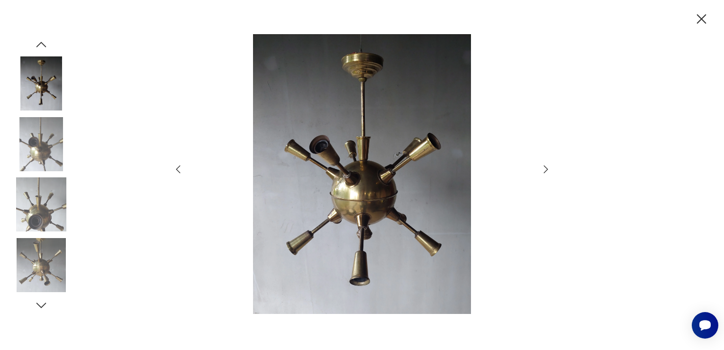
click at [544, 168] on icon "button" at bounding box center [545, 168] width 11 height 11
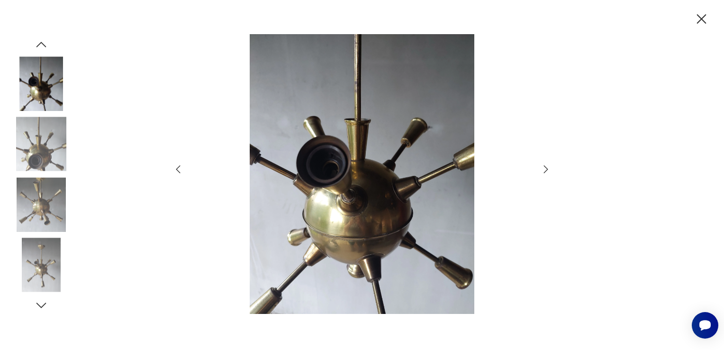
click at [544, 168] on icon "button" at bounding box center [545, 168] width 11 height 11
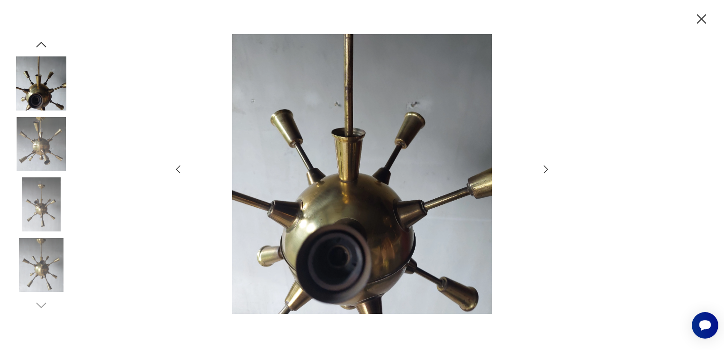
click at [544, 168] on icon "button" at bounding box center [545, 168] width 11 height 11
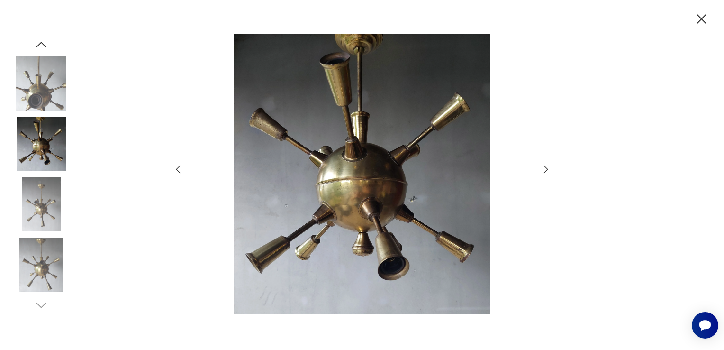
click at [544, 168] on icon "button" at bounding box center [545, 168] width 11 height 11
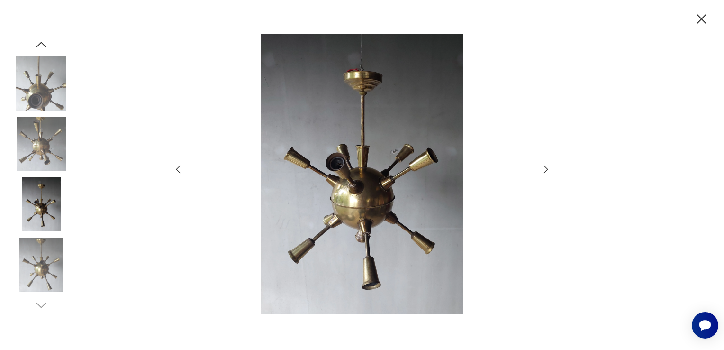
click at [544, 168] on icon "button" at bounding box center [545, 168] width 11 height 11
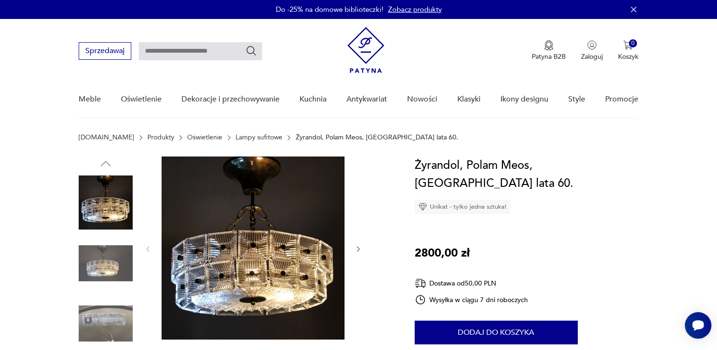
click at [303, 254] on img at bounding box center [253, 247] width 183 height 183
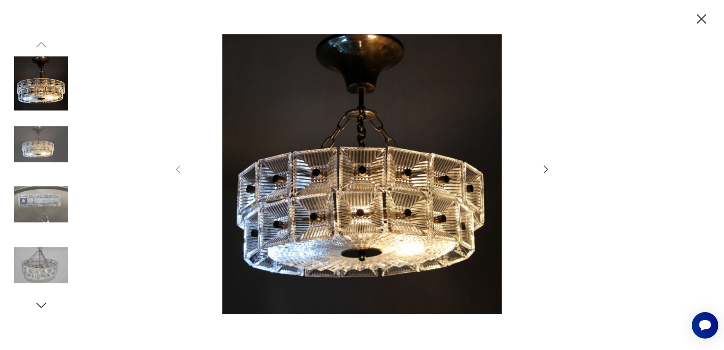
click at [546, 169] on icon "button" at bounding box center [545, 168] width 11 height 11
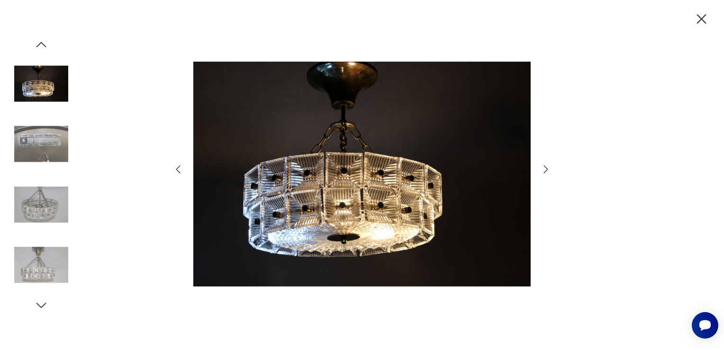
click at [546, 169] on icon "button" at bounding box center [545, 168] width 11 height 11
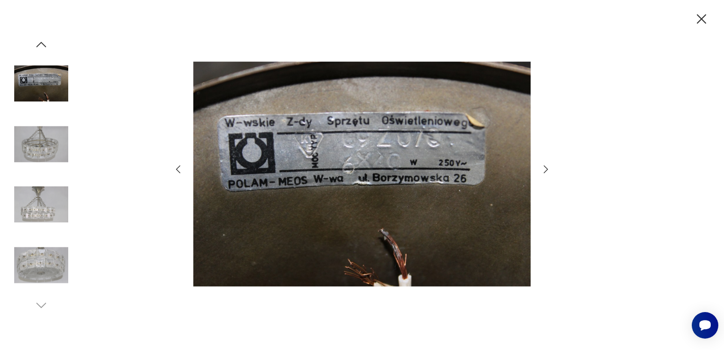
click at [546, 169] on icon "button" at bounding box center [545, 168] width 11 height 11
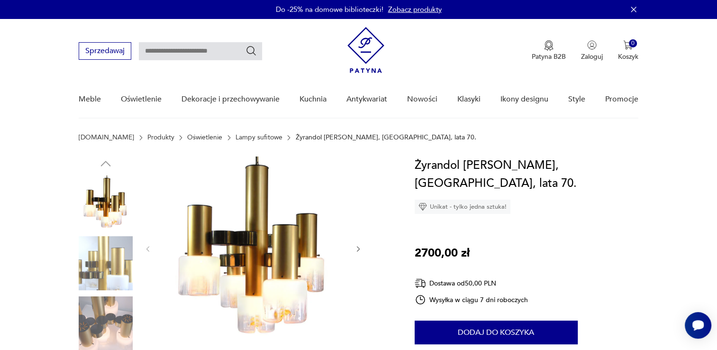
click at [229, 279] on img at bounding box center [253, 247] width 183 height 183
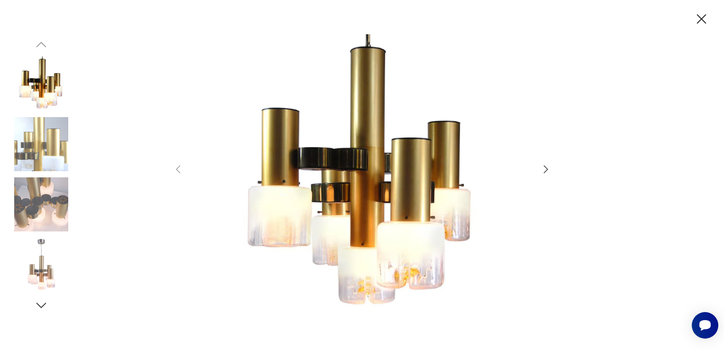
click at [544, 166] on icon "button" at bounding box center [546, 169] width 4 height 8
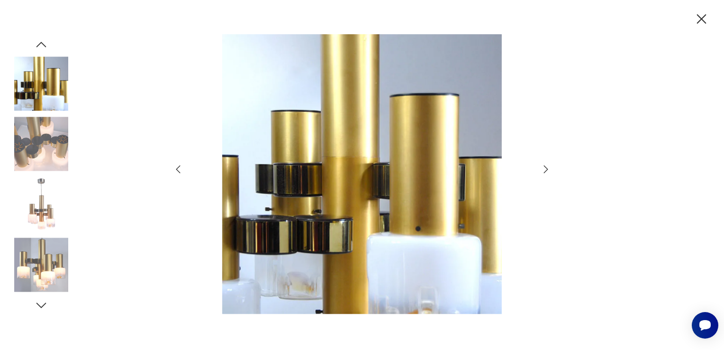
click at [544, 166] on icon "button" at bounding box center [546, 169] width 4 height 8
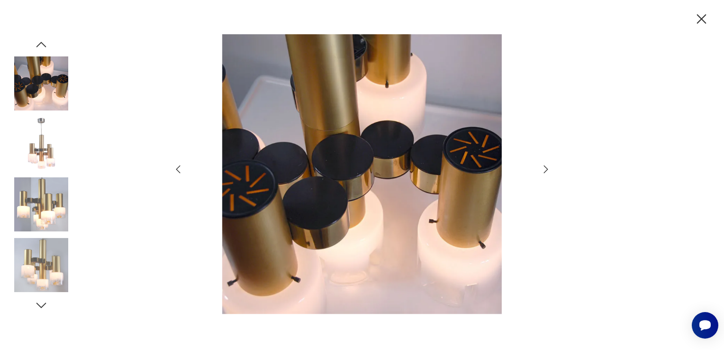
click at [544, 166] on icon "button" at bounding box center [546, 169] width 4 height 8
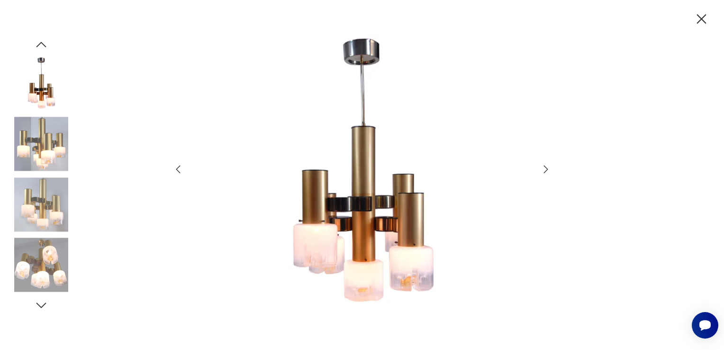
click at [544, 166] on icon "button" at bounding box center [546, 169] width 4 height 8
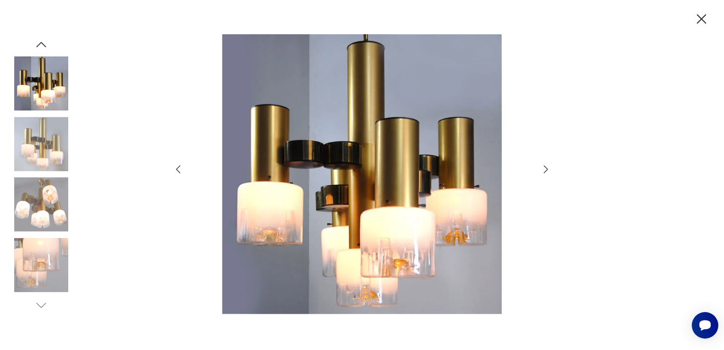
click at [544, 166] on icon "button" at bounding box center [546, 169] width 4 height 8
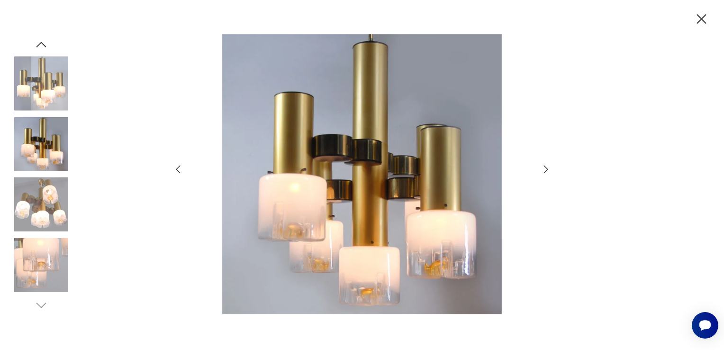
click at [544, 166] on icon "button" at bounding box center [546, 169] width 4 height 8
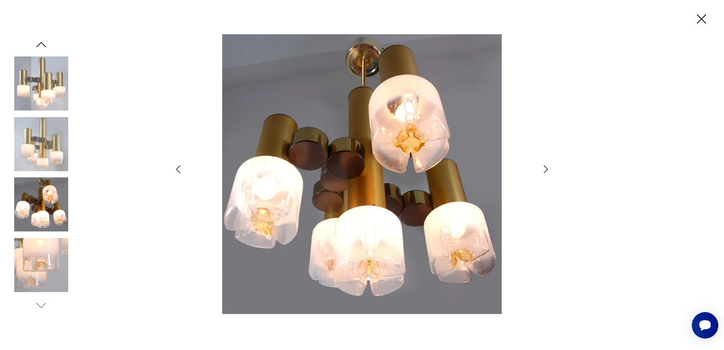
click at [544, 166] on icon "button" at bounding box center [546, 169] width 4 height 8
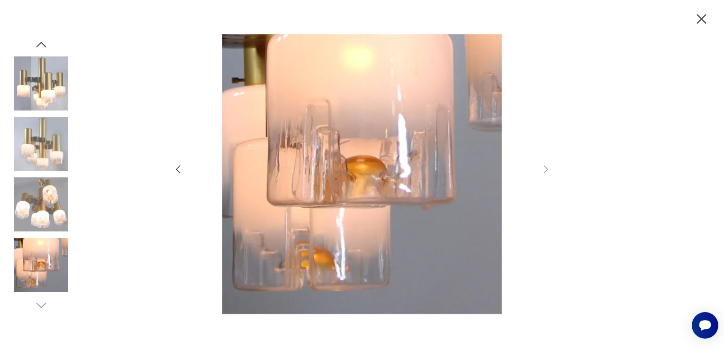
click at [701, 15] on icon "button" at bounding box center [701, 19] width 17 height 17
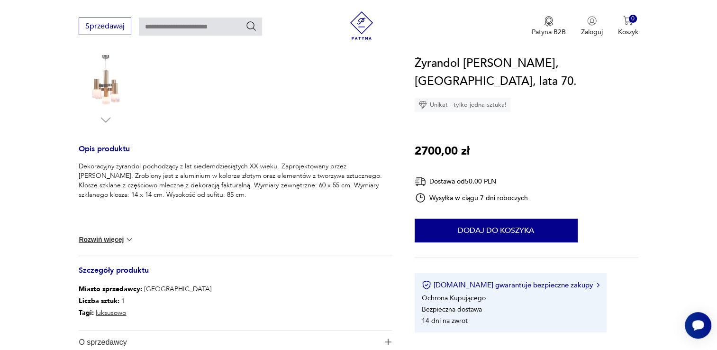
scroll to position [311, 0]
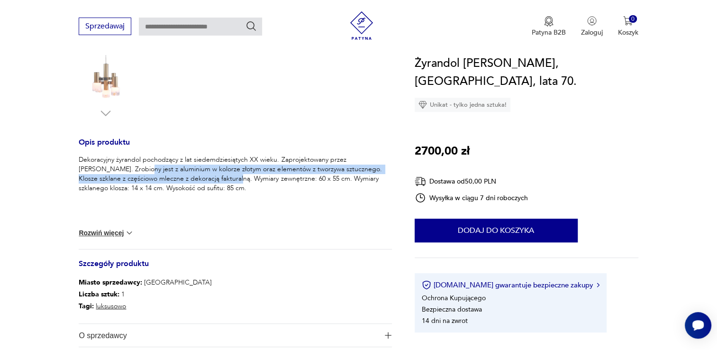
drag, startPoint x: 117, startPoint y: 167, endPoint x: 204, endPoint y: 176, distance: 88.1
click at [204, 176] on p "Dekoracyjny żyrandol pochodzący z lat siedemdziesiątych XX wieku. Zaprojektowan…" at bounding box center [235, 174] width 313 height 38
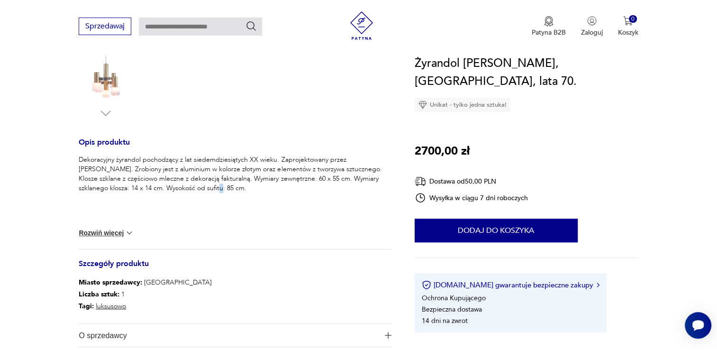
drag, startPoint x: 204, startPoint y: 176, endPoint x: 174, endPoint y: 187, distance: 31.8
click at [174, 187] on p "Dekoracyjny żyrandol pochodzący z lat siedemdziesiątych XX wieku. Zaprojektowan…" at bounding box center [235, 174] width 313 height 38
click at [142, 195] on div "Dekoracyjny żyrandol pochodzący z lat siedemdziesiątych XX wieku. Zaprojektowan…" at bounding box center [235, 186] width 313 height 63
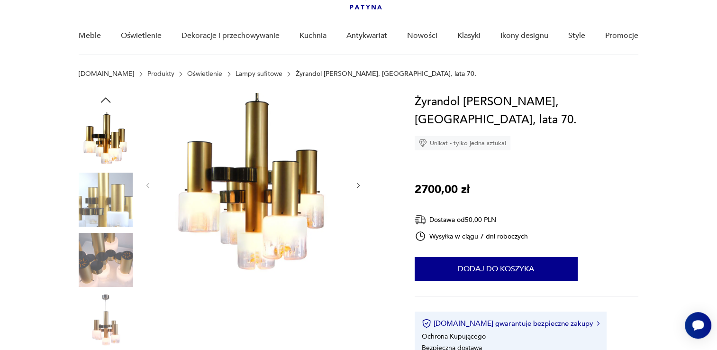
scroll to position [59, 0]
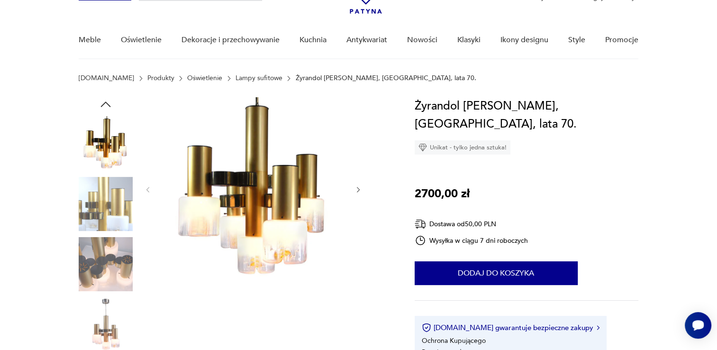
click at [100, 206] on img at bounding box center [106, 204] width 54 height 54
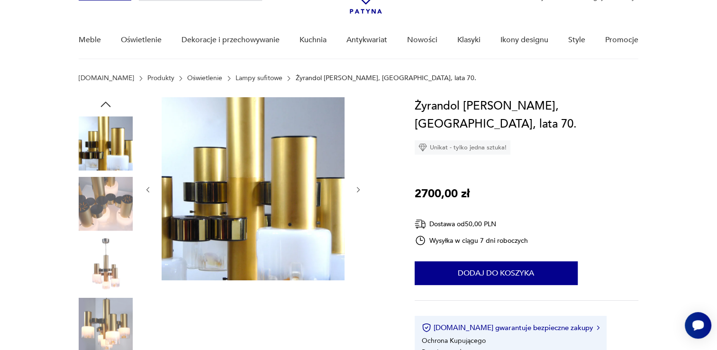
click at [103, 215] on img at bounding box center [106, 204] width 54 height 54
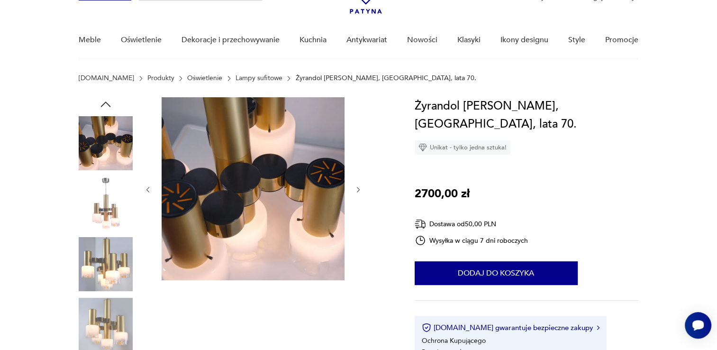
click at [106, 247] on img at bounding box center [106, 264] width 54 height 54
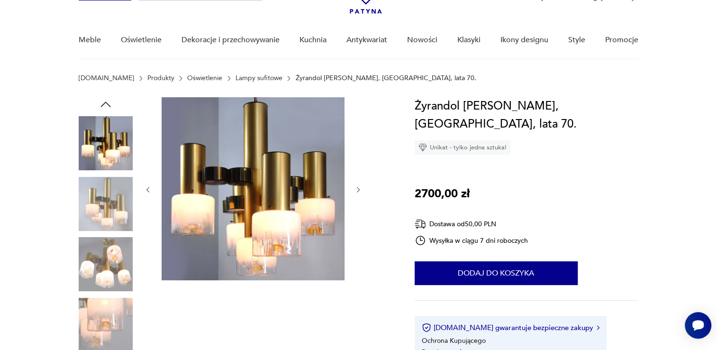
scroll to position [93, 0]
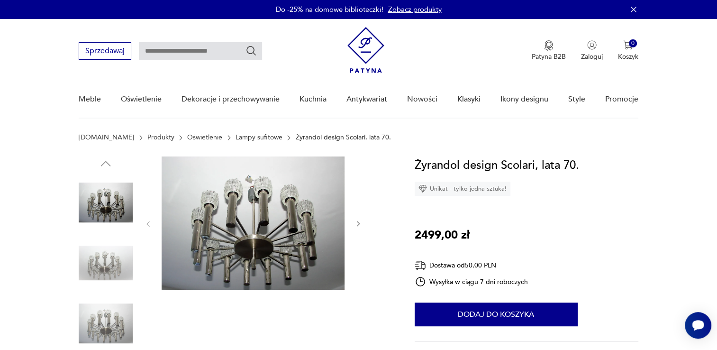
click at [256, 245] on img at bounding box center [253, 222] width 183 height 133
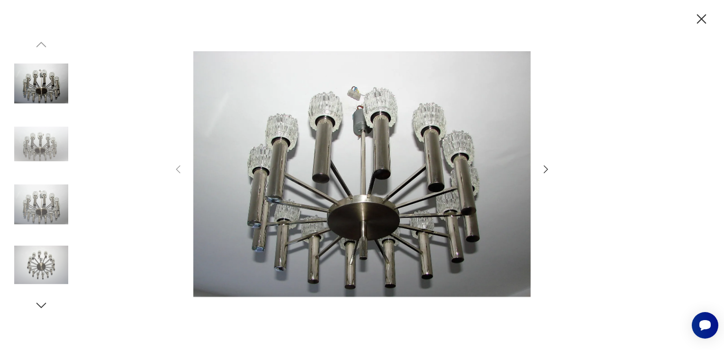
click at [546, 169] on icon "button" at bounding box center [545, 168] width 11 height 11
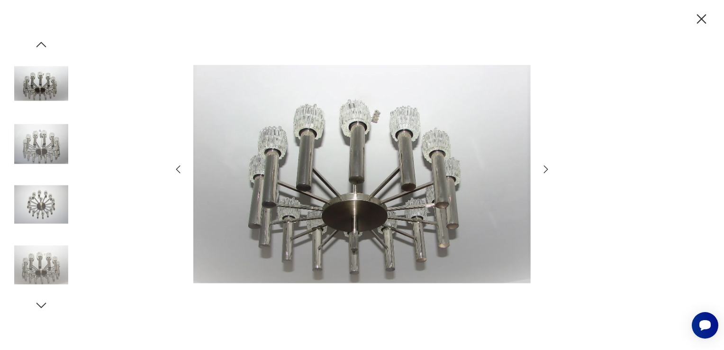
click at [546, 169] on icon "button" at bounding box center [545, 168] width 11 height 11
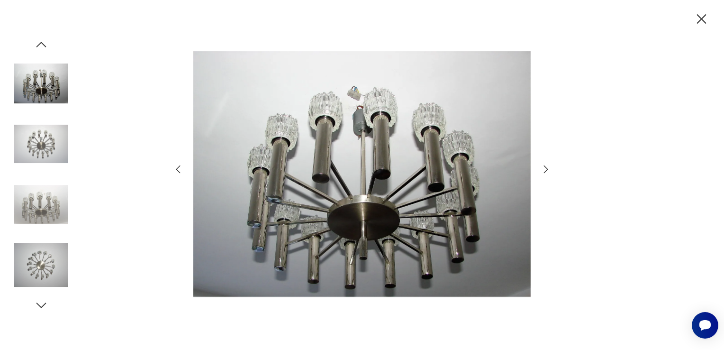
click at [546, 169] on icon "button" at bounding box center [545, 168] width 11 height 11
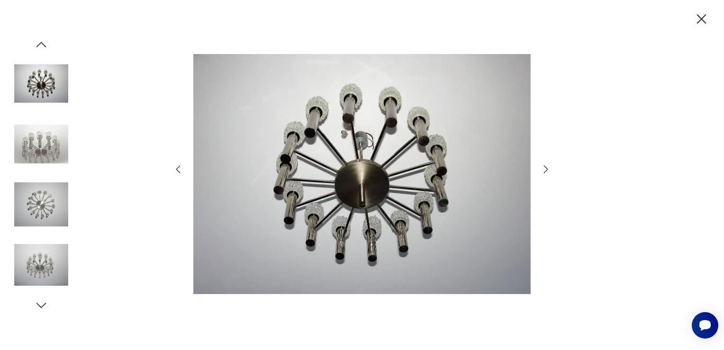
click at [546, 169] on icon "button" at bounding box center [545, 168] width 11 height 11
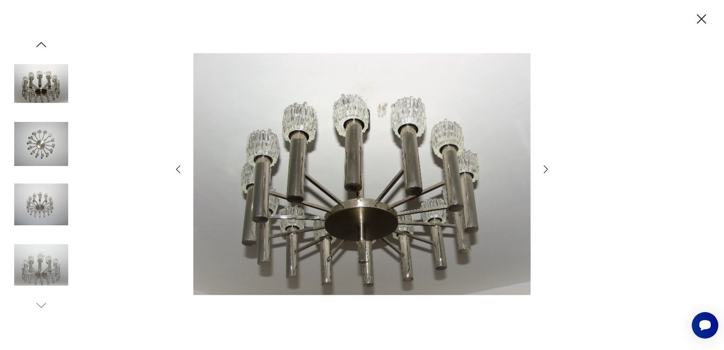
click at [546, 169] on icon "button" at bounding box center [545, 168] width 11 height 11
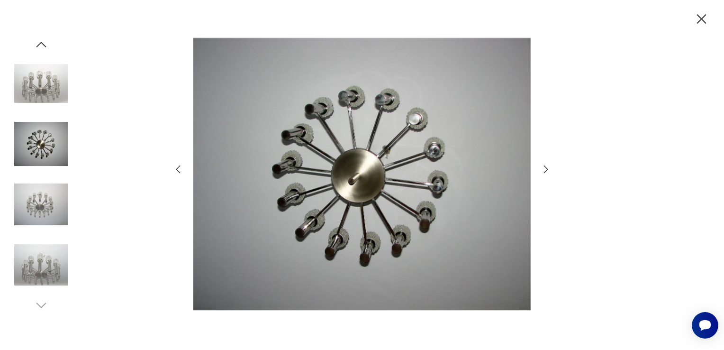
click at [546, 169] on icon "button" at bounding box center [545, 168] width 11 height 11
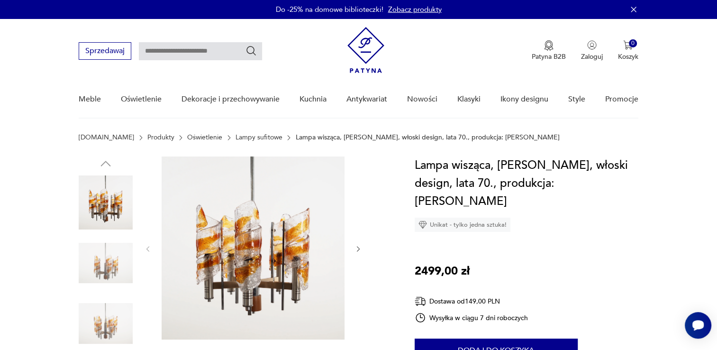
click at [288, 233] on img at bounding box center [253, 247] width 183 height 183
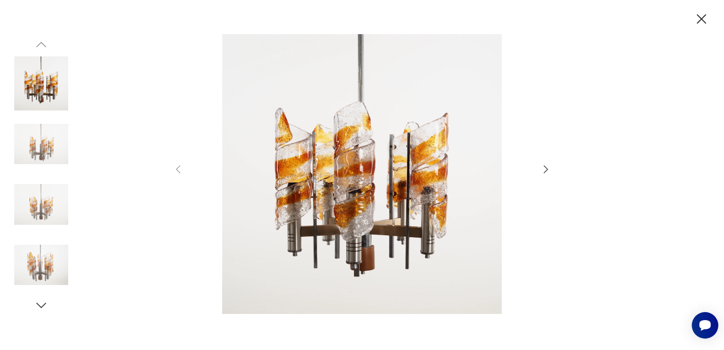
click at [547, 168] on icon "button" at bounding box center [546, 169] width 4 height 8
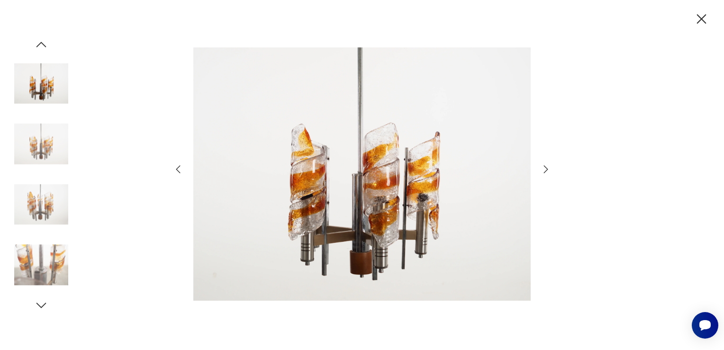
click at [547, 168] on icon "button" at bounding box center [546, 169] width 4 height 8
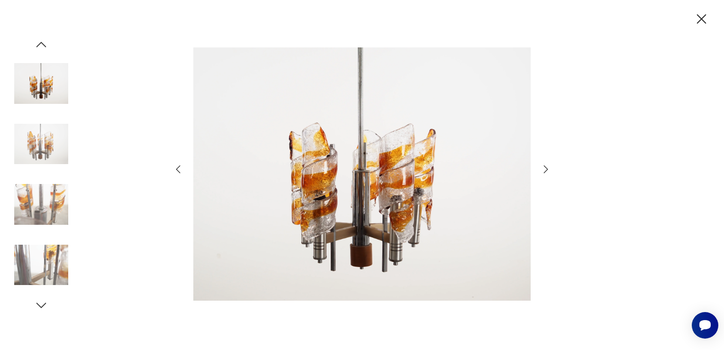
click at [547, 168] on icon "button" at bounding box center [546, 169] width 4 height 8
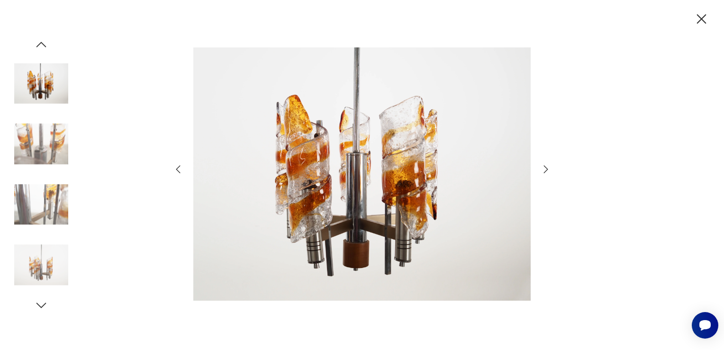
click at [547, 168] on icon "button" at bounding box center [546, 169] width 4 height 8
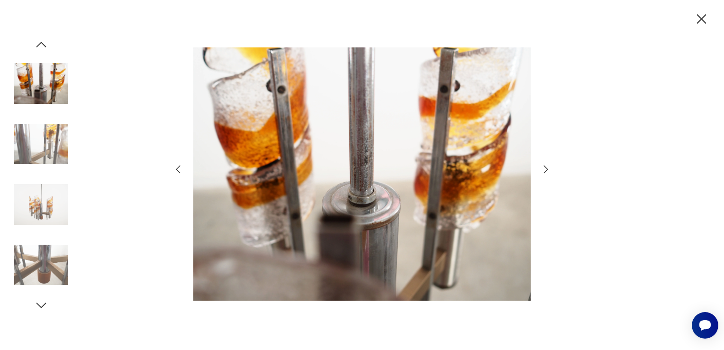
click at [547, 168] on icon "button" at bounding box center [546, 169] width 4 height 8
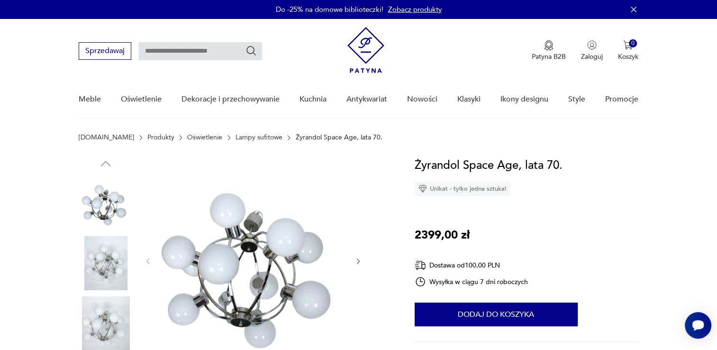
click at [248, 287] on img at bounding box center [253, 259] width 183 height 207
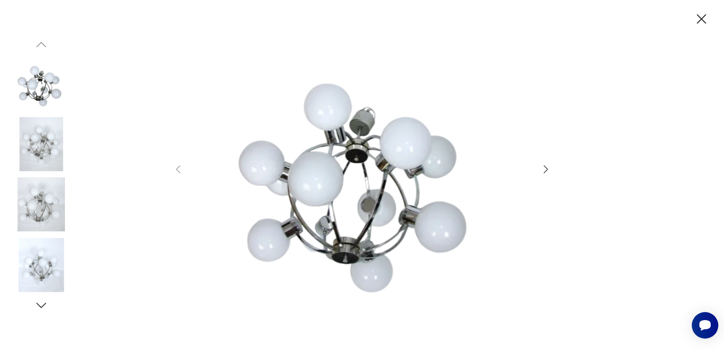
click at [545, 170] on icon "button" at bounding box center [545, 168] width 11 height 11
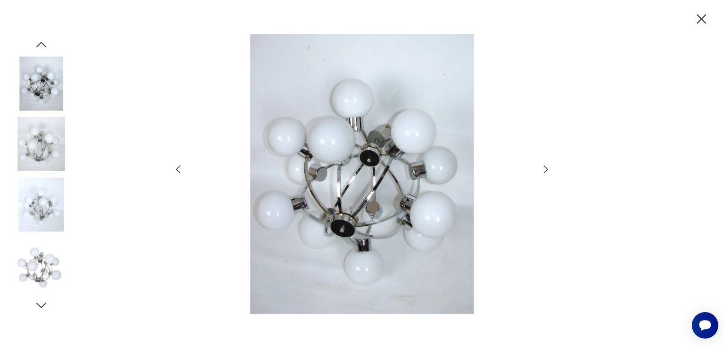
click at [545, 170] on icon "button" at bounding box center [545, 168] width 11 height 11
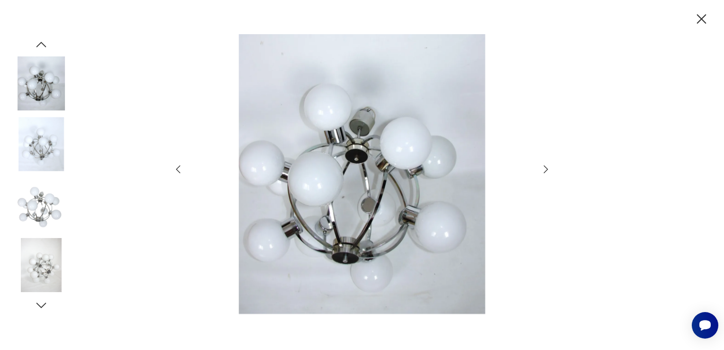
click at [545, 170] on icon "button" at bounding box center [545, 168] width 11 height 11
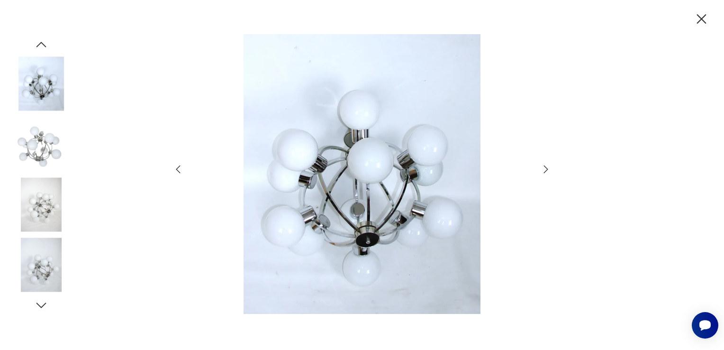
click at [545, 170] on icon "button" at bounding box center [545, 168] width 11 height 11
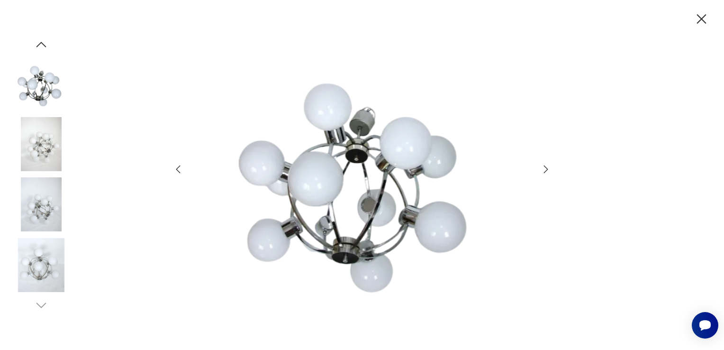
click at [545, 170] on icon "button" at bounding box center [545, 168] width 11 height 11
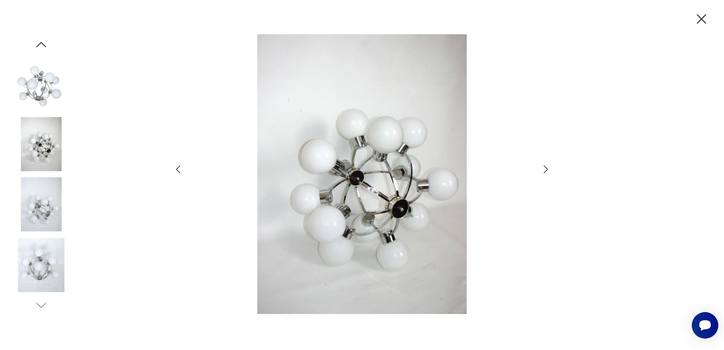
click at [545, 170] on icon "button" at bounding box center [545, 168] width 11 height 11
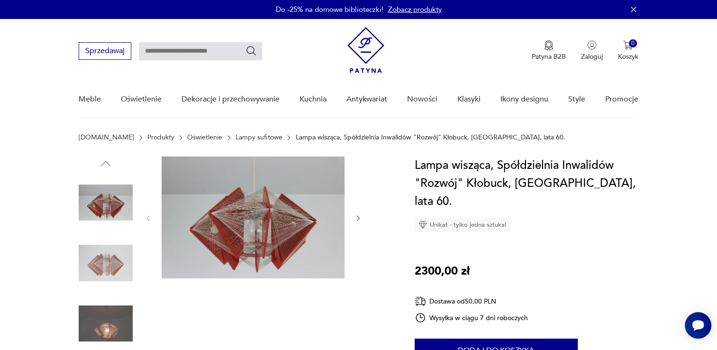
click at [276, 217] on img at bounding box center [253, 217] width 183 height 122
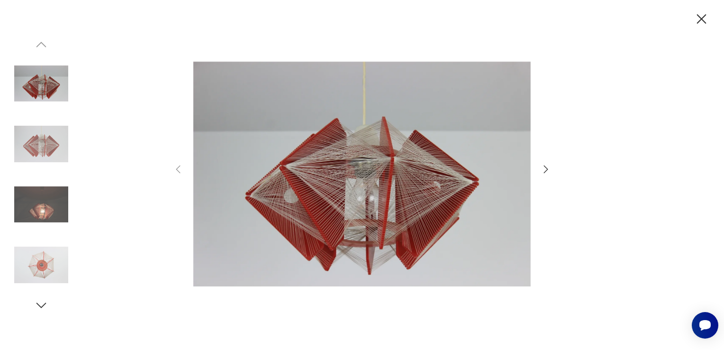
click at [546, 166] on icon "button" at bounding box center [545, 168] width 11 height 11
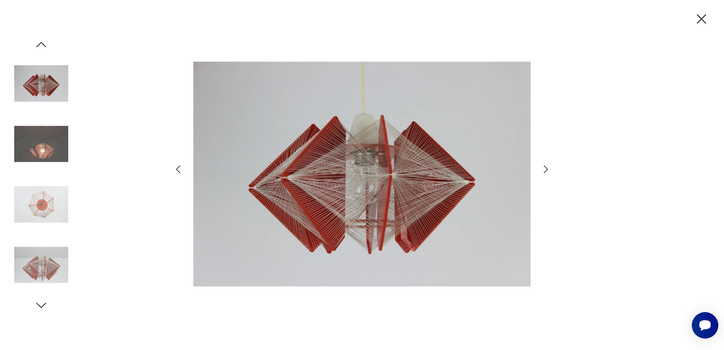
click at [546, 166] on icon "button" at bounding box center [545, 168] width 11 height 11
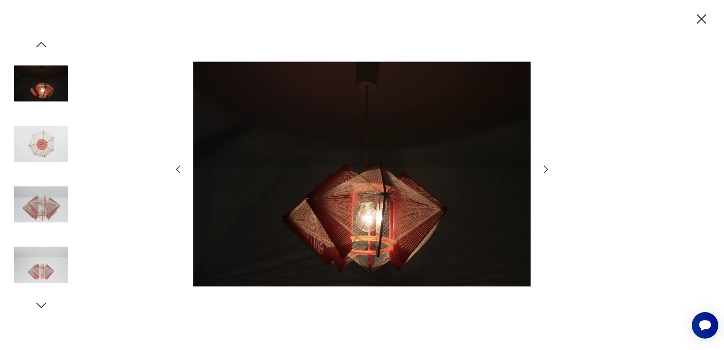
click at [546, 166] on icon "button" at bounding box center [545, 168] width 11 height 11
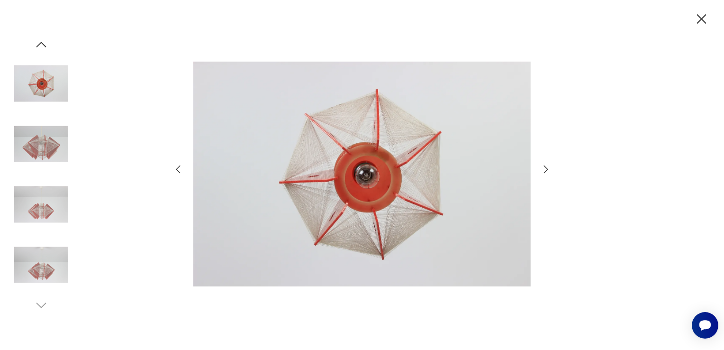
click at [546, 166] on icon "button" at bounding box center [545, 168] width 11 height 11
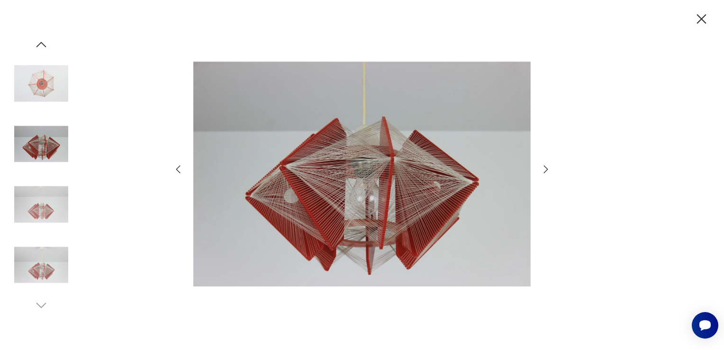
click at [546, 166] on icon "button" at bounding box center [545, 168] width 11 height 11
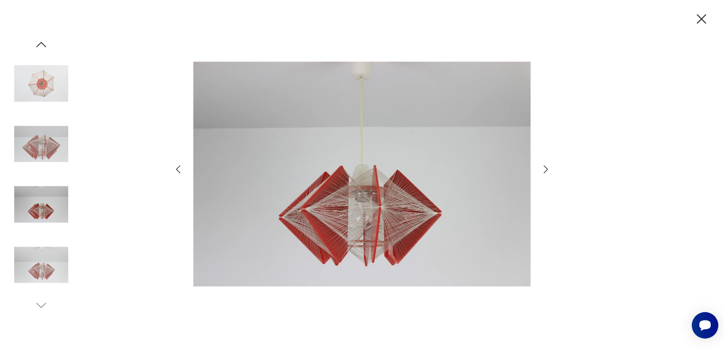
click at [546, 169] on icon "button" at bounding box center [545, 168] width 11 height 11
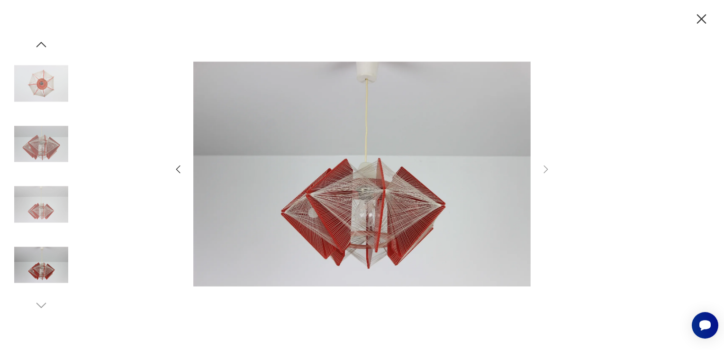
click at [700, 14] on icon "button" at bounding box center [701, 19] width 17 height 17
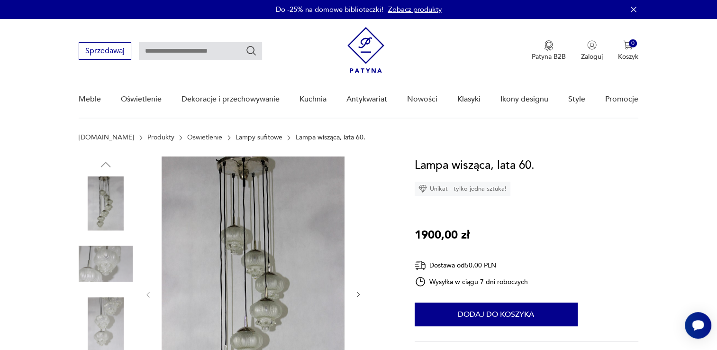
click at [271, 214] on img at bounding box center [253, 293] width 183 height 274
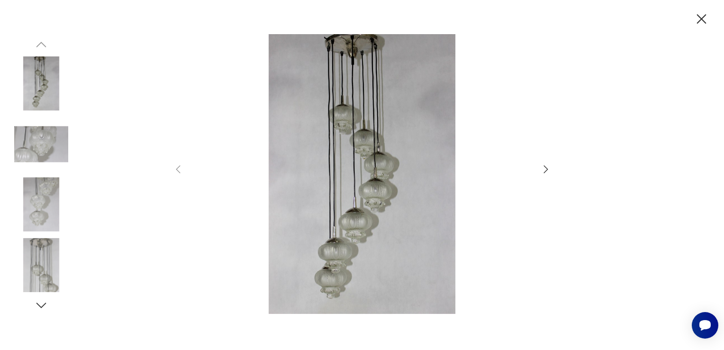
click at [545, 167] on icon "button" at bounding box center [546, 169] width 4 height 8
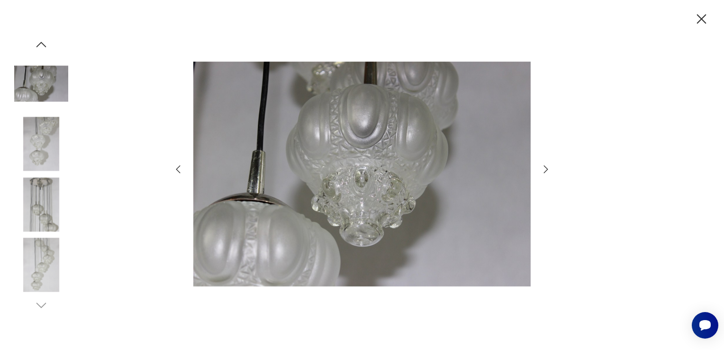
click at [545, 167] on icon "button" at bounding box center [546, 169] width 4 height 8
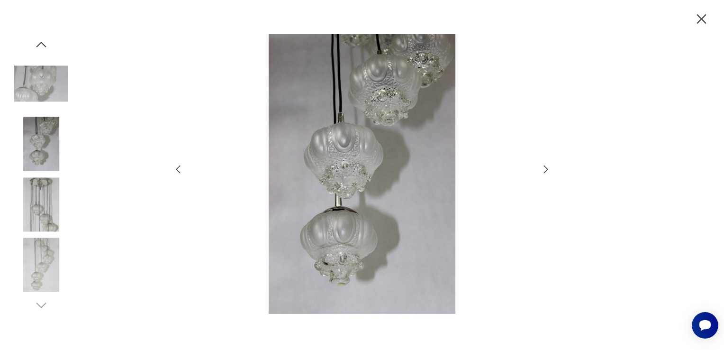
click at [545, 167] on icon "button" at bounding box center [546, 169] width 4 height 8
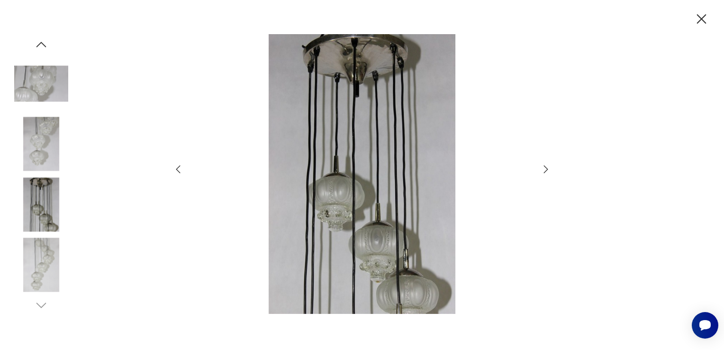
click at [545, 167] on icon "button" at bounding box center [546, 169] width 4 height 8
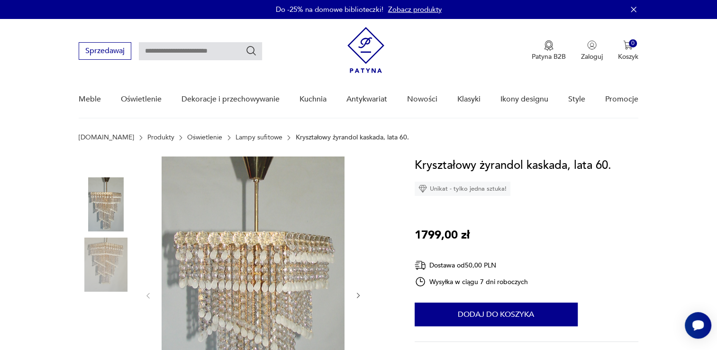
click at [259, 270] on img at bounding box center [253, 294] width 183 height 276
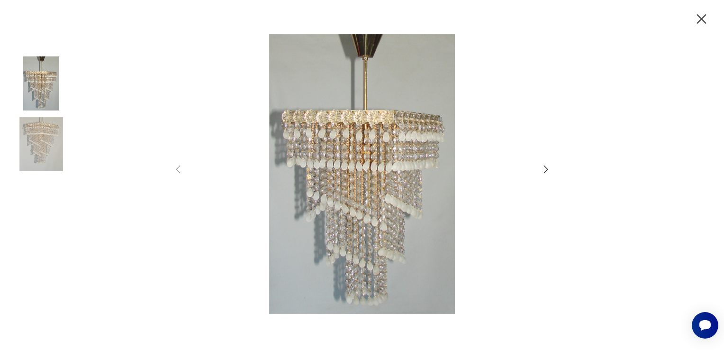
click at [543, 166] on icon "button" at bounding box center [545, 168] width 11 height 11
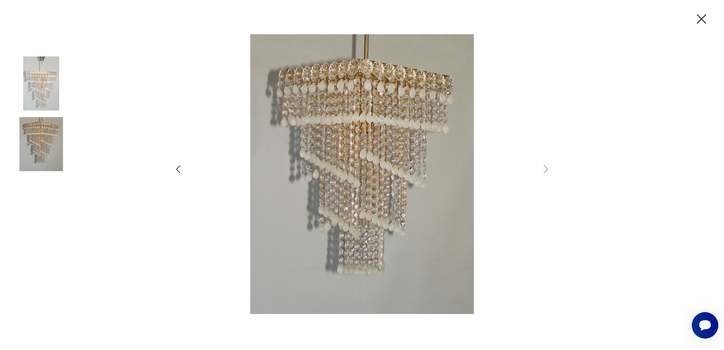
click at [701, 21] on icon "button" at bounding box center [701, 19] width 17 height 17
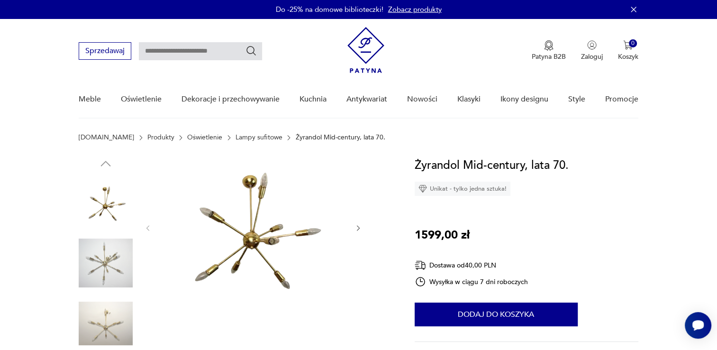
click at [288, 234] on img at bounding box center [253, 226] width 183 height 141
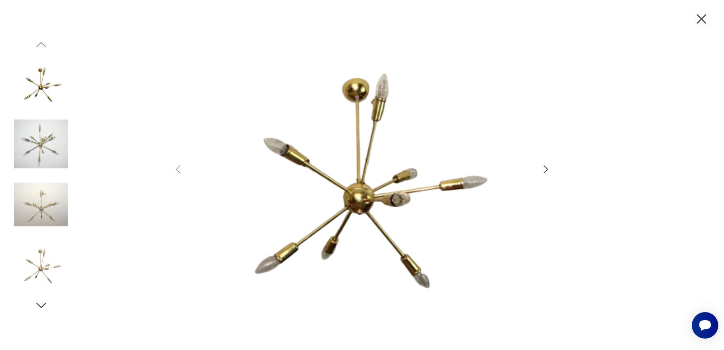
click at [545, 167] on icon "button" at bounding box center [545, 168] width 11 height 11
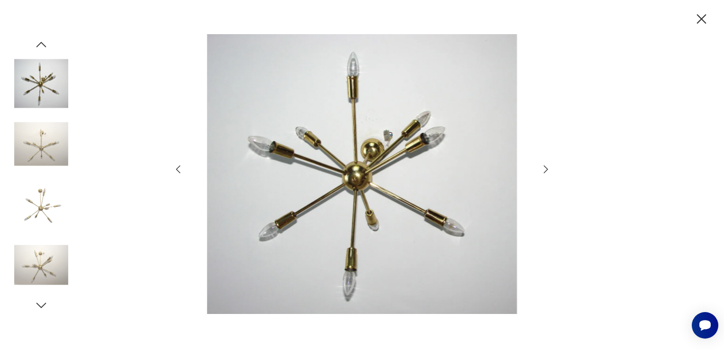
click at [545, 167] on icon "button" at bounding box center [546, 169] width 4 height 8
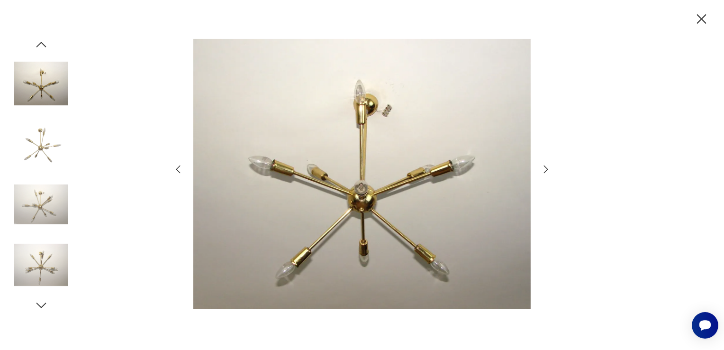
click at [545, 167] on icon "button" at bounding box center [546, 169] width 4 height 8
